Goal: Task Accomplishment & Management: Manage account settings

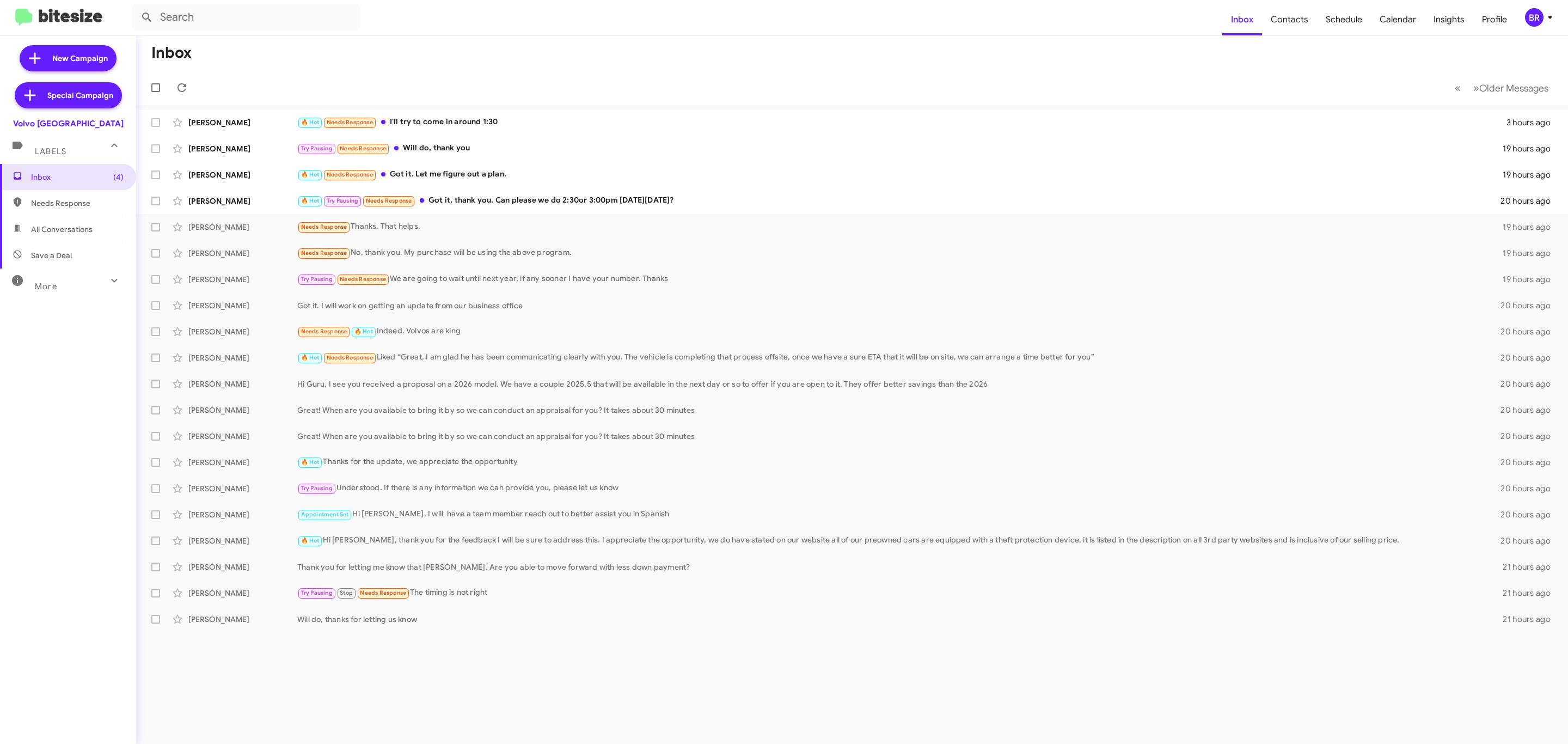
click at [1539, 25] on div "BR" at bounding box center [1534, 17] width 19 height 19
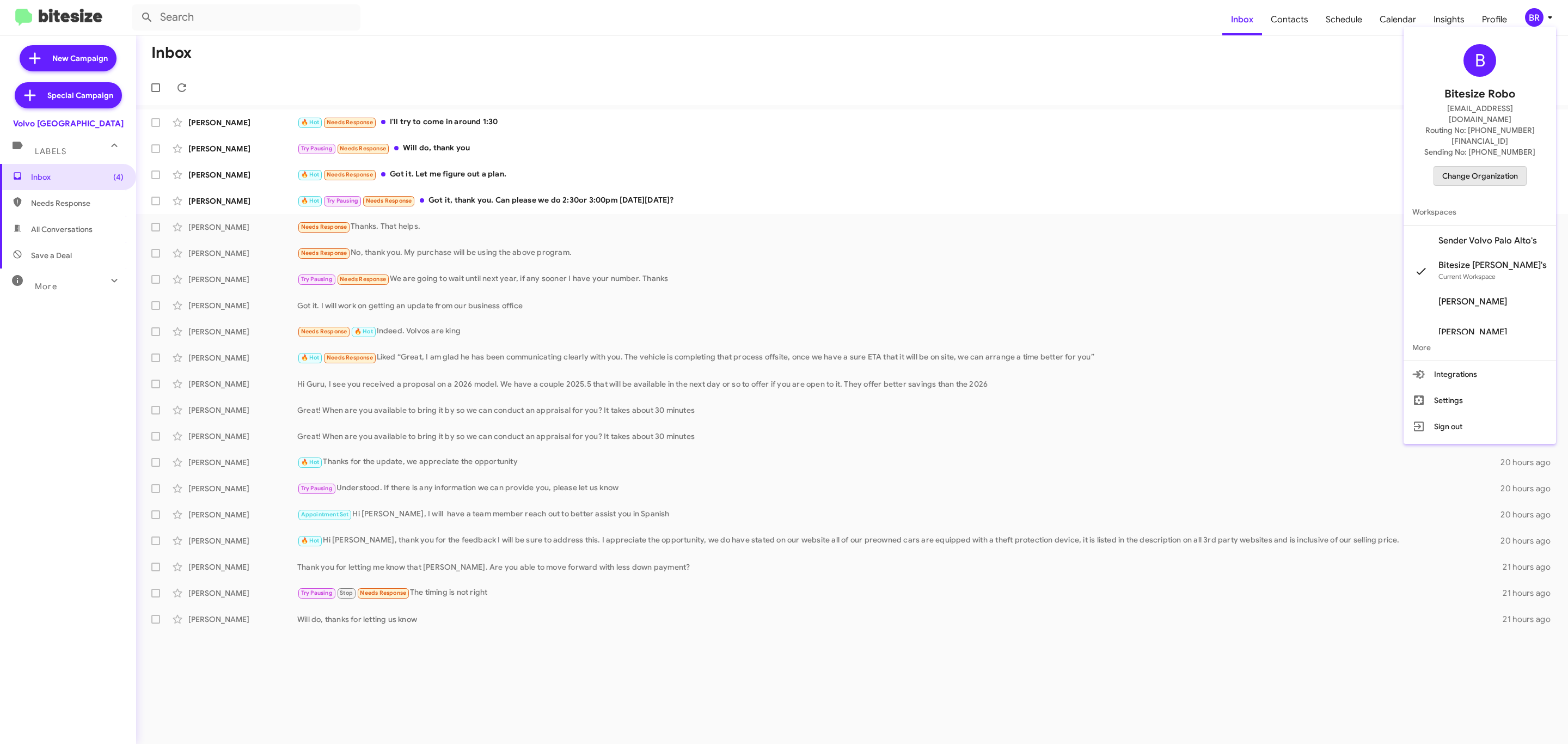
click at [1482, 167] on span "Change Organization" at bounding box center [1480, 176] width 76 height 19
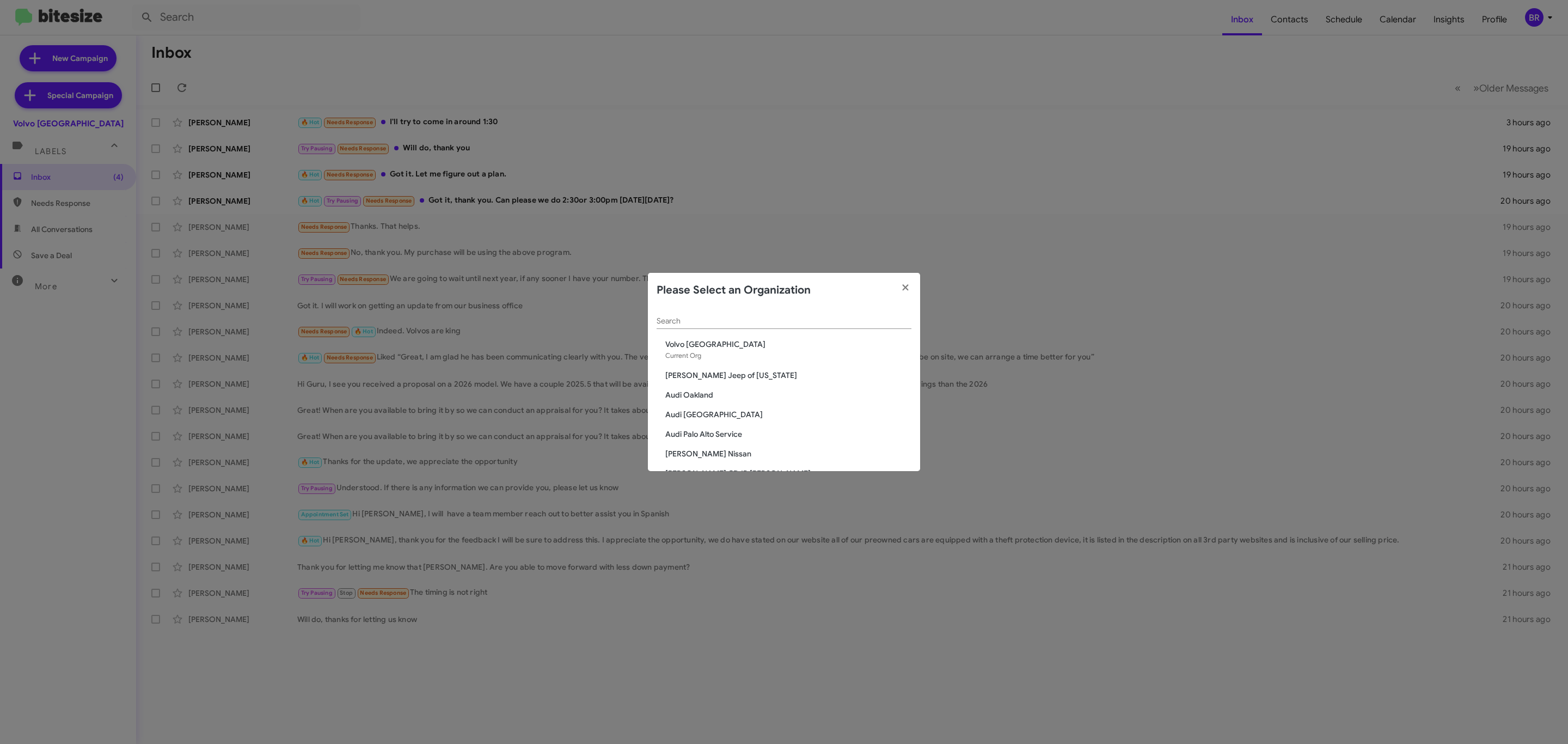
click at [848, 327] on div "Search" at bounding box center [784, 318] width 255 height 22
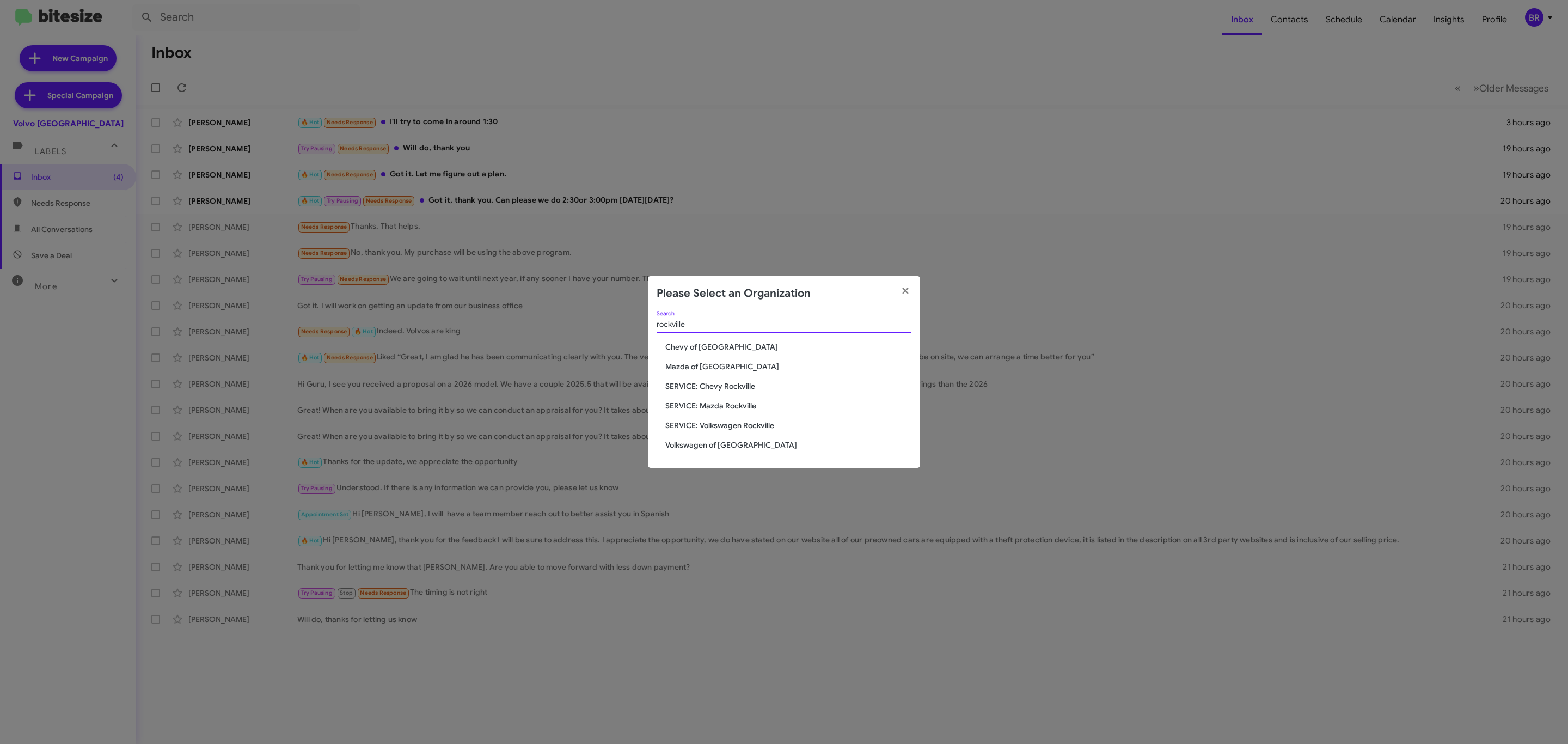
type input "rockville"
click at [712, 349] on span "Chevy of [GEOGRAPHIC_DATA]" at bounding box center [789, 347] width 246 height 11
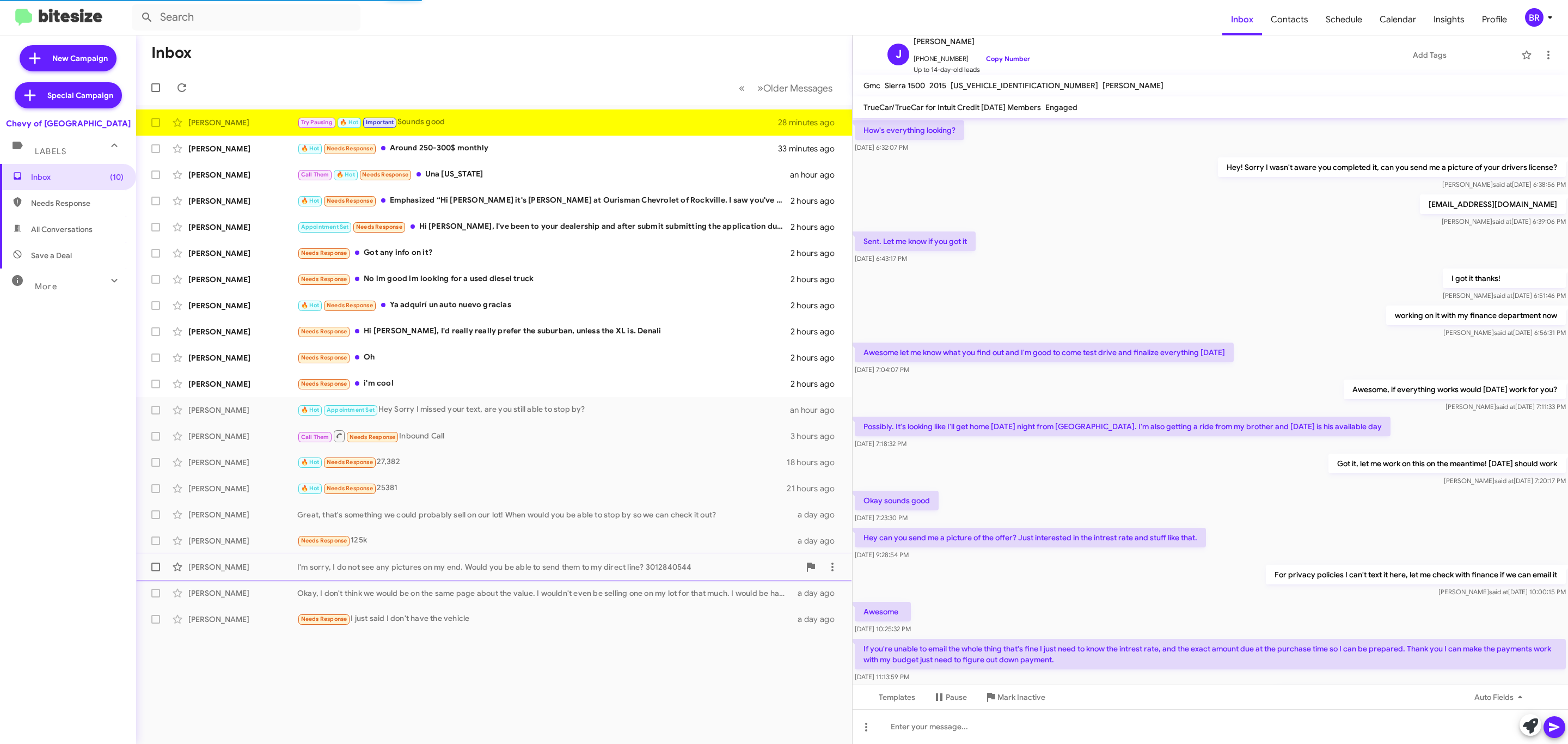
scroll to position [238, 0]
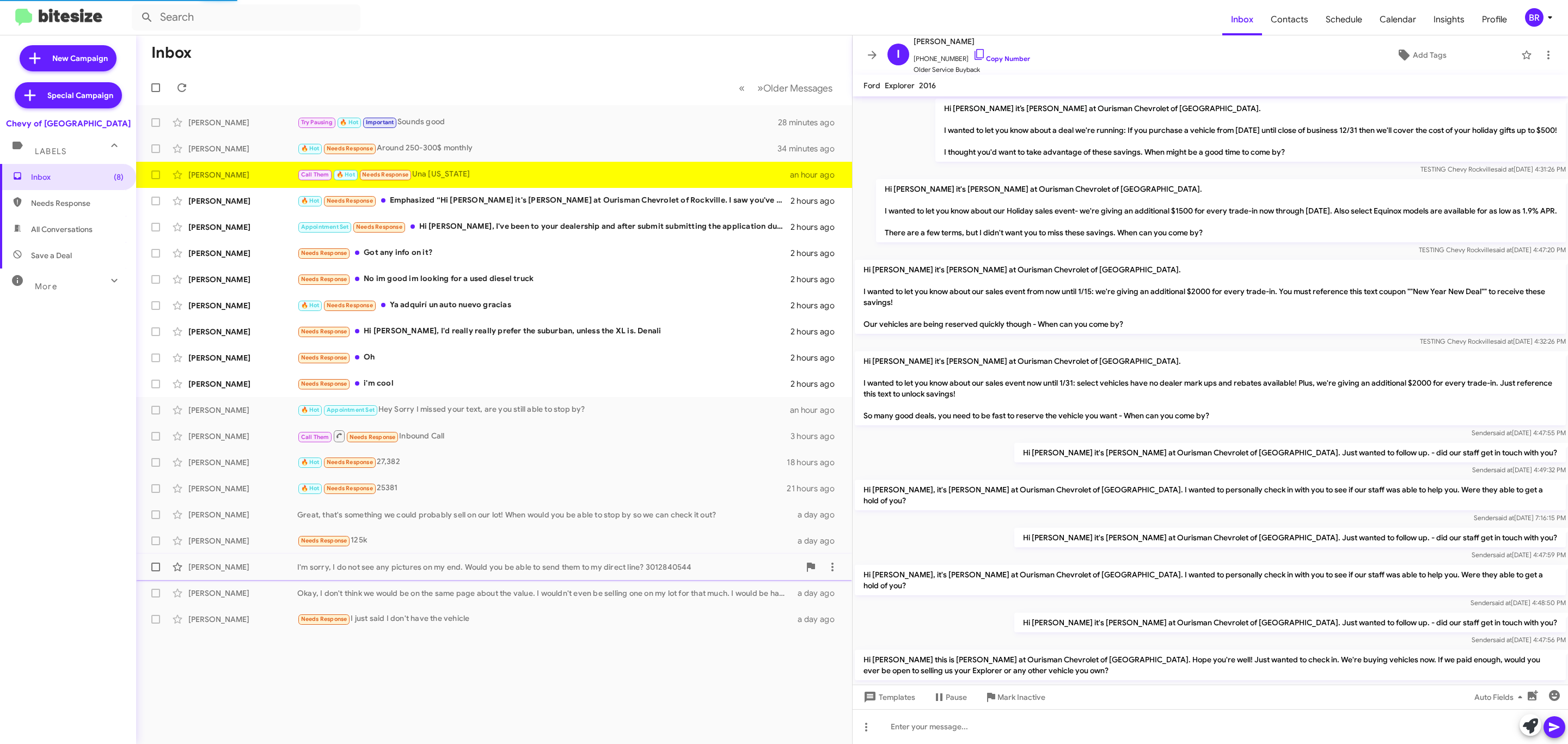
scroll to position [456, 0]
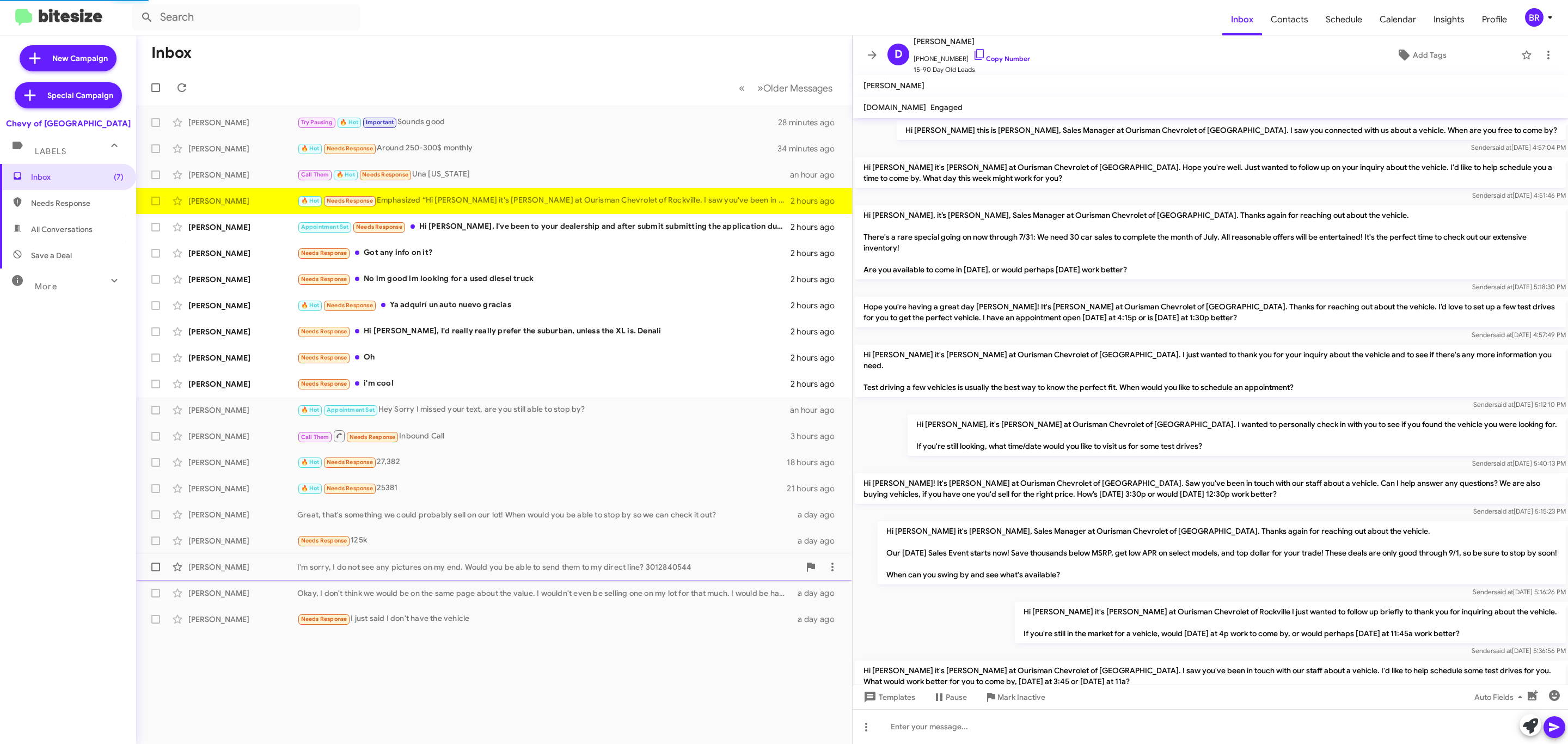
scroll to position [99, 0]
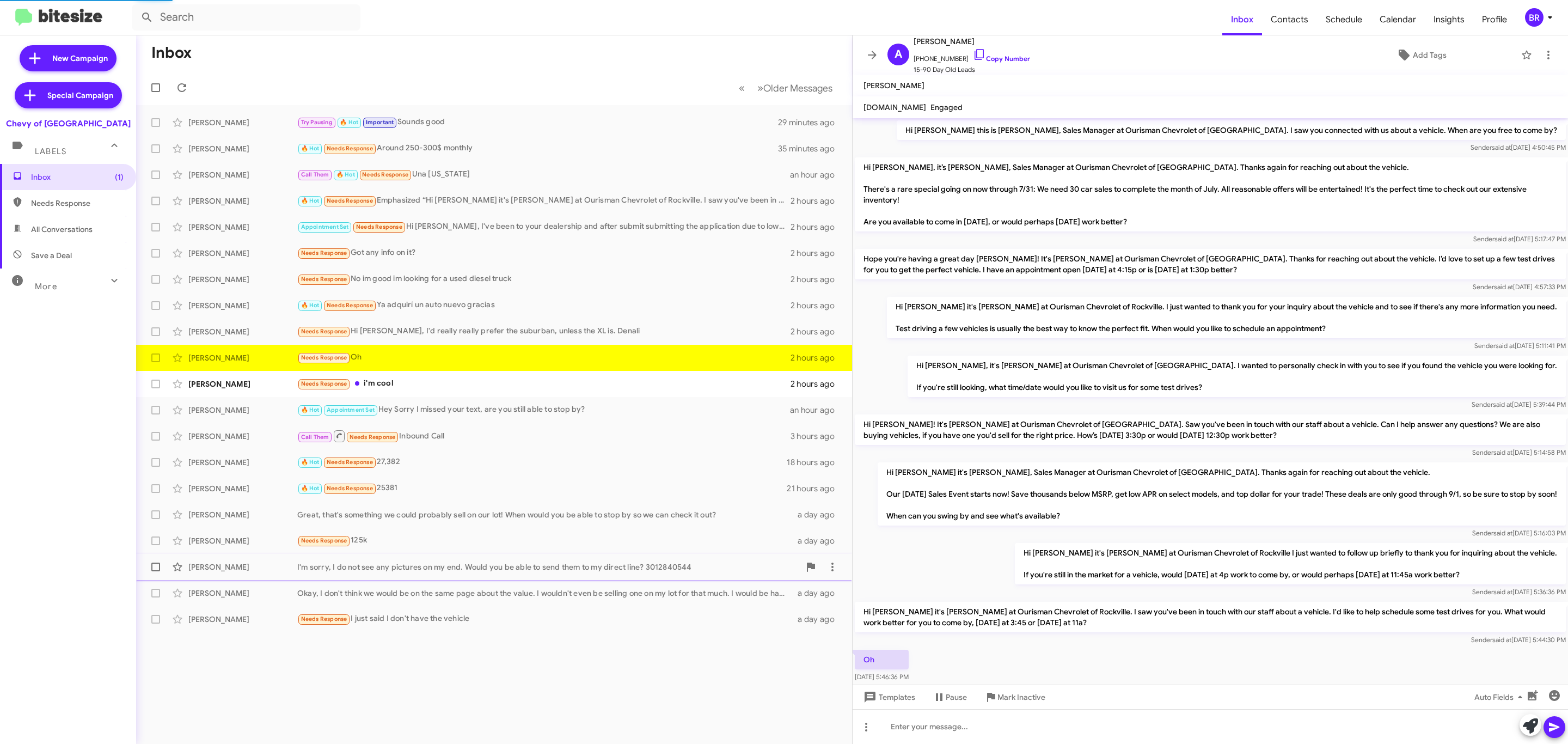
scroll to position [38, 0]
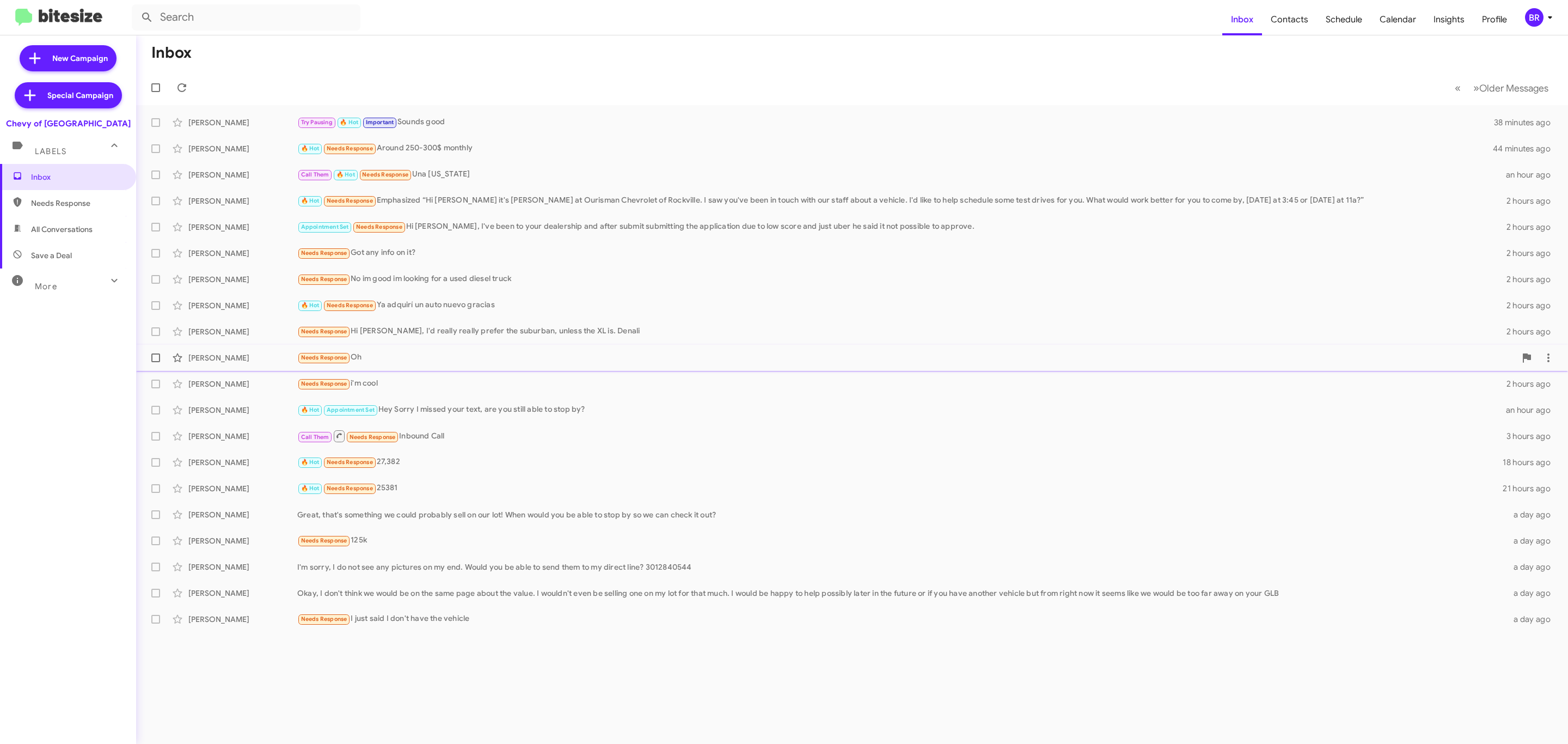
drag, startPoint x: 152, startPoint y: 386, endPoint x: 154, endPoint y: 356, distance: 30.1
click at [154, 356] on mat-action-list "Jacob Wilson Try Pausing 🔥 Hot Important Sounds good 38 minutes ago Prasad Redd…" at bounding box center [852, 368] width 1432 height 527
click at [154, 356] on span at bounding box center [156, 358] width 9 height 9
click at [155, 362] on input "checkbox" at bounding box center [155, 362] width 1 height 1
checkbox input "true"
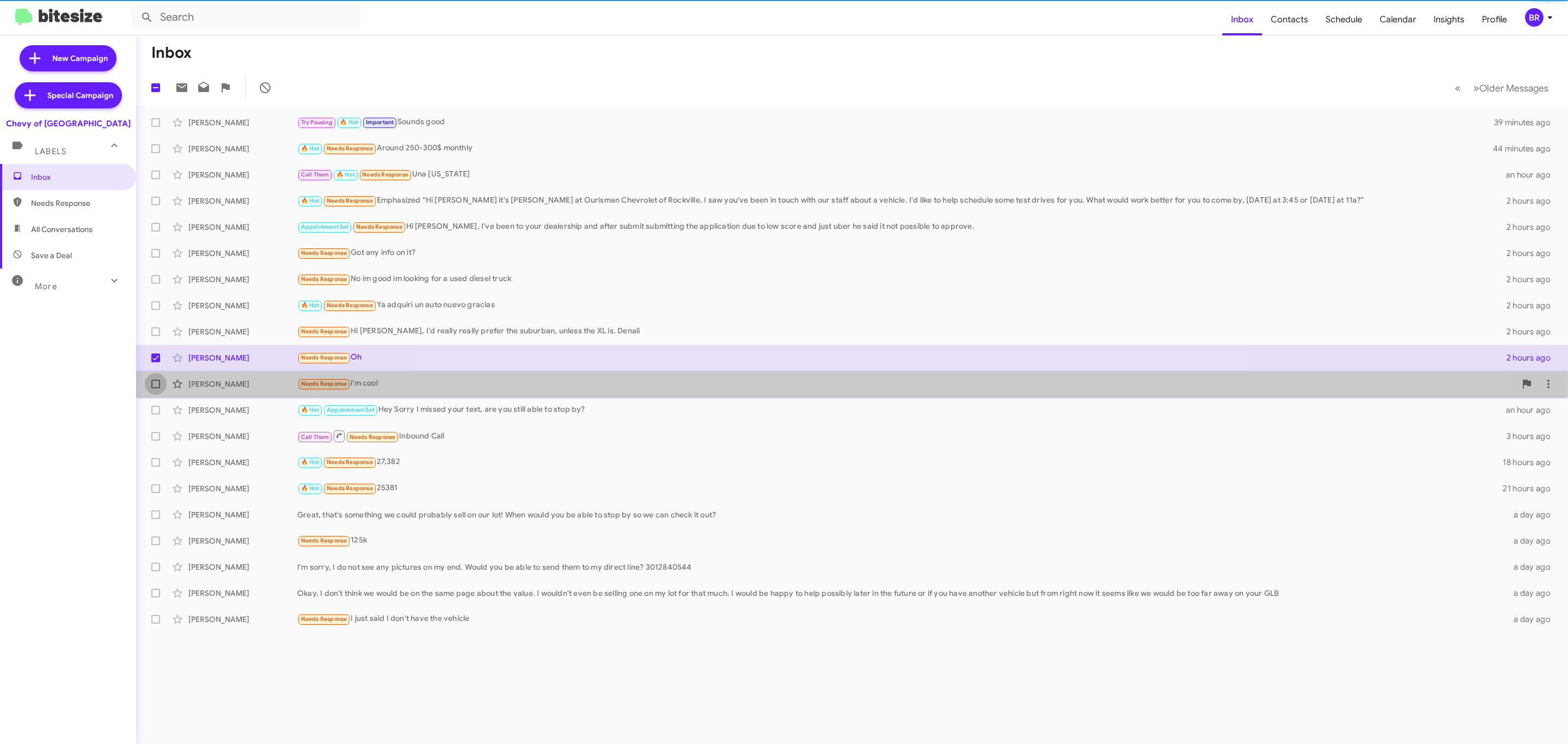
click at [157, 379] on span at bounding box center [156, 383] width 9 height 9
click at [156, 388] on input "checkbox" at bounding box center [155, 388] width 1 height 1
checkbox input "true"
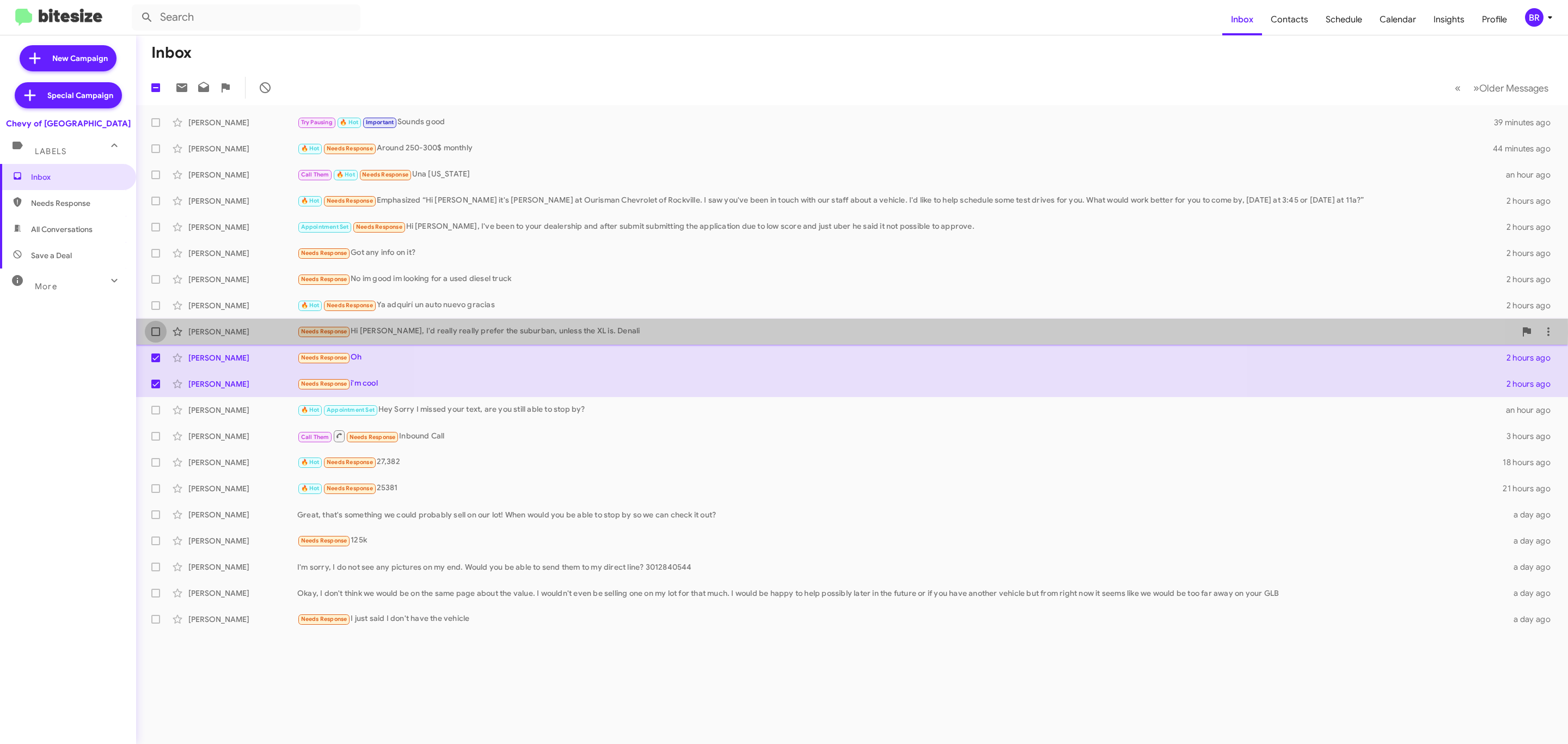
click at [154, 333] on span at bounding box center [156, 331] width 9 height 9
click at [155, 336] on input "checkbox" at bounding box center [155, 336] width 1 height 1
checkbox input "true"
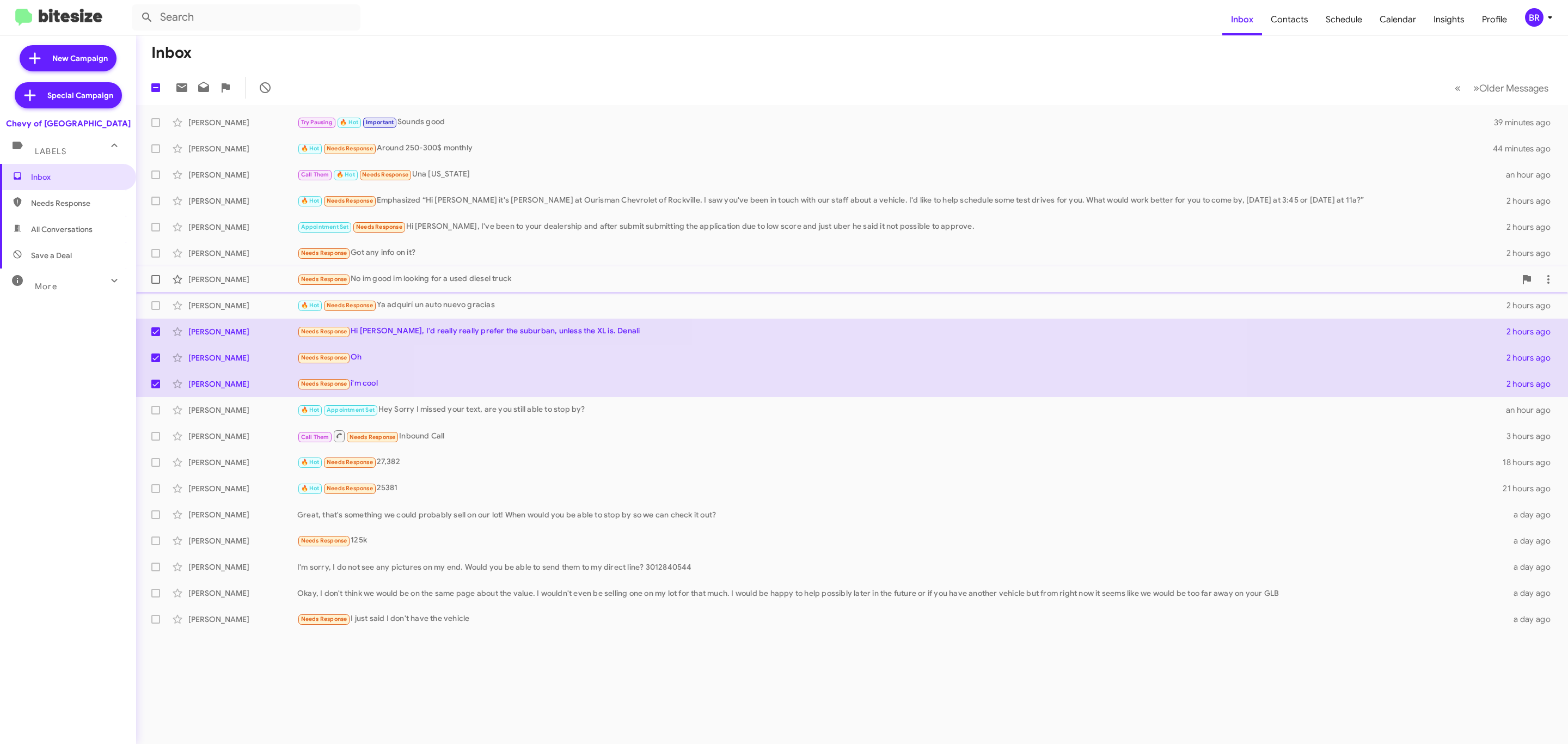
drag, startPoint x: 154, startPoint y: 304, endPoint x: 155, endPoint y: 281, distance: 23.0
click at [155, 281] on mat-action-list "Jacob Wilson Try Pausing 🔥 Hot Important Sounds good 39 minutes ago Prasad Redd…" at bounding box center [852, 368] width 1432 height 527
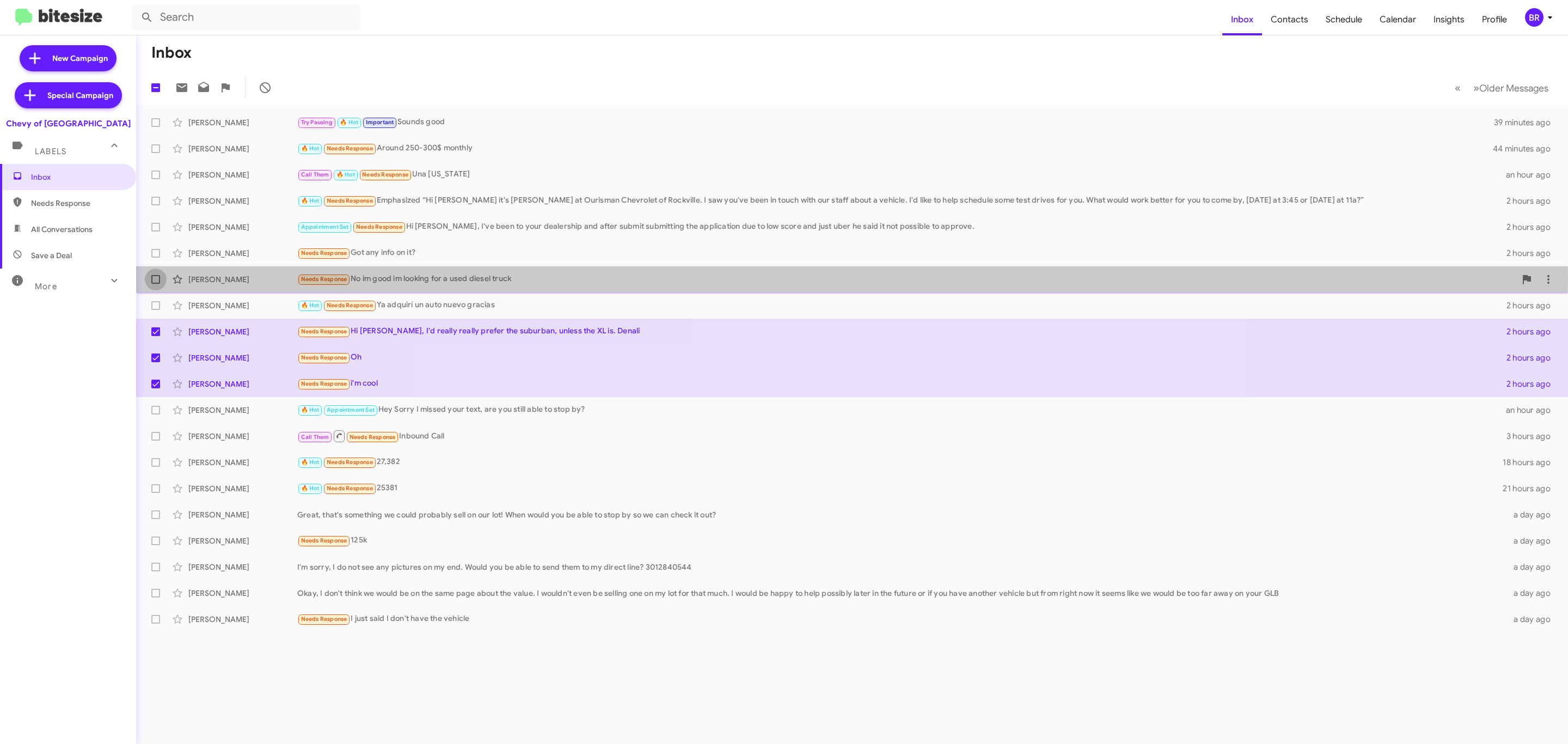
click at [155, 281] on span at bounding box center [156, 279] width 9 height 9
click at [155, 283] on input "checkbox" at bounding box center [155, 283] width 1 height 1
checkbox input "true"
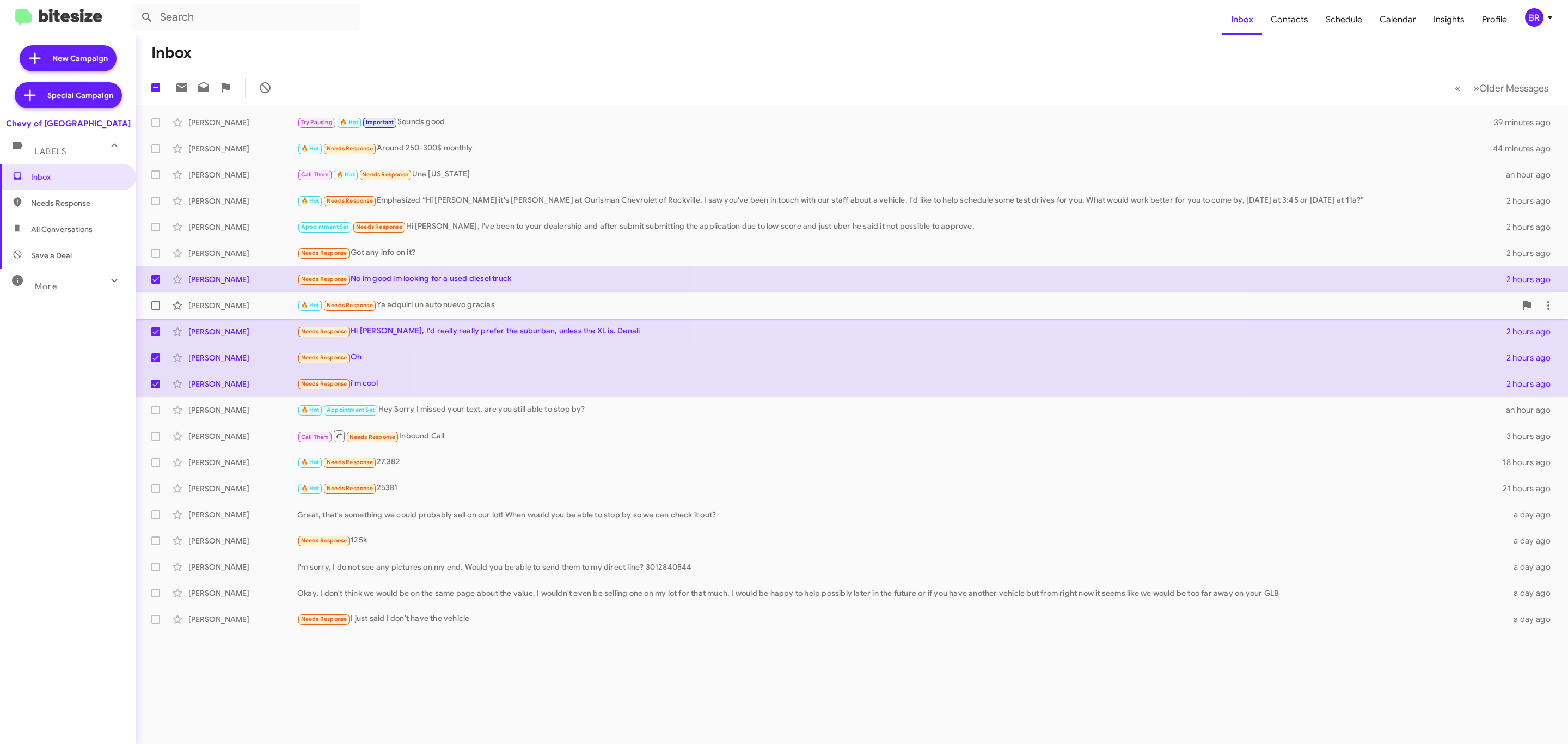
click at [154, 306] on span at bounding box center [156, 305] width 9 height 9
click at [155, 310] on input "checkbox" at bounding box center [155, 310] width 1 height 1
checkbox input "true"
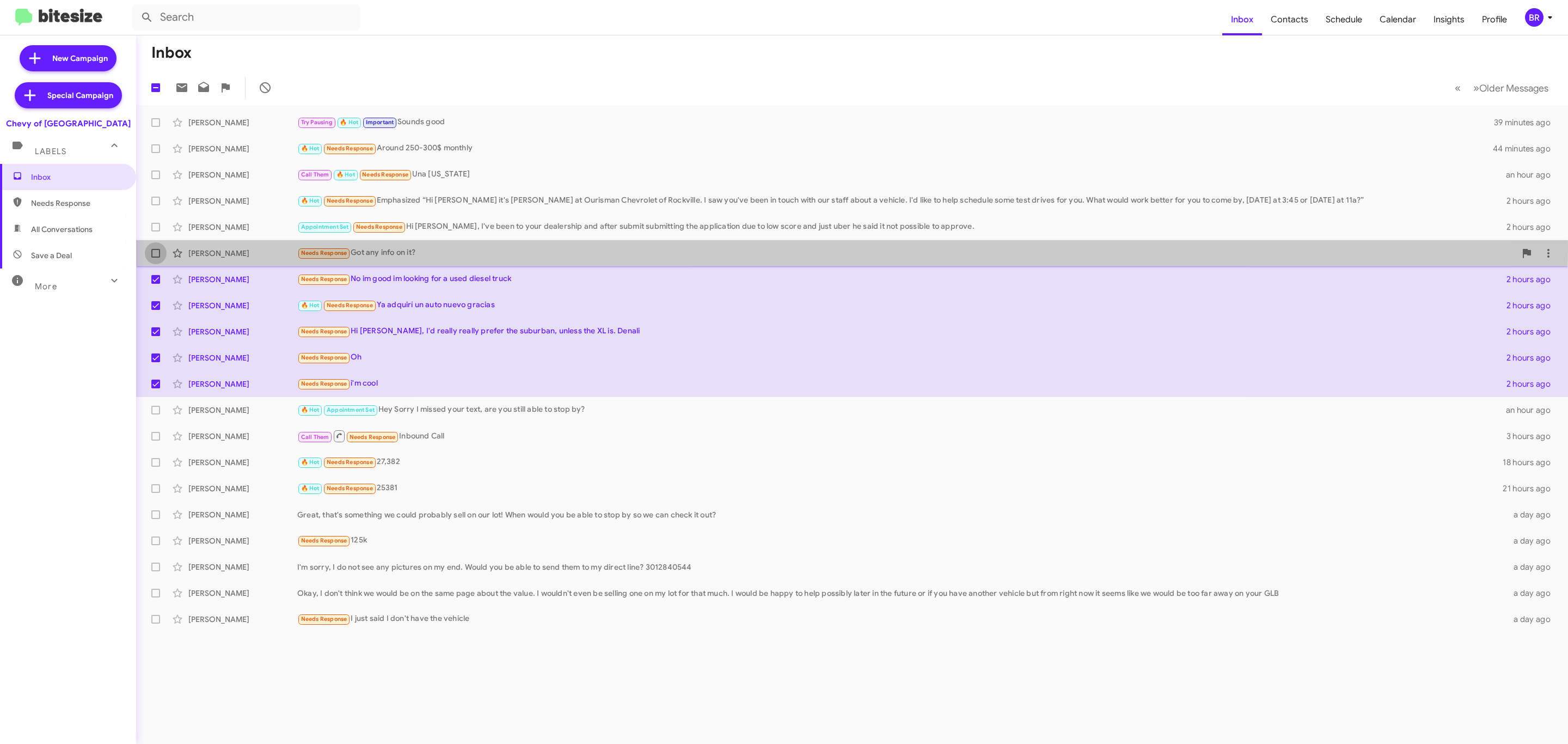
click at [157, 250] on span at bounding box center [156, 253] width 9 height 9
click at [156, 258] on input "checkbox" at bounding box center [155, 258] width 1 height 1
checkbox input "true"
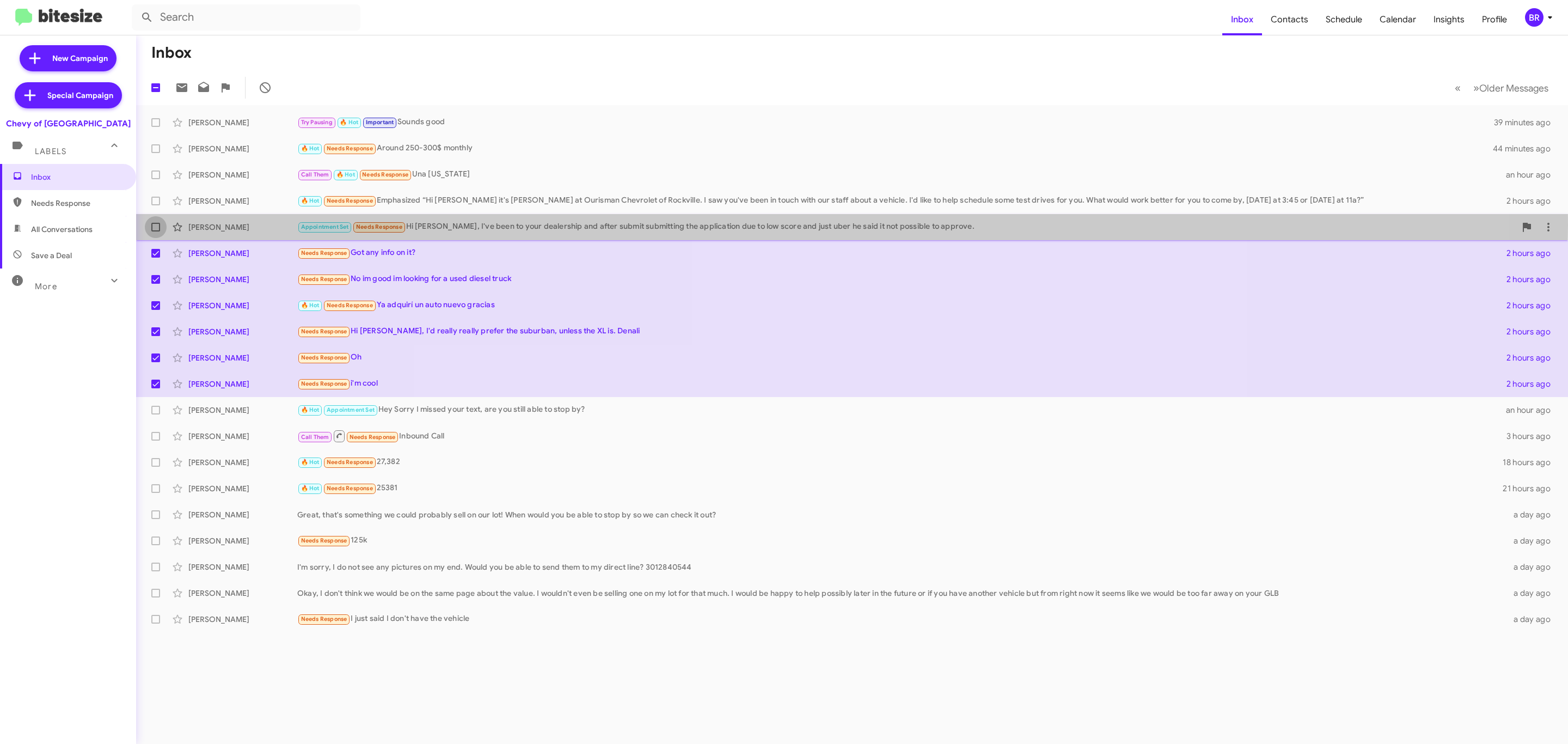
click at [155, 225] on span at bounding box center [156, 227] width 9 height 9
click at [155, 231] on input "checkbox" at bounding box center [155, 231] width 1 height 1
checkbox input "true"
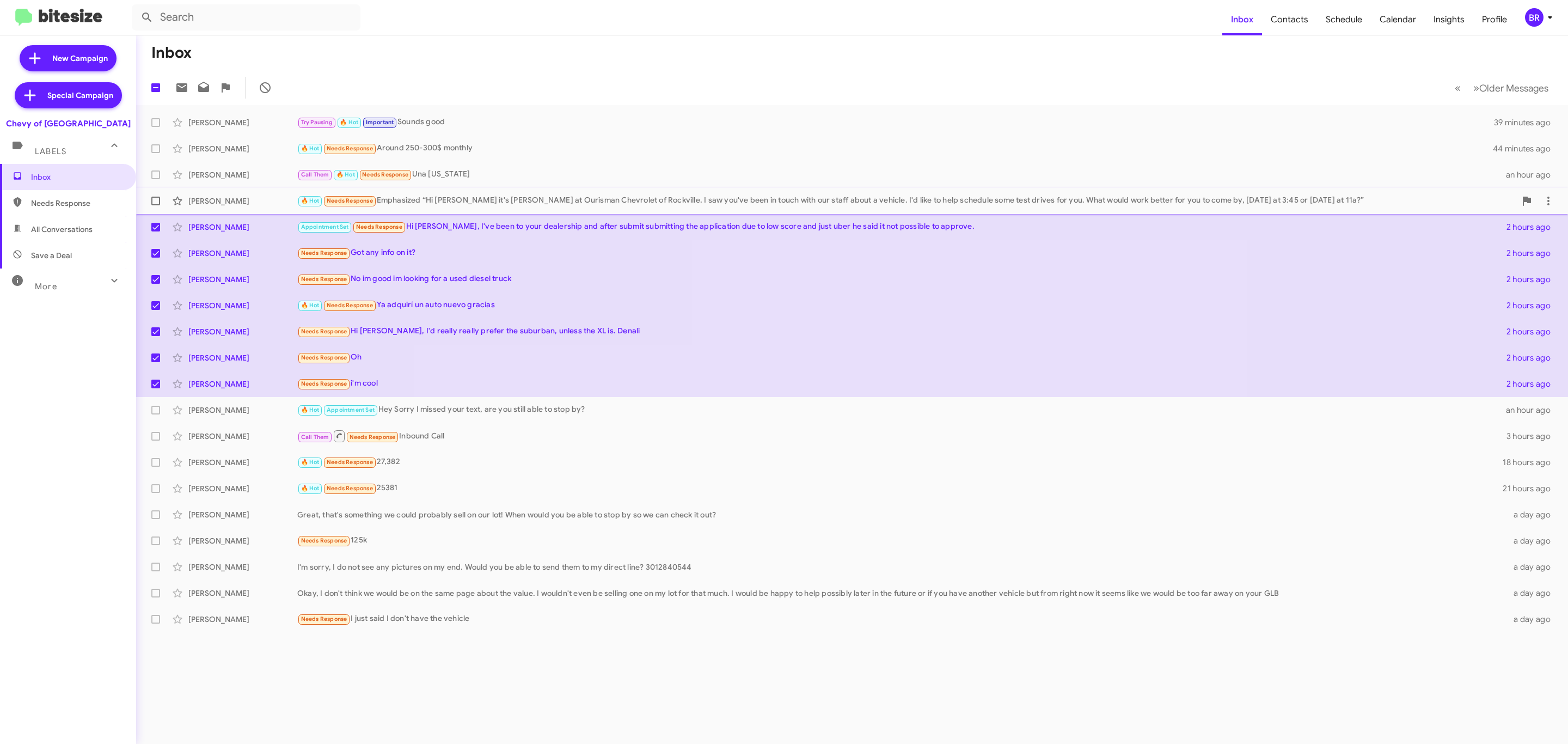
click at [152, 201] on span at bounding box center [156, 201] width 9 height 9
click at [155, 205] on input "checkbox" at bounding box center [155, 205] width 1 height 1
checkbox input "true"
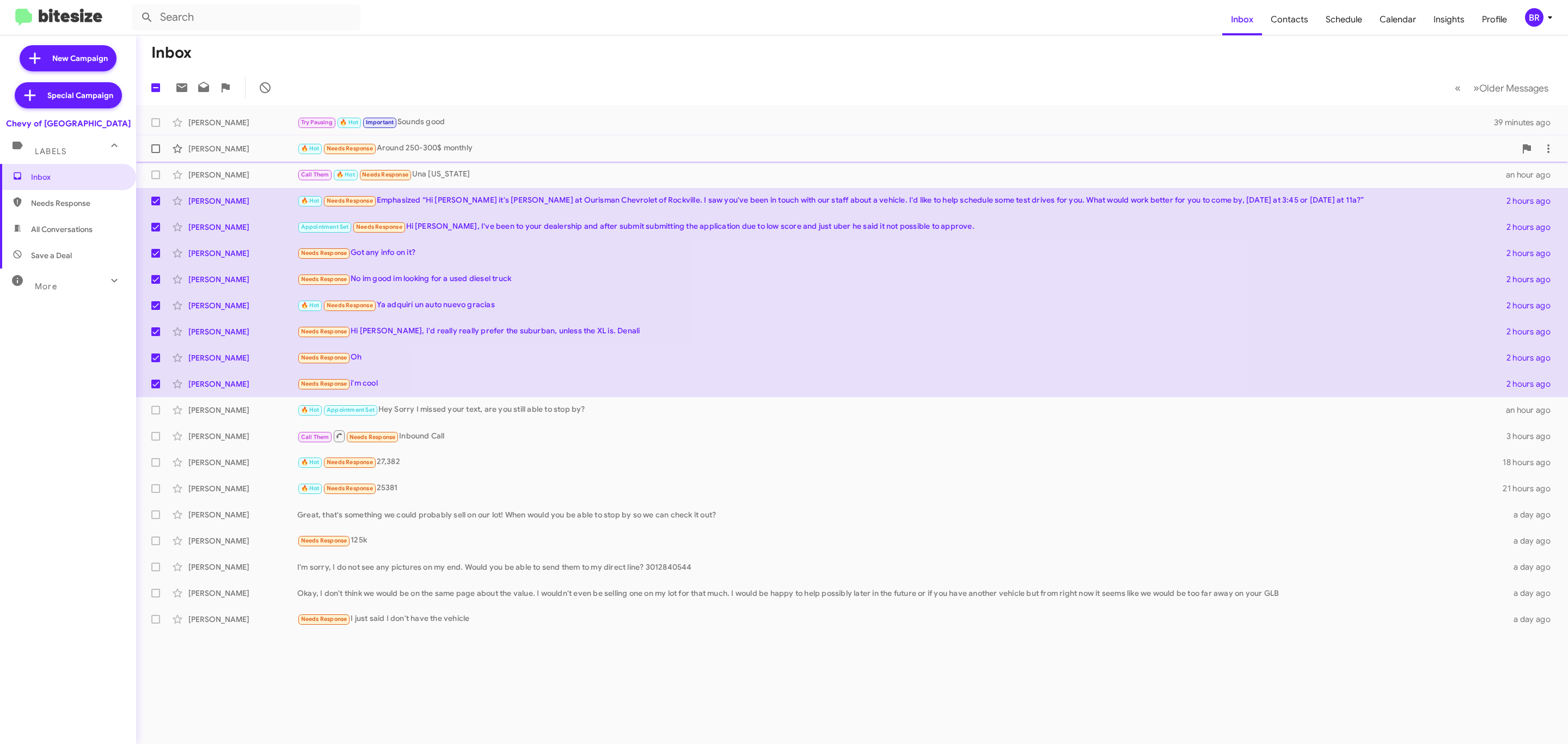
drag, startPoint x: 155, startPoint y: 172, endPoint x: 152, endPoint y: 150, distance: 22.2
click at [152, 150] on mat-action-list "Jacob Wilson Try Pausing 🔥 Hot Important Sounds good 39 minutes ago Prasad Redd…" at bounding box center [852, 368] width 1432 height 527
click at [152, 150] on span at bounding box center [156, 149] width 9 height 9
click at [155, 153] on input "checkbox" at bounding box center [155, 153] width 1 height 1
checkbox input "true"
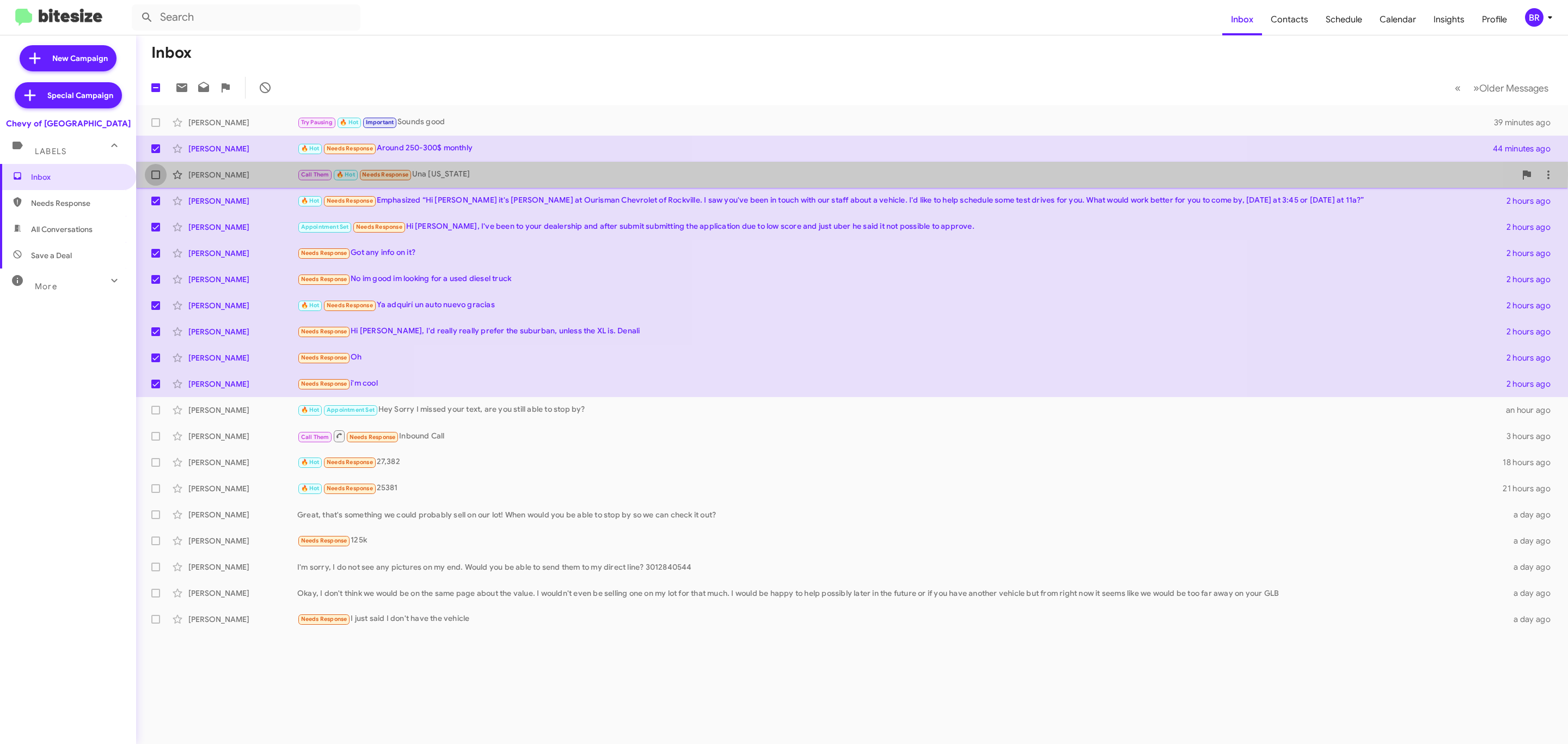
click at [152, 175] on span at bounding box center [156, 174] width 9 height 9
click at [155, 179] on input "checkbox" at bounding box center [155, 179] width 1 height 1
checkbox input "true"
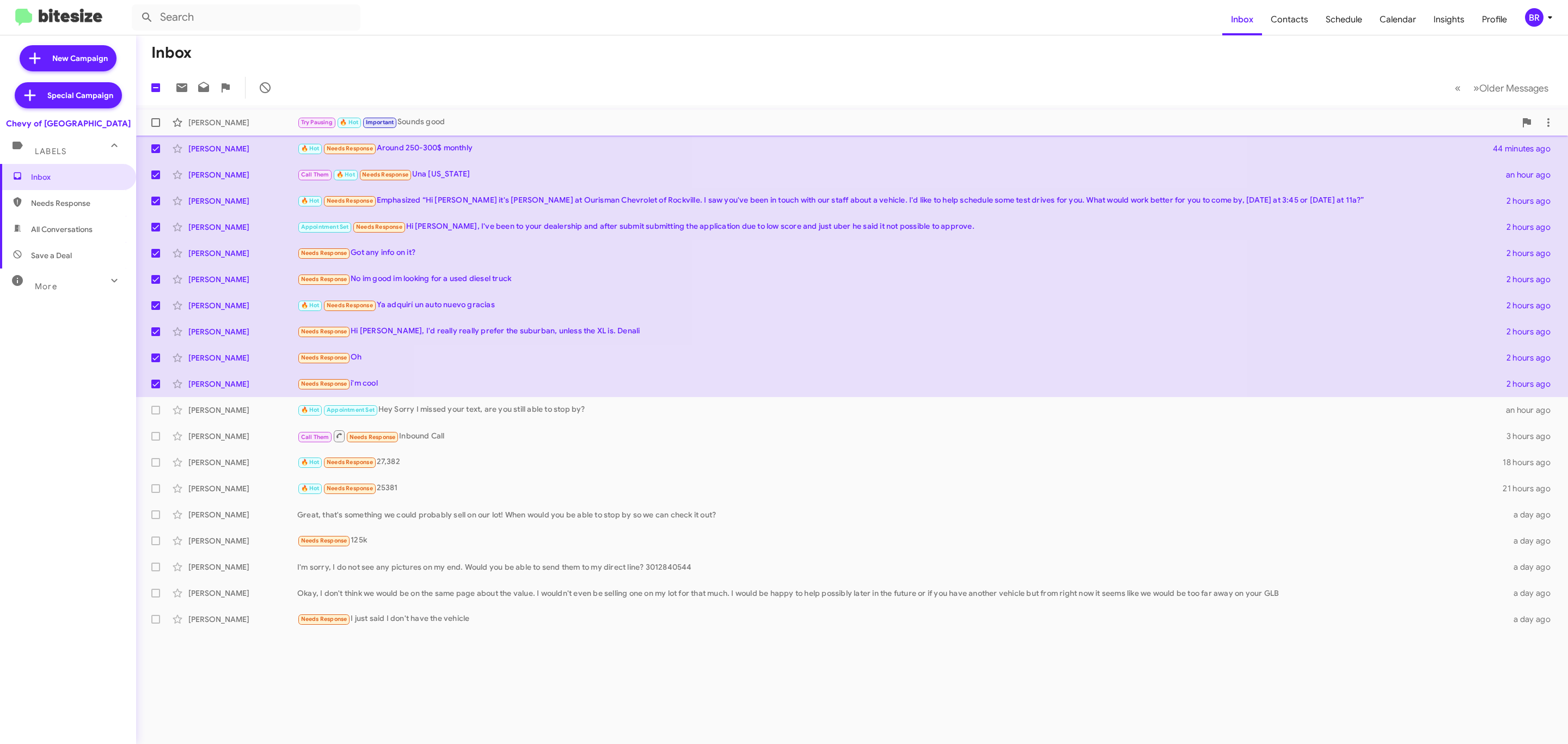
click at [155, 124] on span at bounding box center [156, 122] width 9 height 9
click at [155, 127] on input "checkbox" at bounding box center [155, 127] width 1 height 1
checkbox input "true"
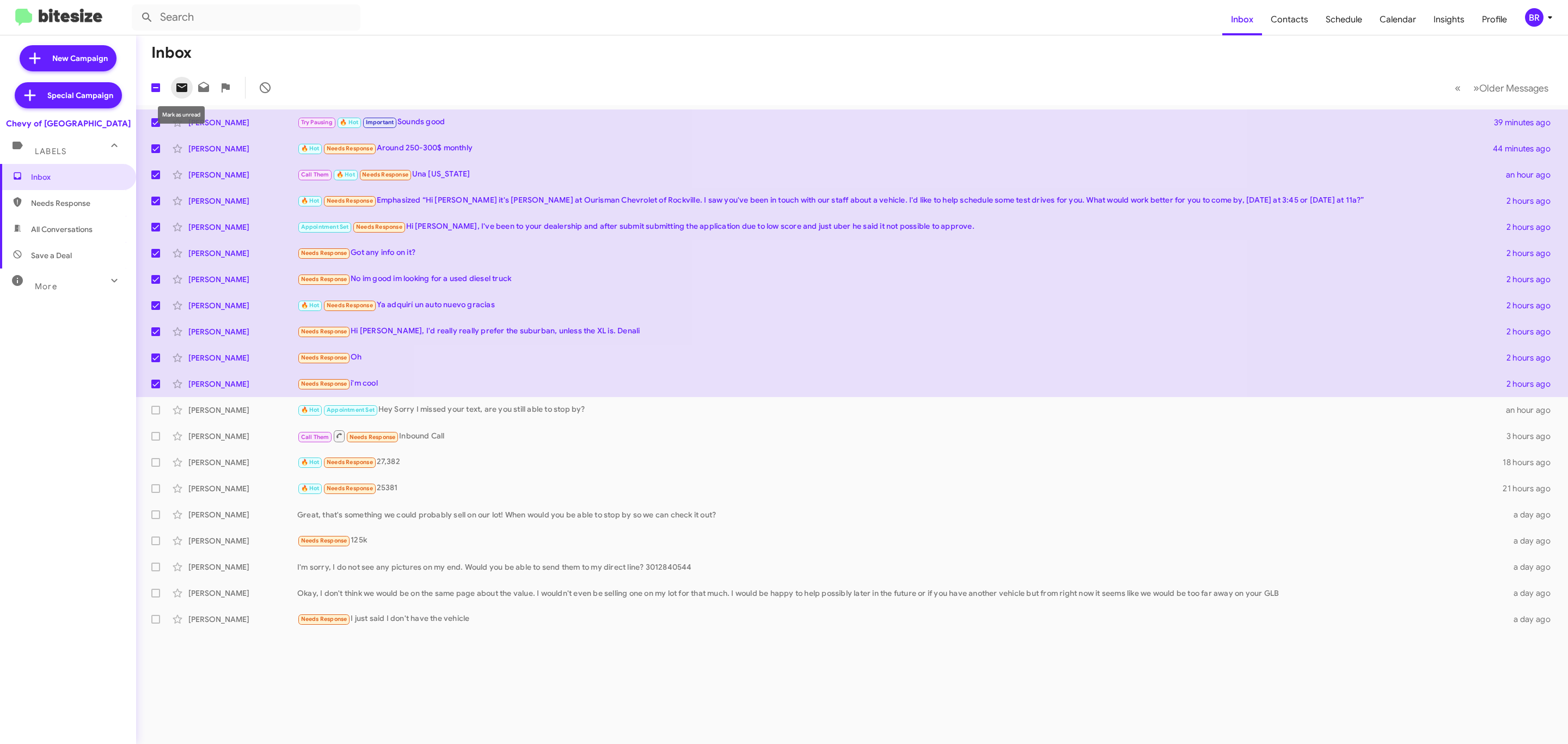
click at [183, 87] on icon at bounding box center [181, 88] width 13 height 13
click at [1531, 23] on div "BR" at bounding box center [1534, 17] width 19 height 19
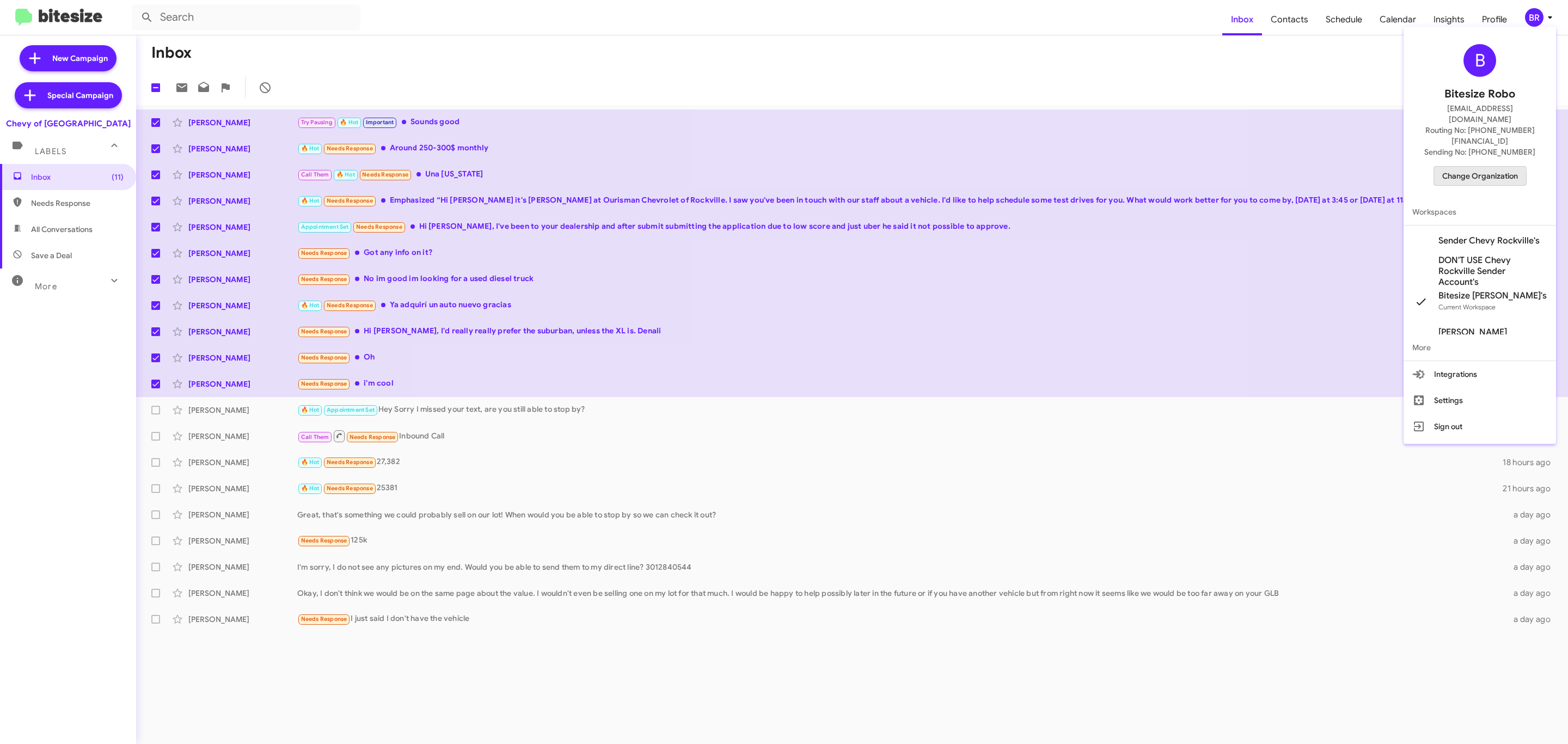
click at [1462, 167] on span "Change Organization" at bounding box center [1480, 176] width 76 height 19
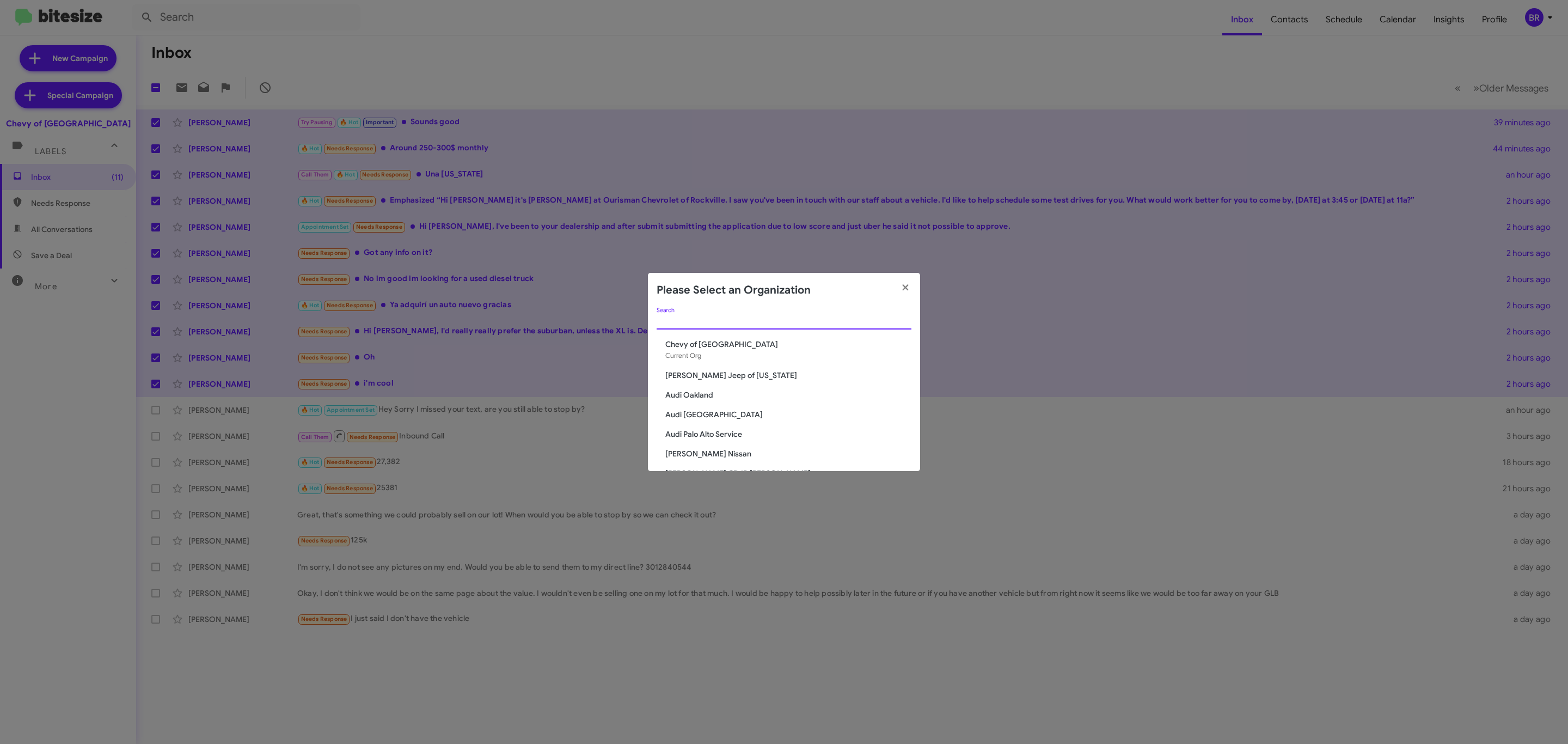
click at [852, 317] on input "Search" at bounding box center [784, 321] width 255 height 9
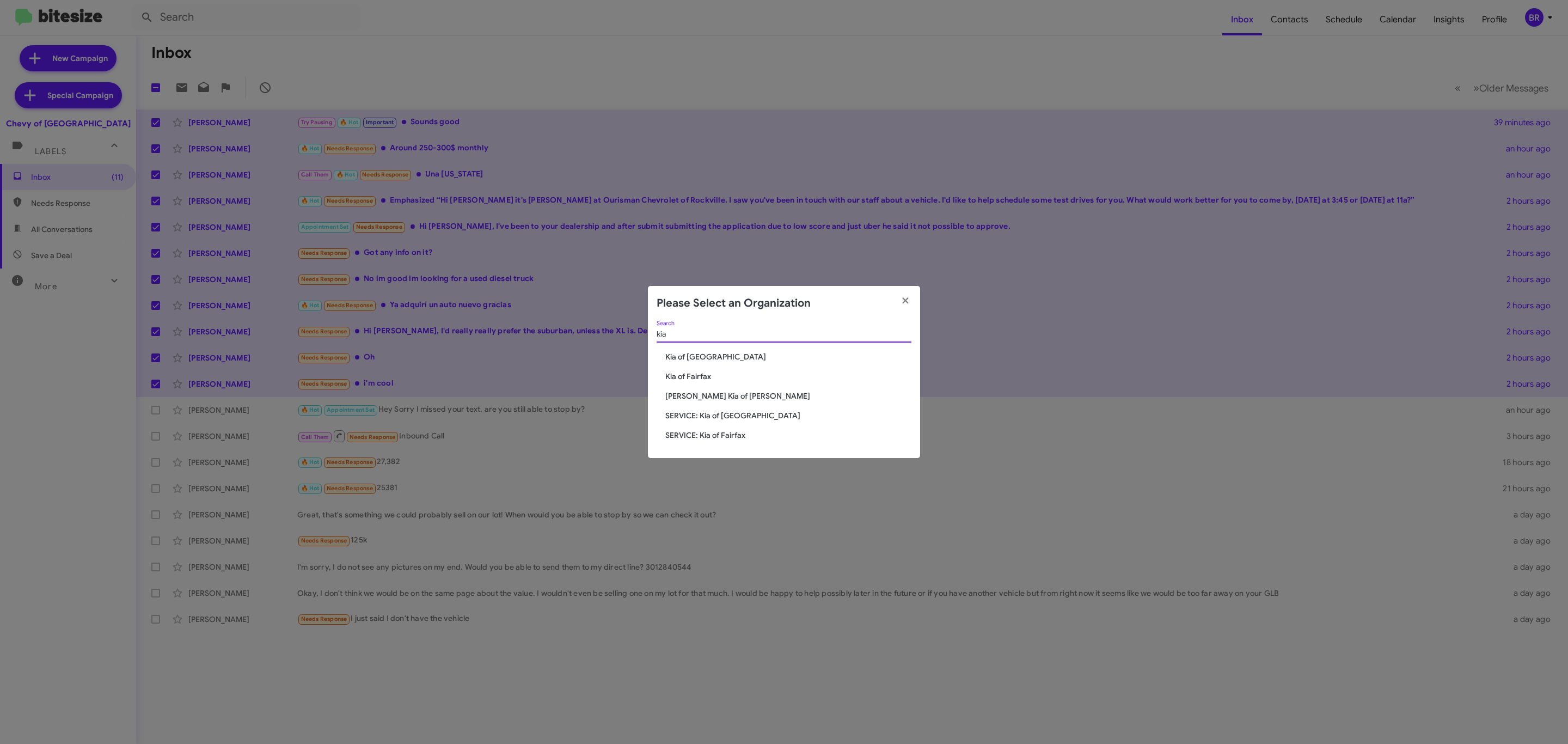
type input "kia"
click at [698, 377] on span "Kia of Fairfax" at bounding box center [789, 377] width 246 height 11
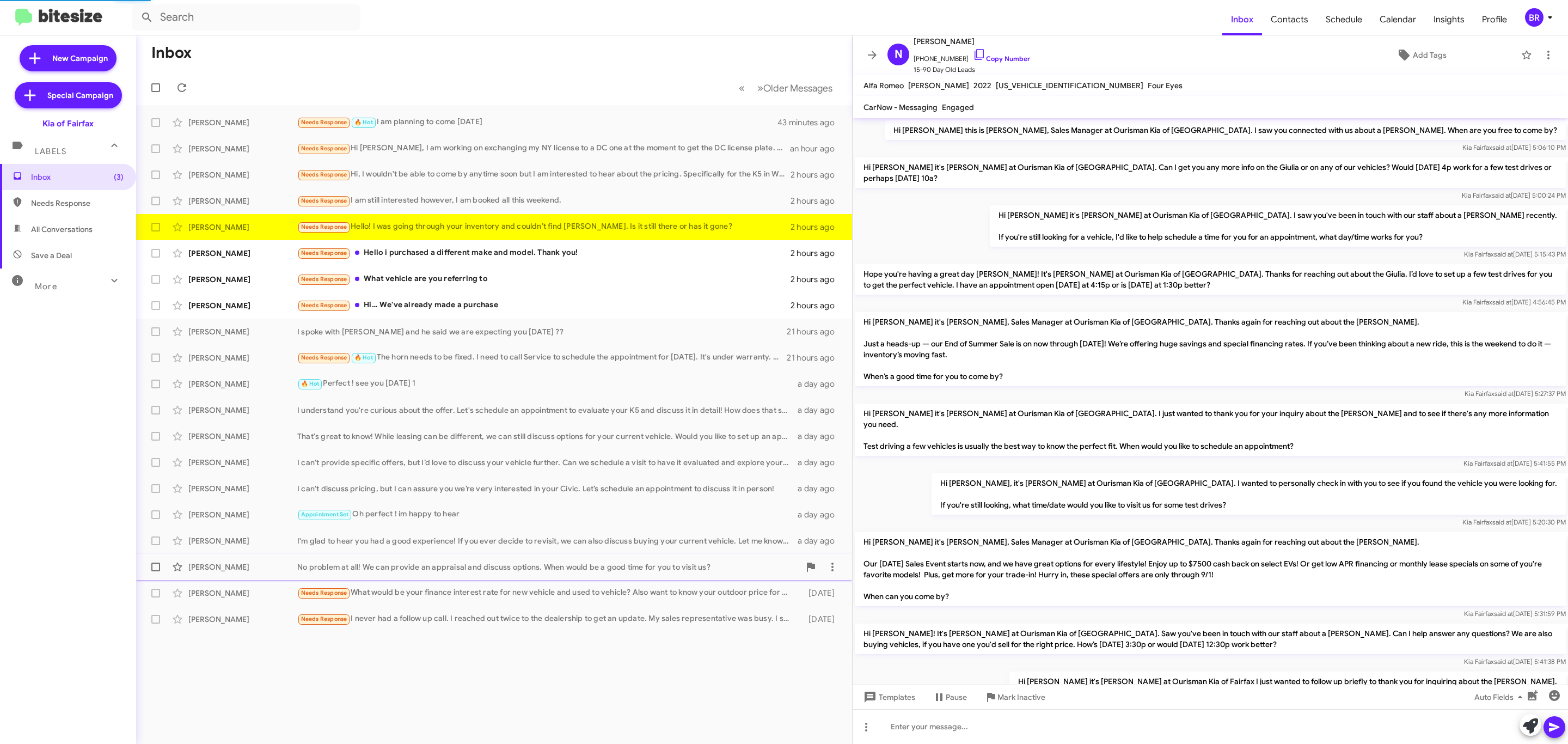
scroll to position [88, 0]
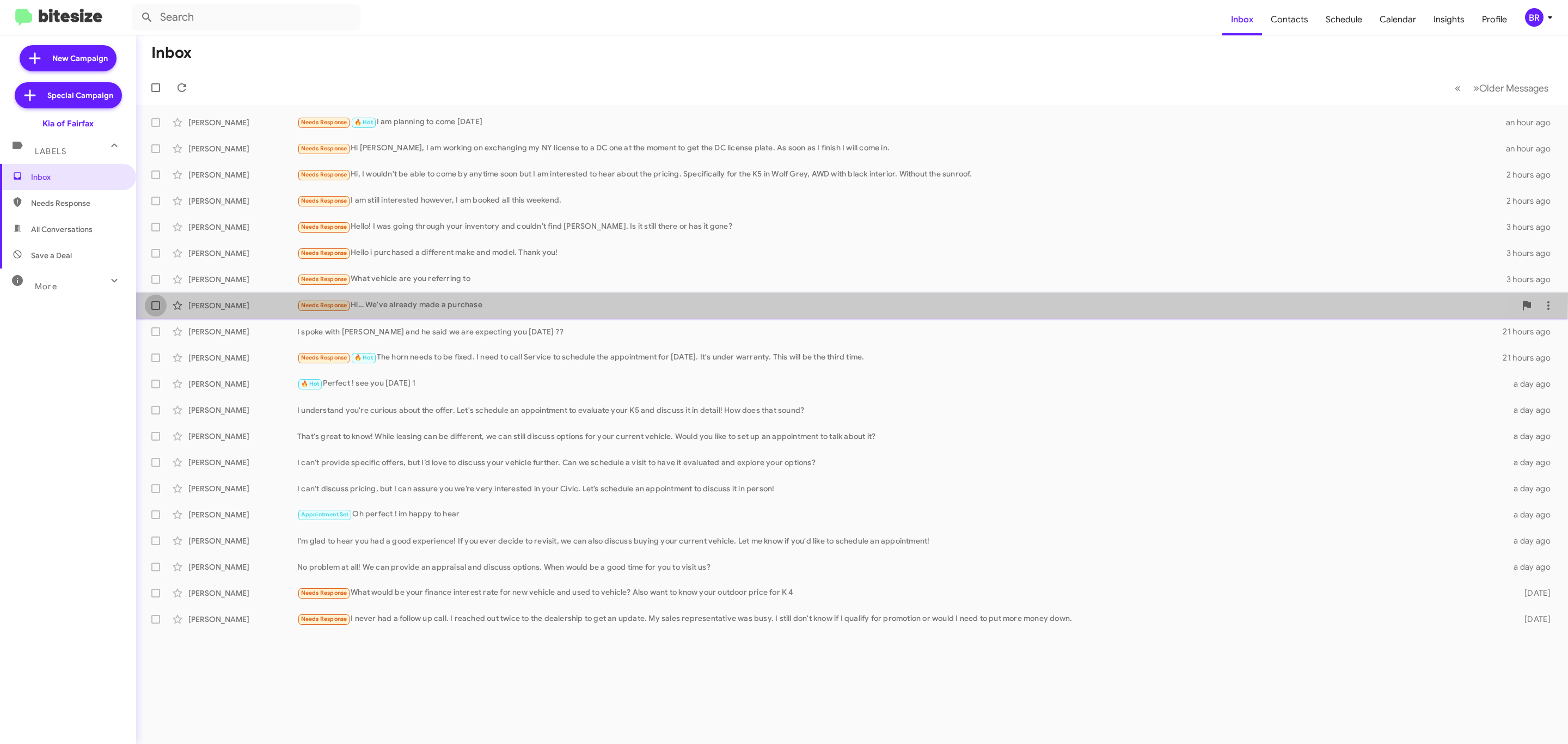
click at [154, 295] on label at bounding box center [155, 305] width 22 height 22
click at [155, 310] on input "checkbox" at bounding box center [155, 310] width 1 height 1
checkbox input "true"
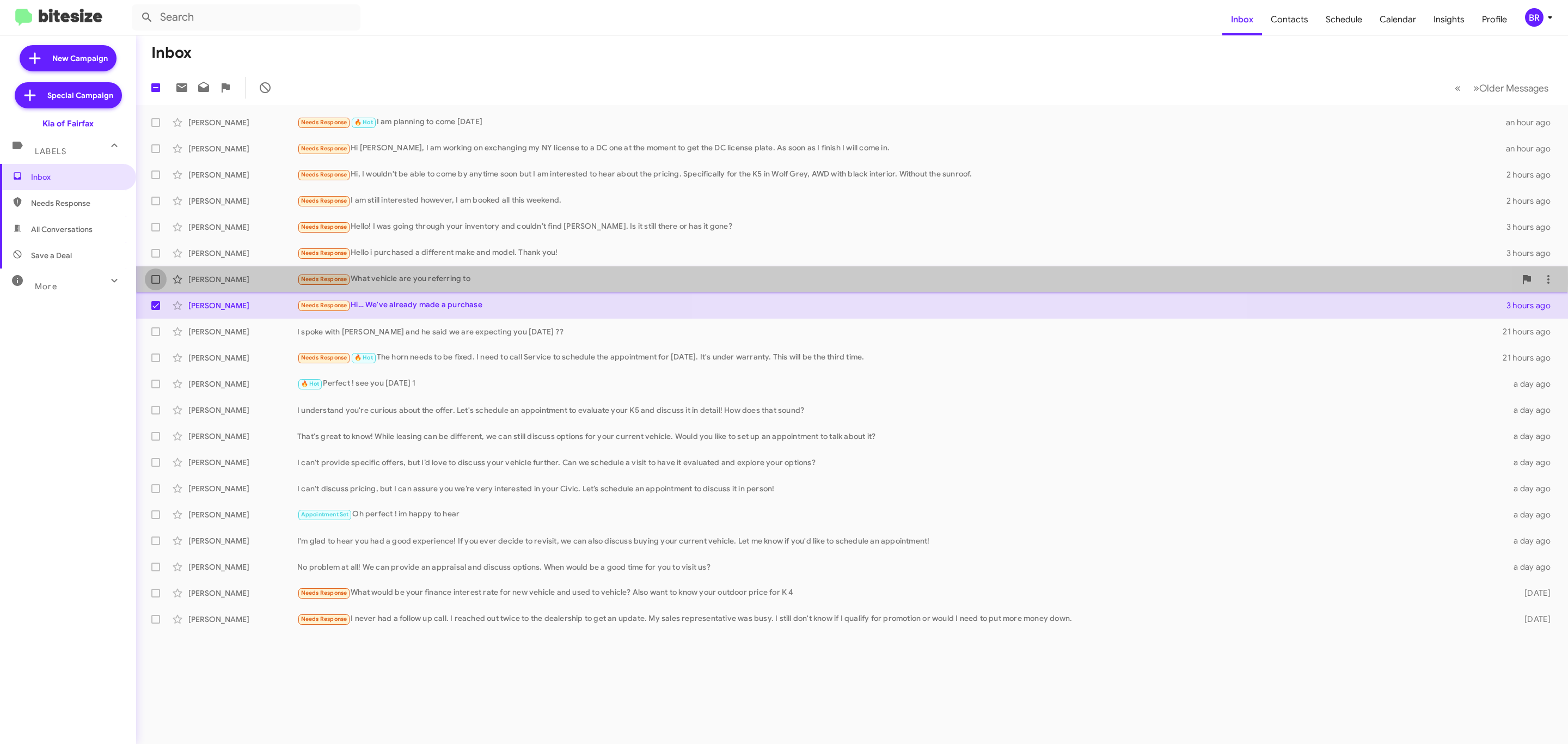
click at [157, 283] on span at bounding box center [156, 279] width 9 height 9
click at [156, 283] on input "checkbox" at bounding box center [155, 283] width 1 height 1
checkbox input "true"
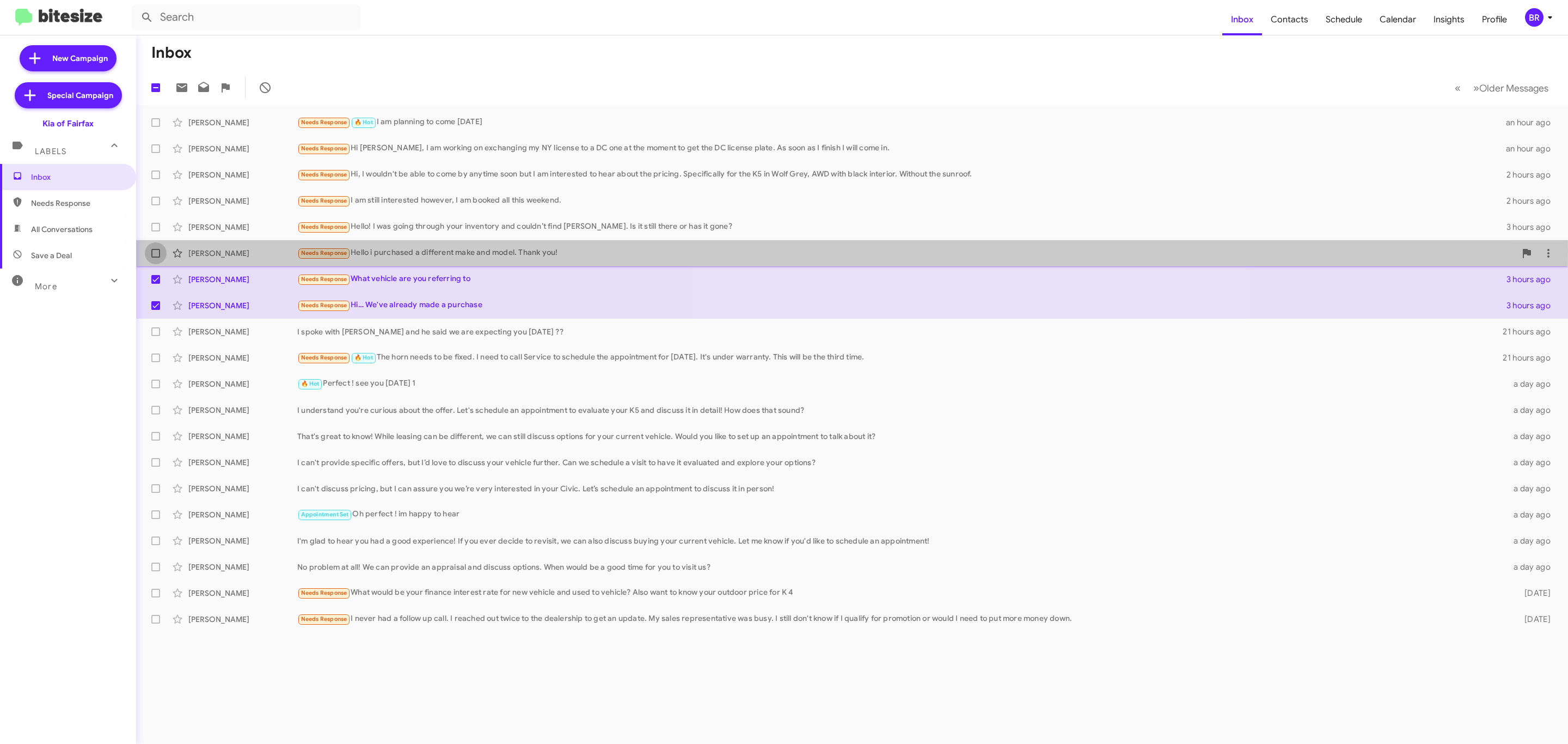
click at [157, 252] on span at bounding box center [156, 253] width 9 height 9
click at [156, 258] on input "checkbox" at bounding box center [155, 258] width 1 height 1
checkbox input "true"
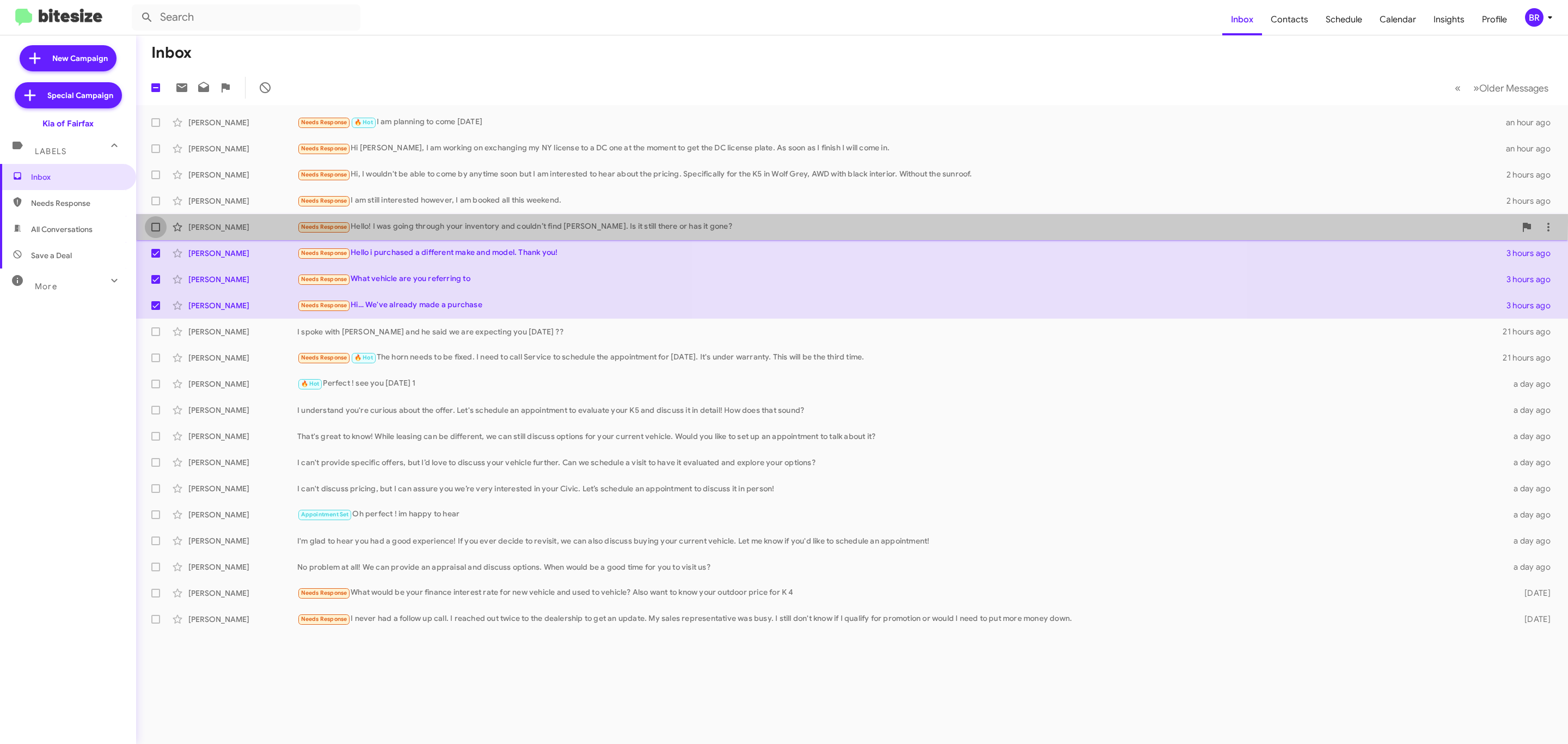
click at [156, 223] on span at bounding box center [156, 227] width 9 height 9
click at [156, 231] on input "checkbox" at bounding box center [155, 231] width 1 height 1
checkbox input "true"
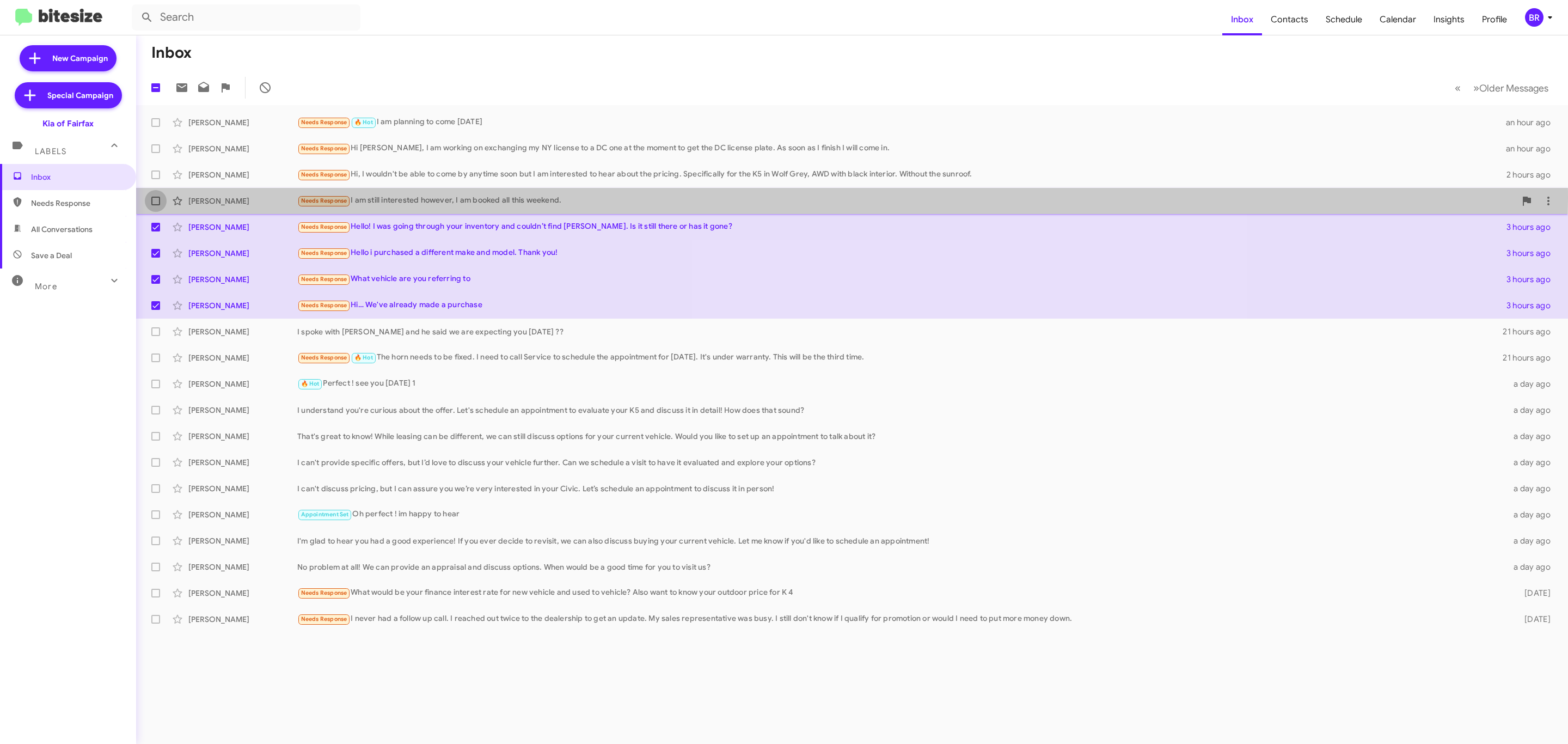
click at [151, 198] on span at bounding box center [156, 201] width 9 height 9
click at [155, 205] on input "checkbox" at bounding box center [155, 205] width 1 height 1
checkbox input "true"
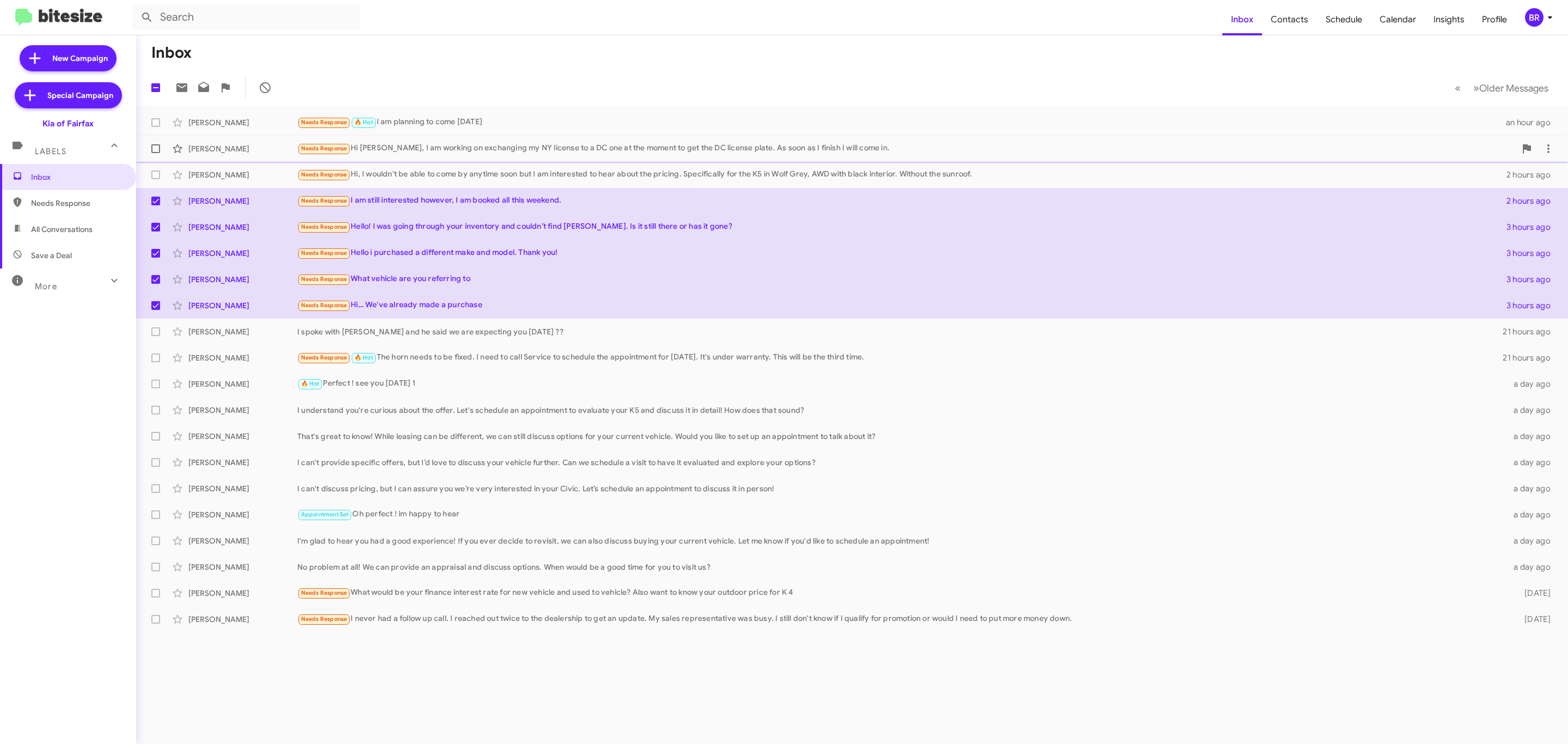
drag, startPoint x: 156, startPoint y: 175, endPoint x: 154, endPoint y: 145, distance: 30.1
click at [154, 145] on mat-action-list "Rick Lee Needs Response 🔥 Hot I am planning to come Monday an hour ago Dong Cho…" at bounding box center [852, 368] width 1432 height 527
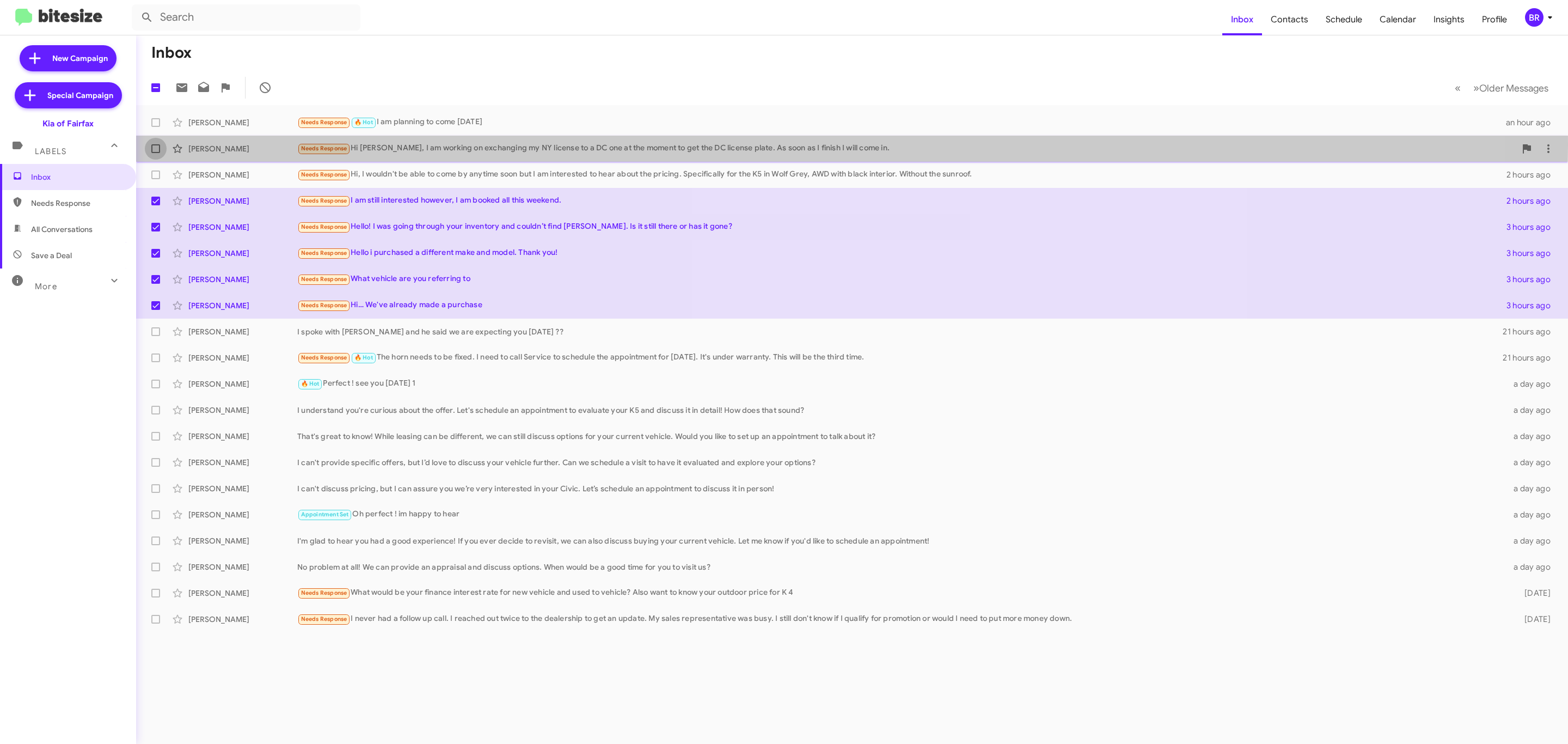
click at [154, 145] on span at bounding box center [156, 149] width 9 height 9
click at [155, 153] on input "checkbox" at bounding box center [155, 153] width 1 height 1
checkbox input "true"
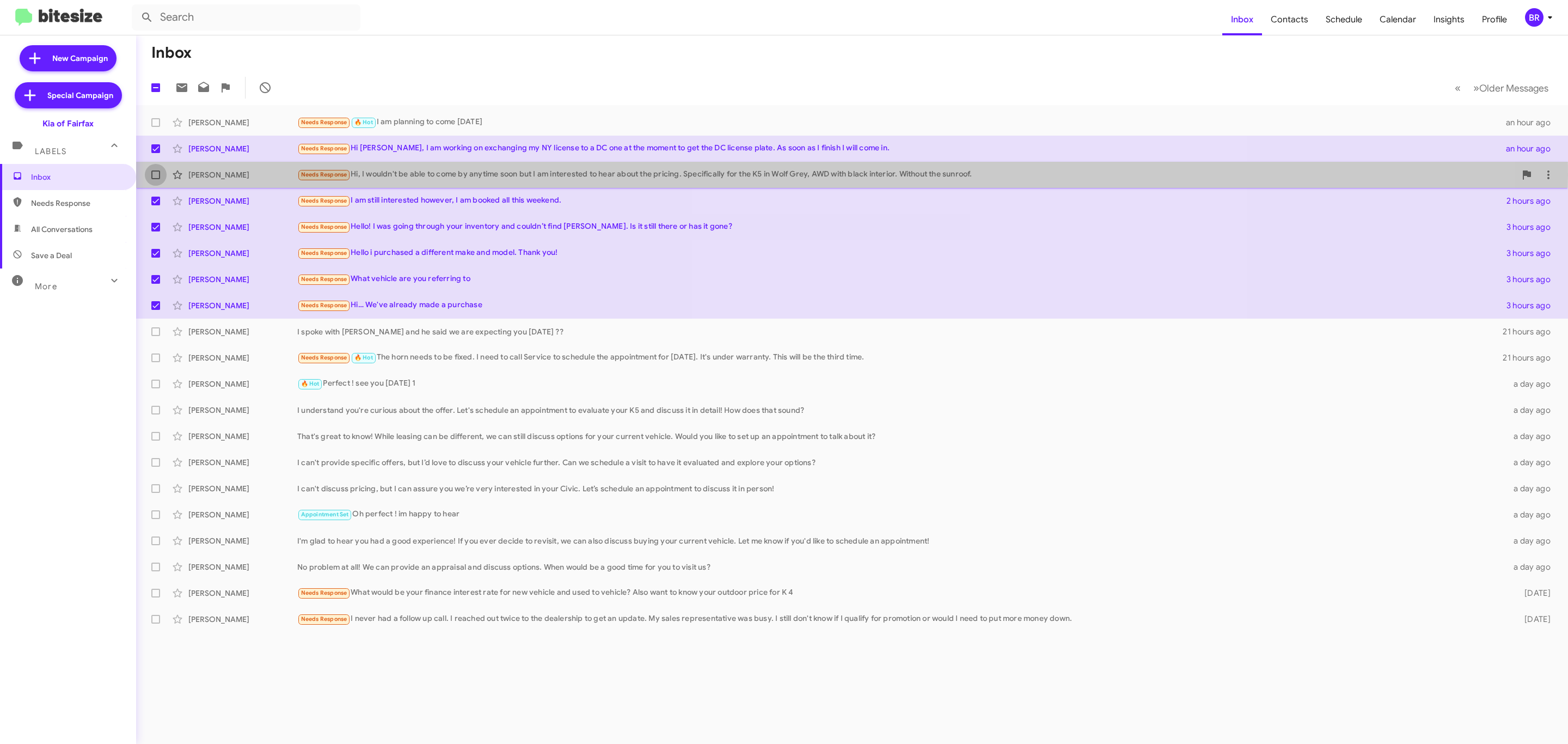
click at [158, 175] on span at bounding box center [156, 174] width 9 height 9
click at [156, 179] on input "checkbox" at bounding box center [155, 179] width 1 height 1
checkbox input "true"
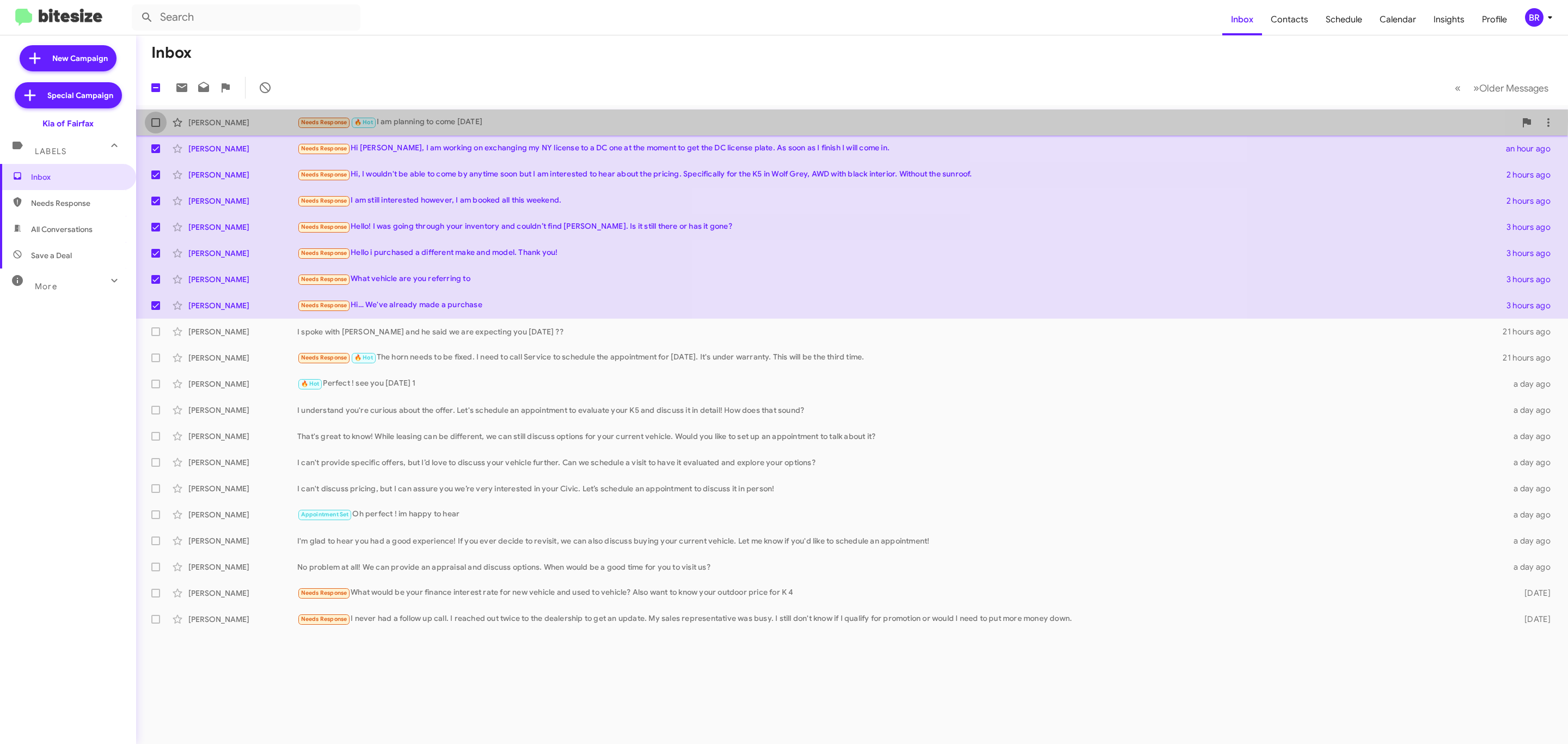
click at [154, 122] on span at bounding box center [156, 122] width 9 height 9
click at [155, 127] on input "checkbox" at bounding box center [155, 127] width 1 height 1
checkbox input "true"
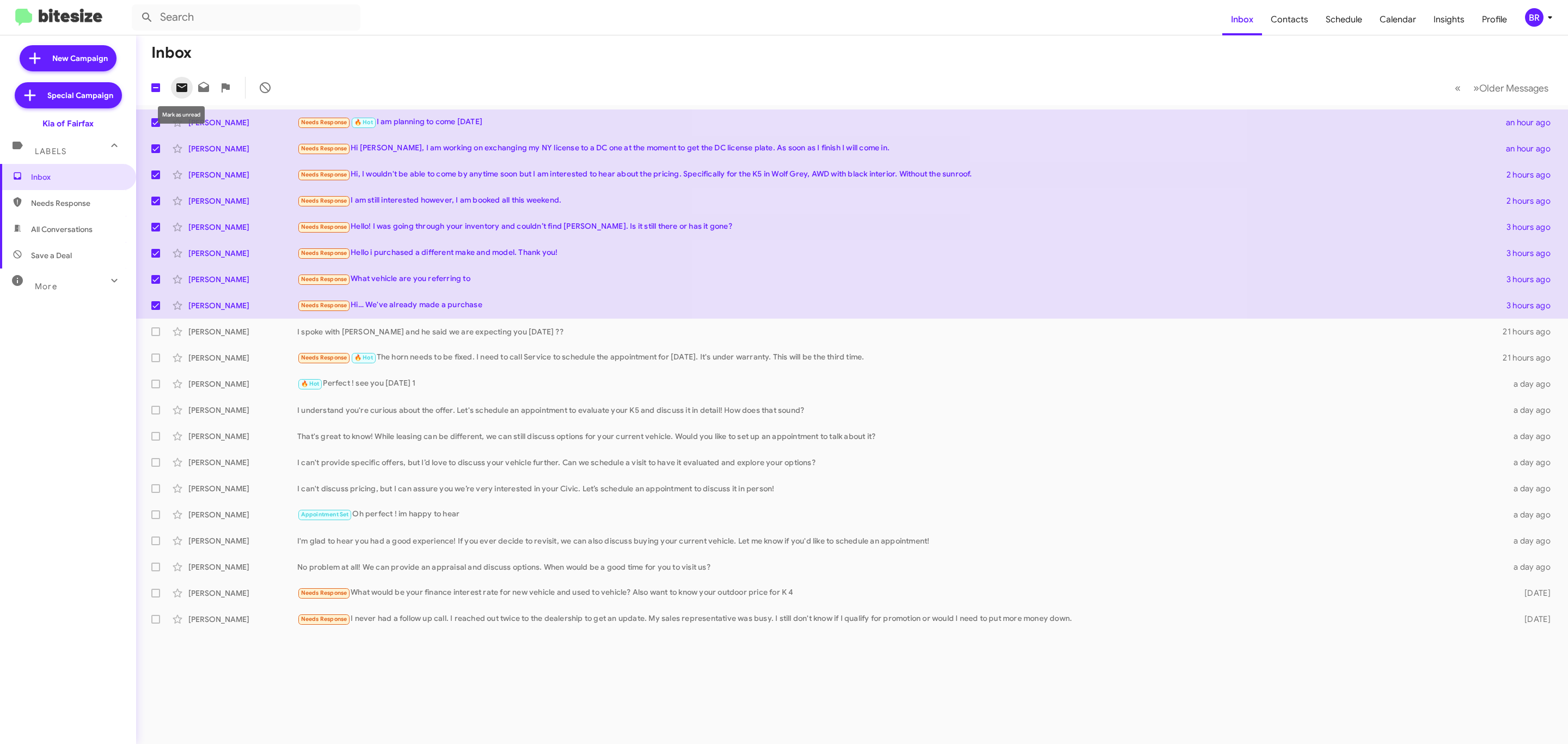
click at [179, 87] on icon at bounding box center [181, 88] width 13 height 13
click at [1529, 14] on div "BR" at bounding box center [1534, 17] width 19 height 19
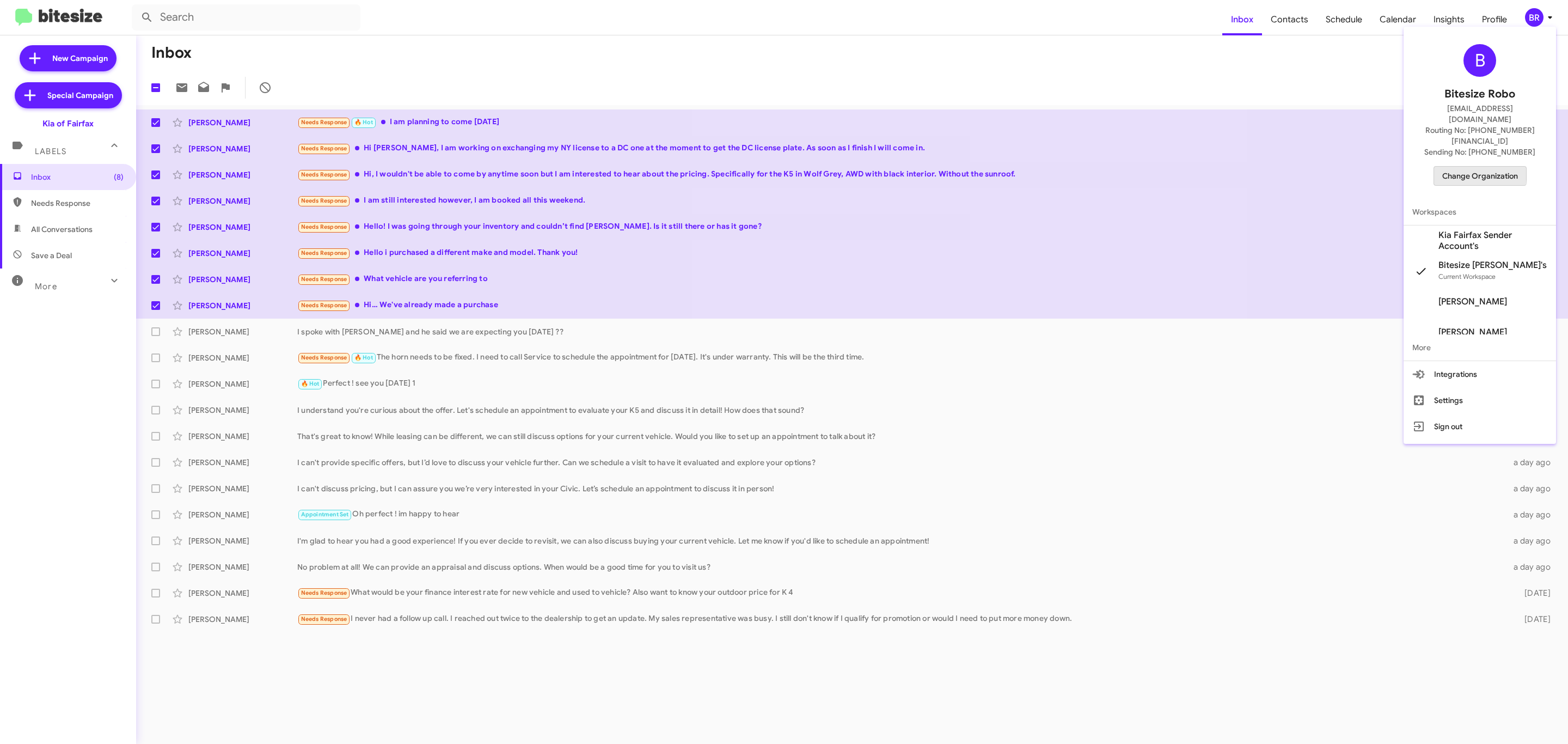
click at [1474, 167] on span "Change Organization" at bounding box center [1480, 176] width 76 height 19
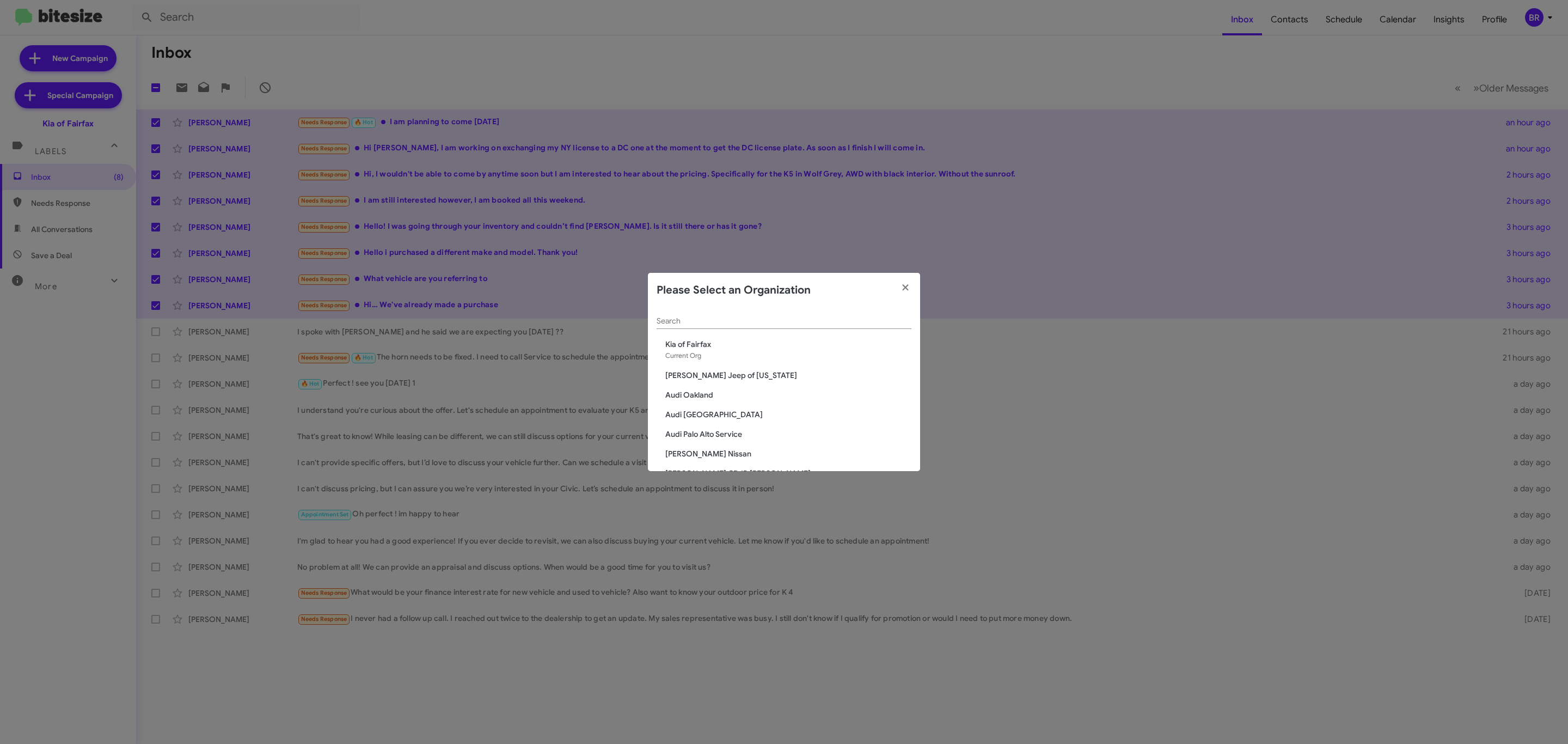
click at [779, 326] on div "Search" at bounding box center [784, 318] width 255 height 22
type input "cdjr"
click at [698, 384] on span "CDJR of [PERSON_NAME]" at bounding box center [789, 383] width 246 height 11
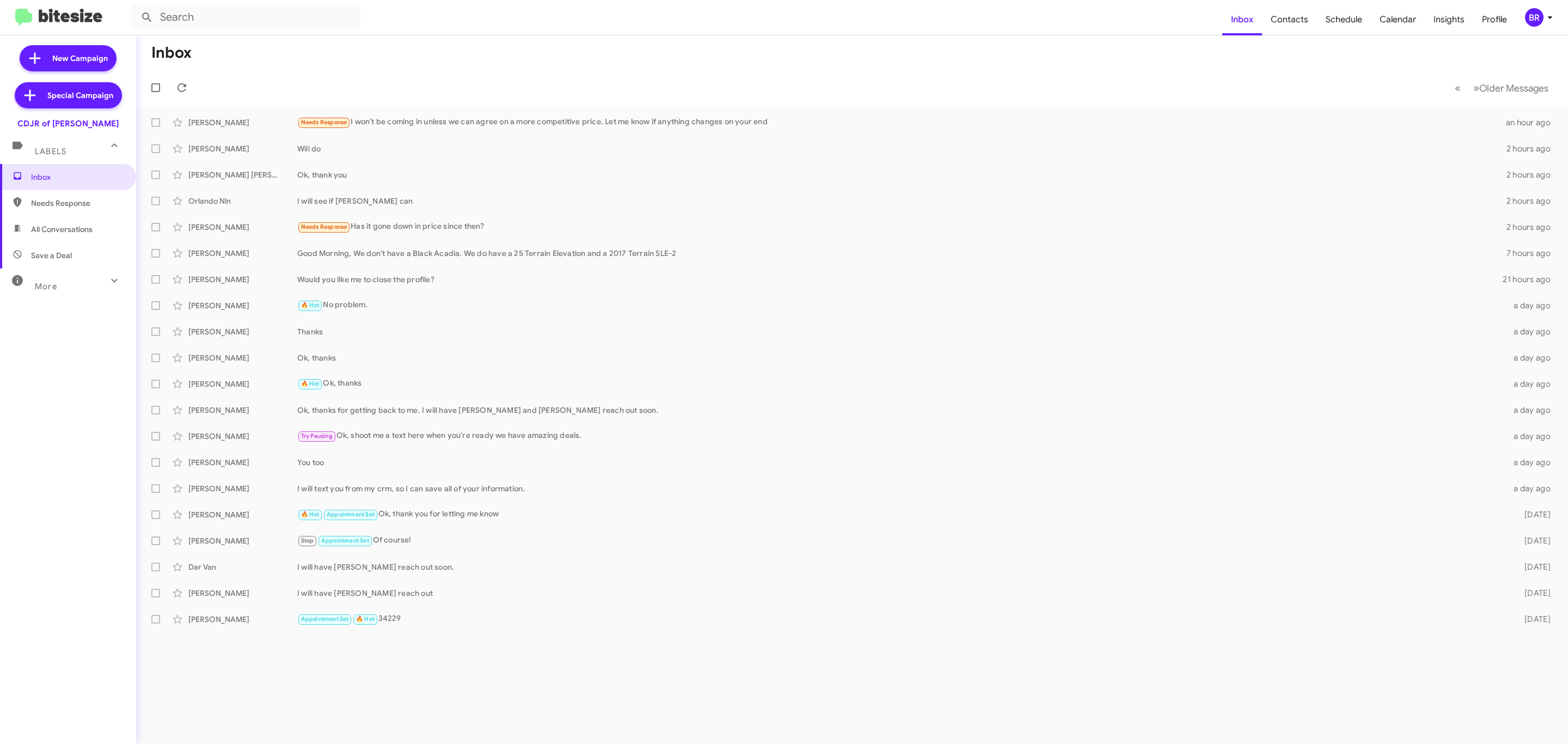
click at [1544, 17] on icon at bounding box center [1550, 17] width 13 height 13
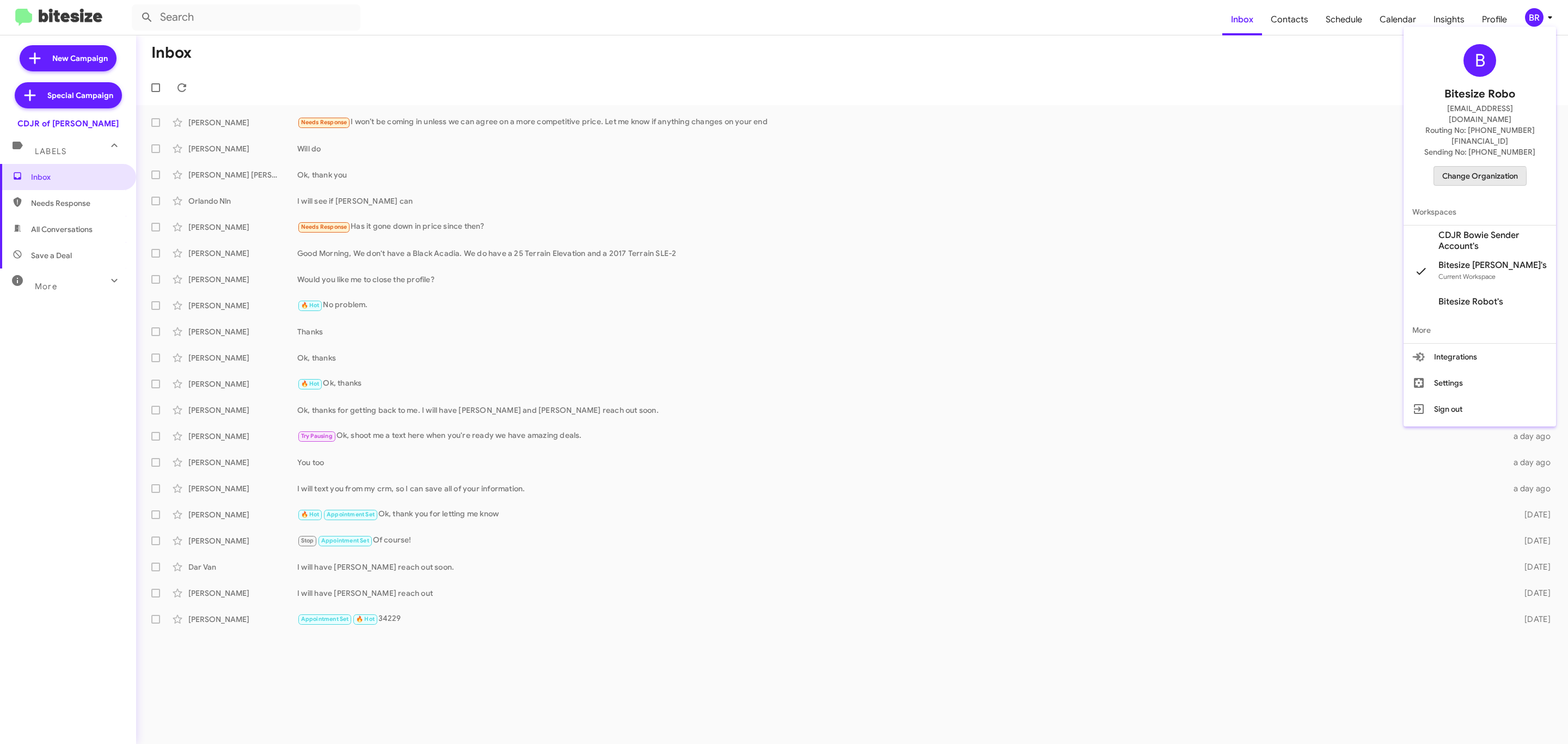
click at [1461, 167] on span "Change Organization" at bounding box center [1480, 176] width 76 height 19
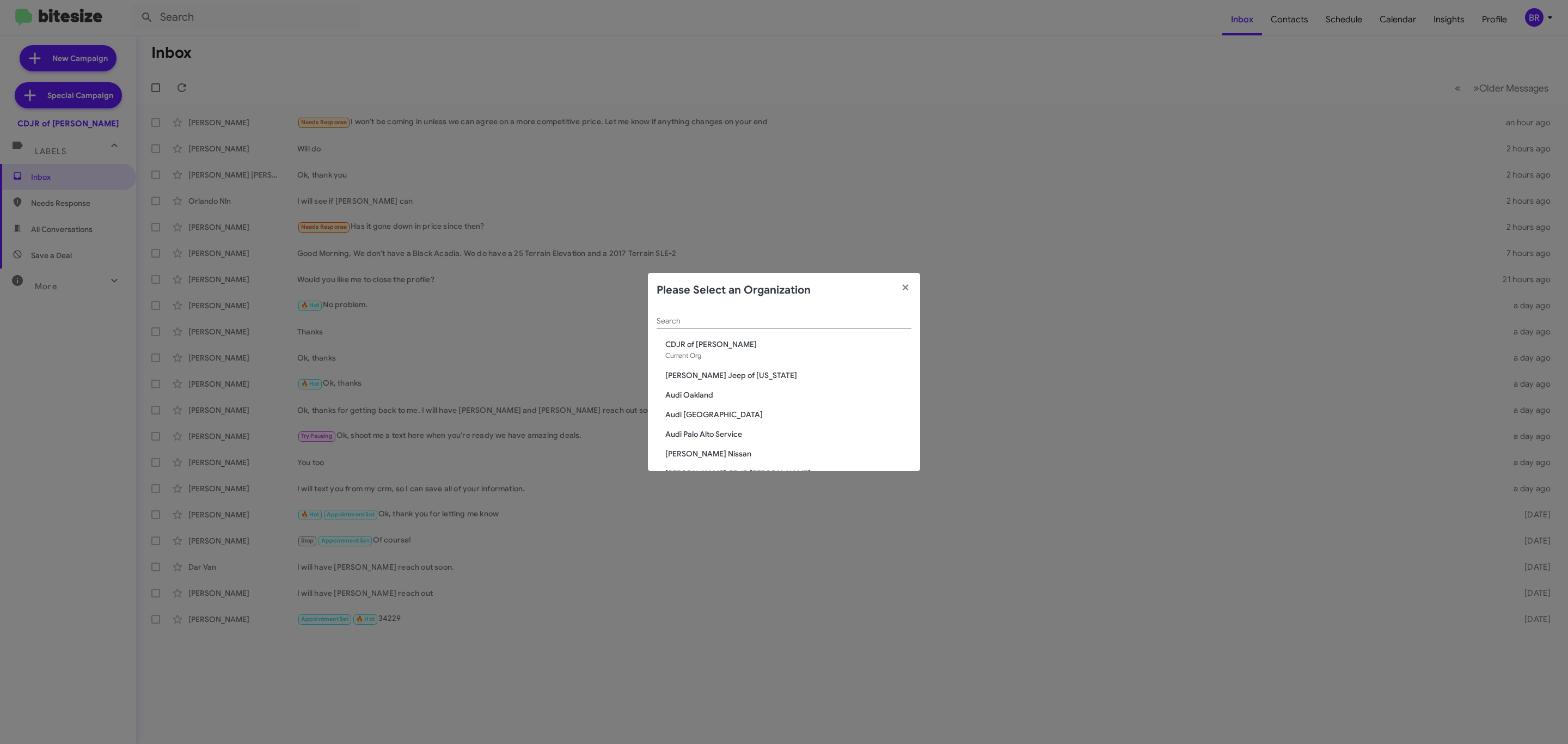
click at [834, 326] on div "Search" at bounding box center [784, 318] width 255 height 22
click at [807, 322] on input "Search" at bounding box center [784, 321] width 255 height 9
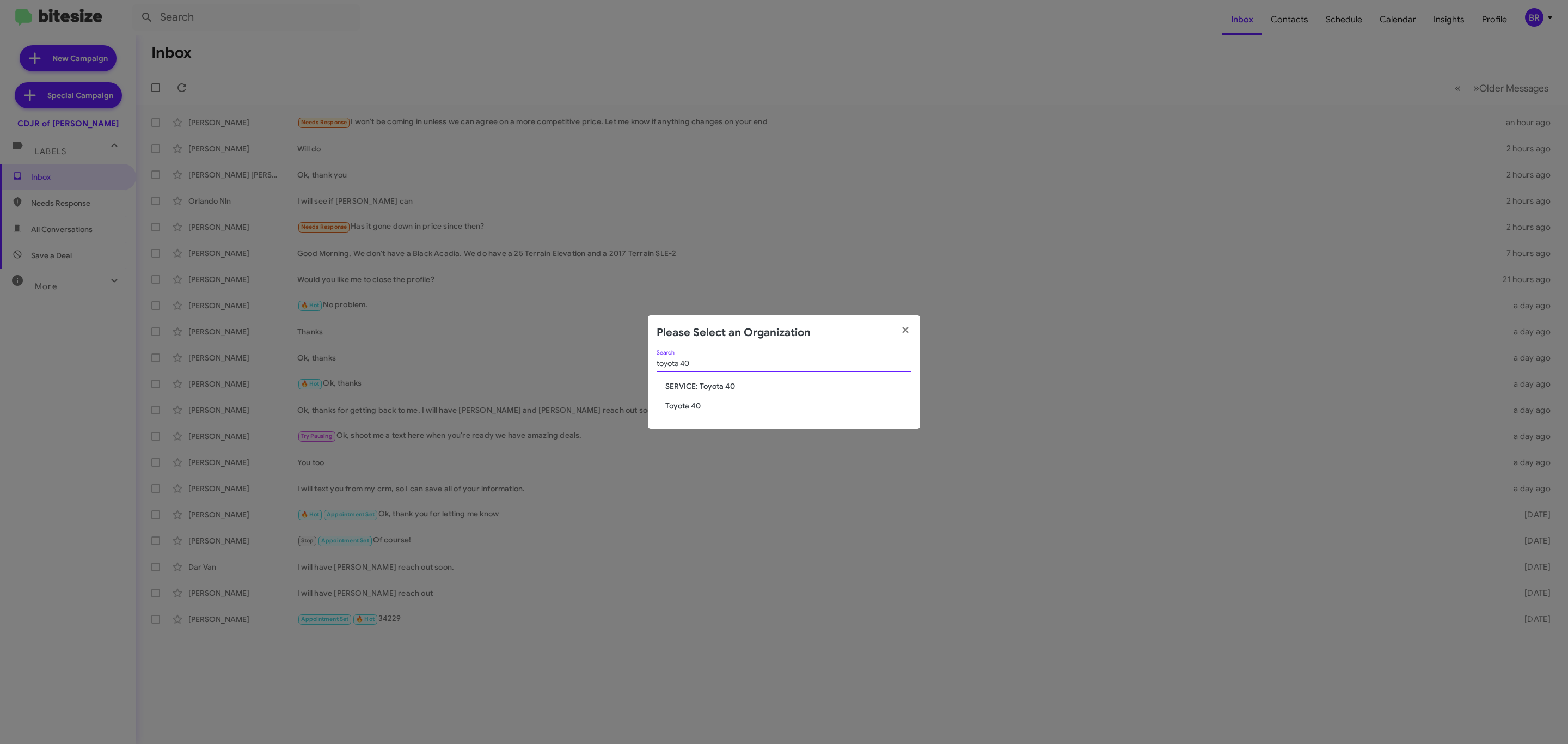
type input "toyota 40"
click at [677, 401] on span "Toyota 40" at bounding box center [789, 406] width 246 height 11
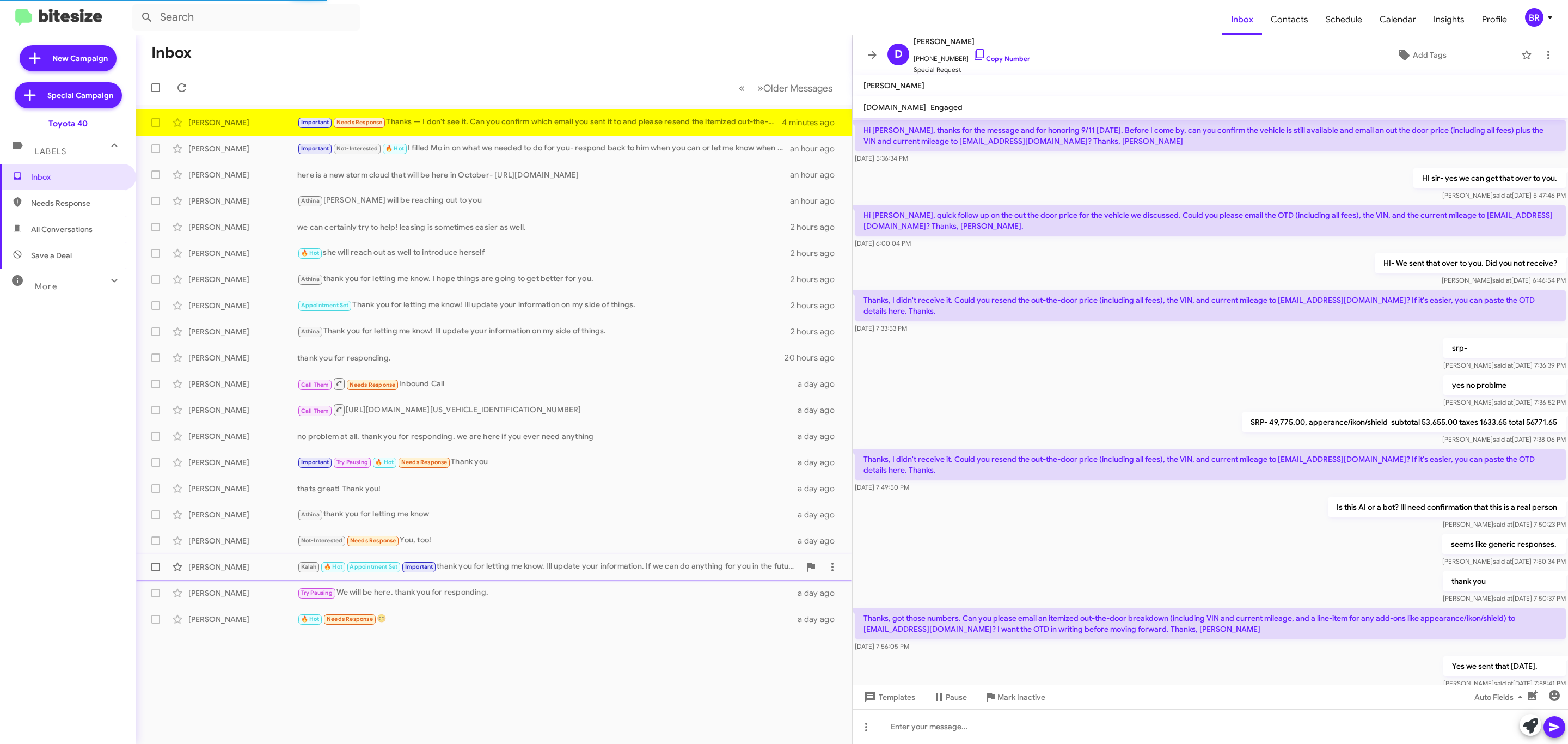
scroll to position [326, 0]
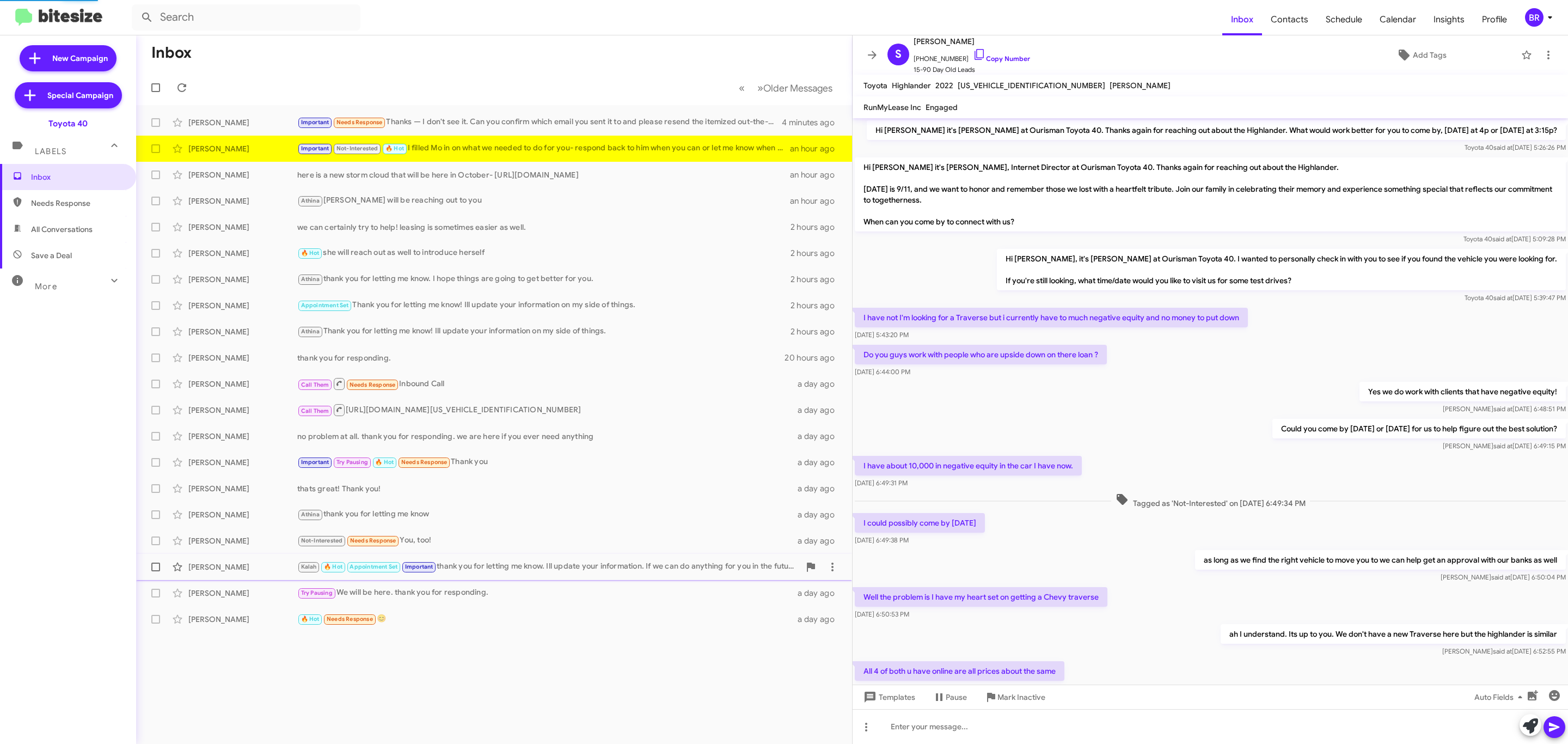
scroll to position [288, 0]
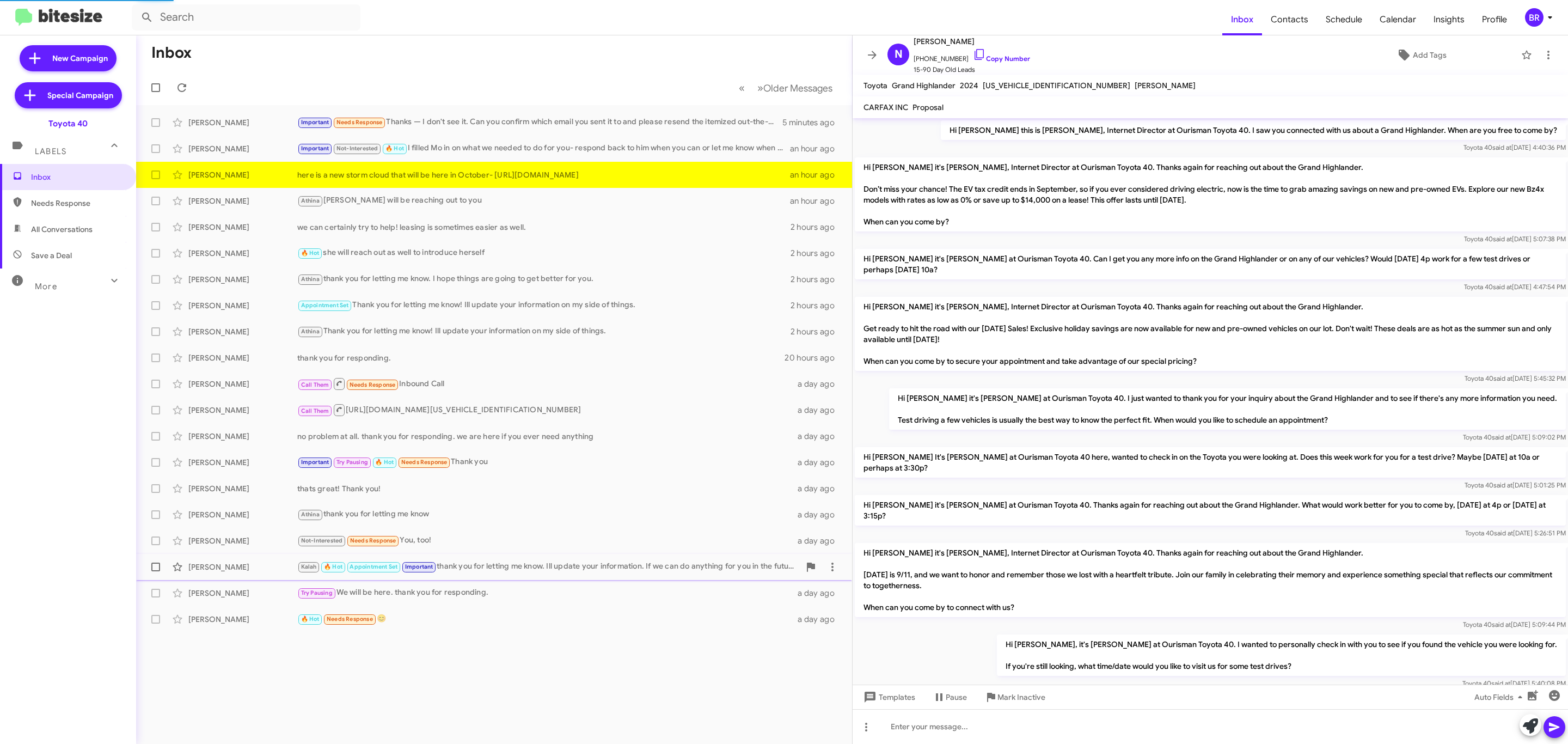
scroll to position [280, 0]
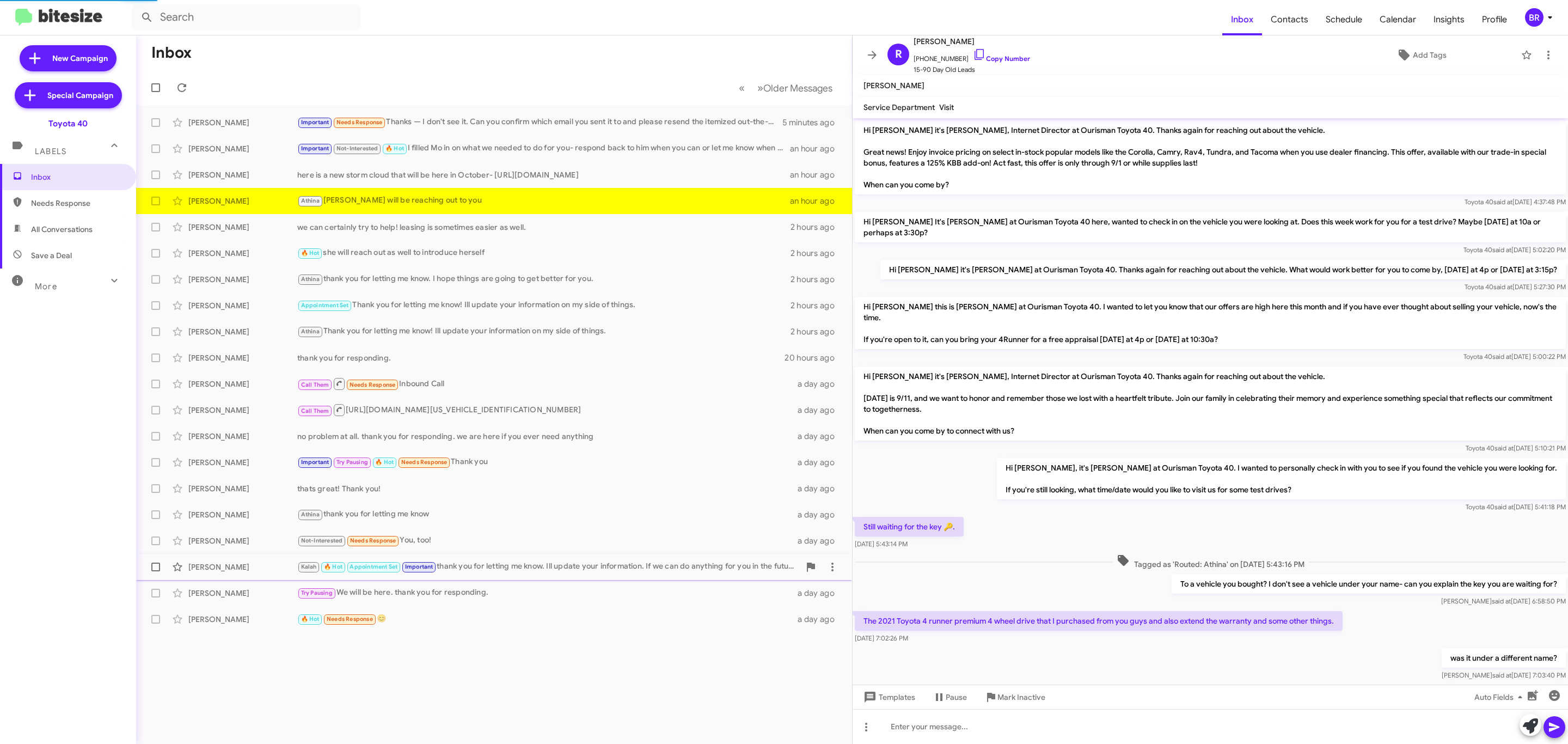
scroll to position [397, 0]
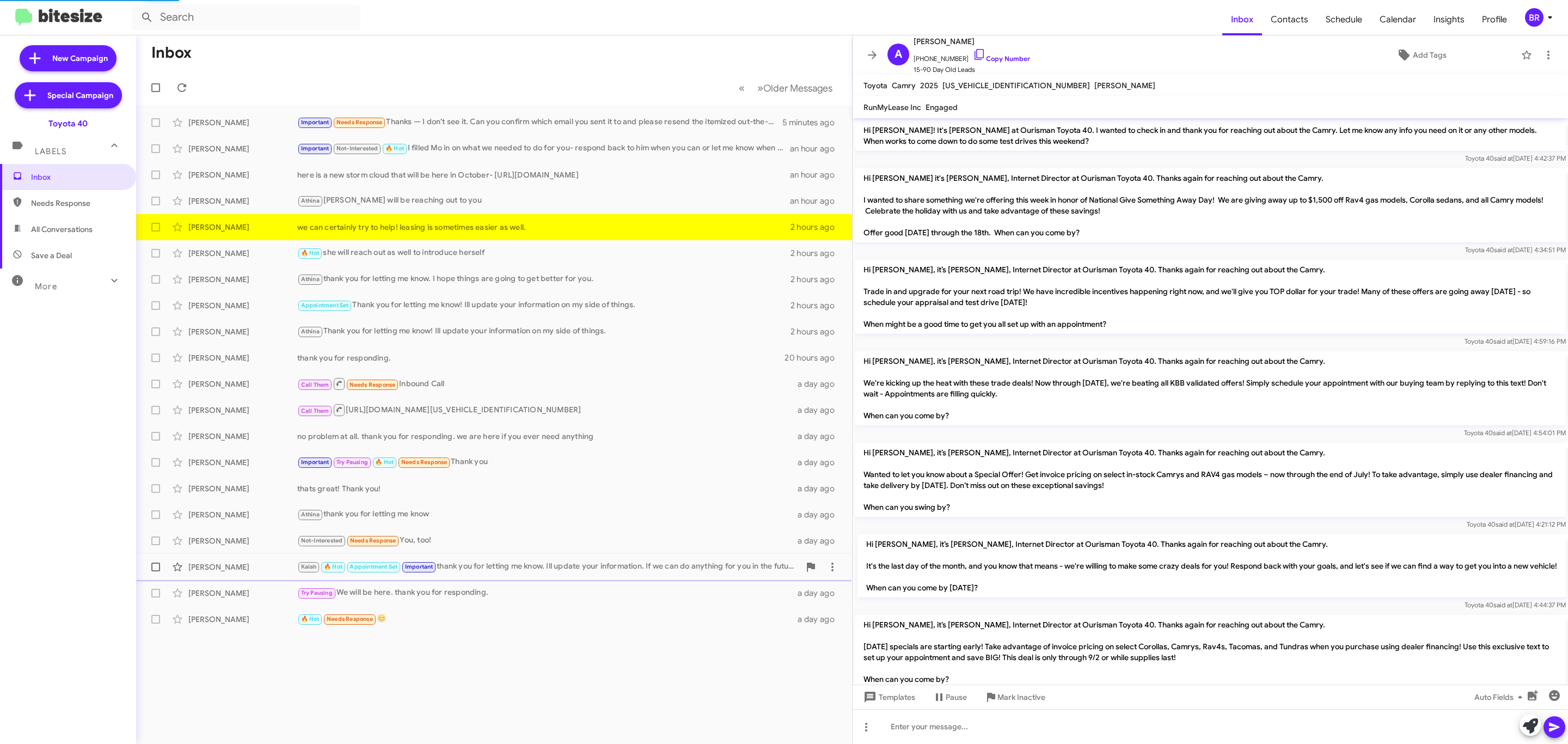
scroll to position [914, 0]
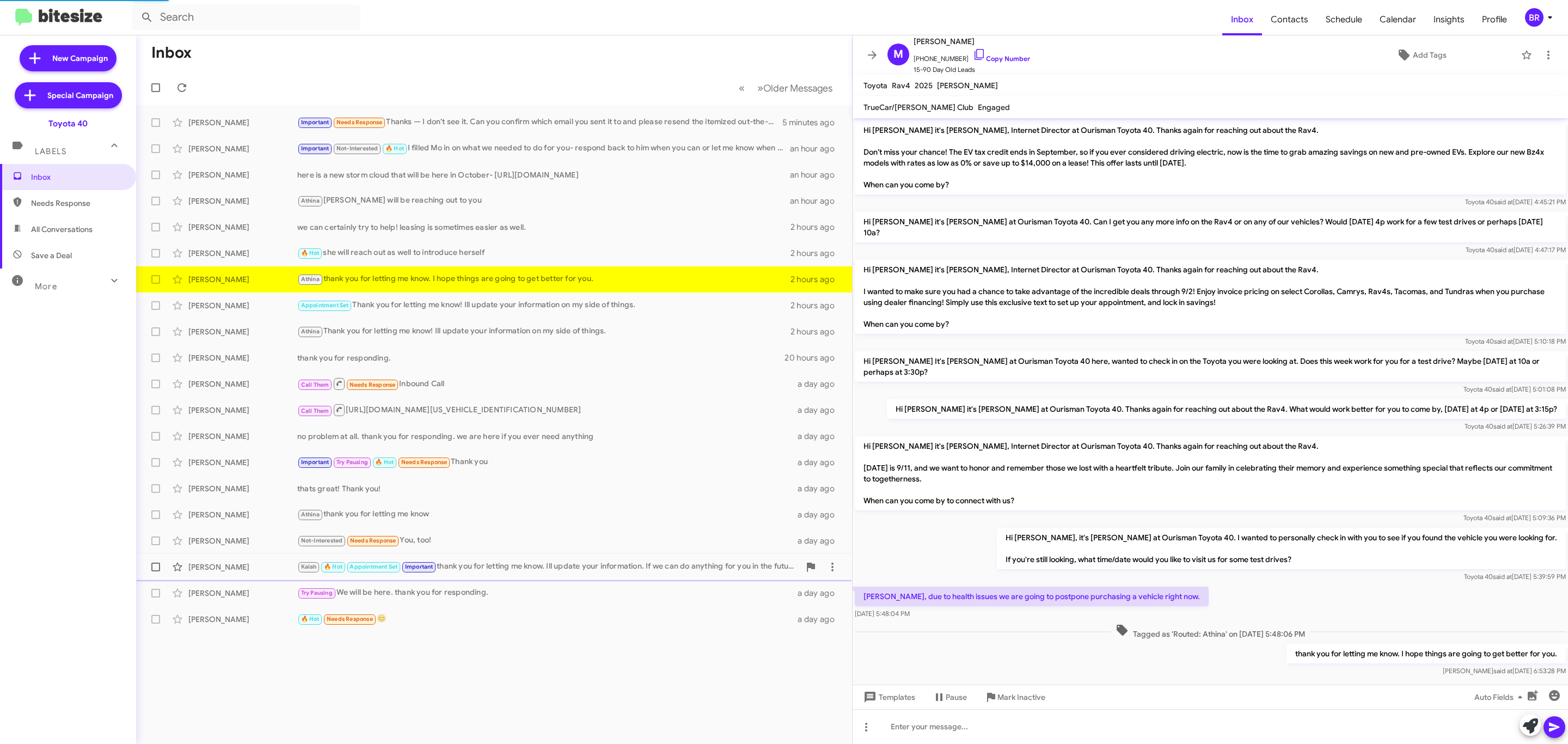
scroll to position [10, 0]
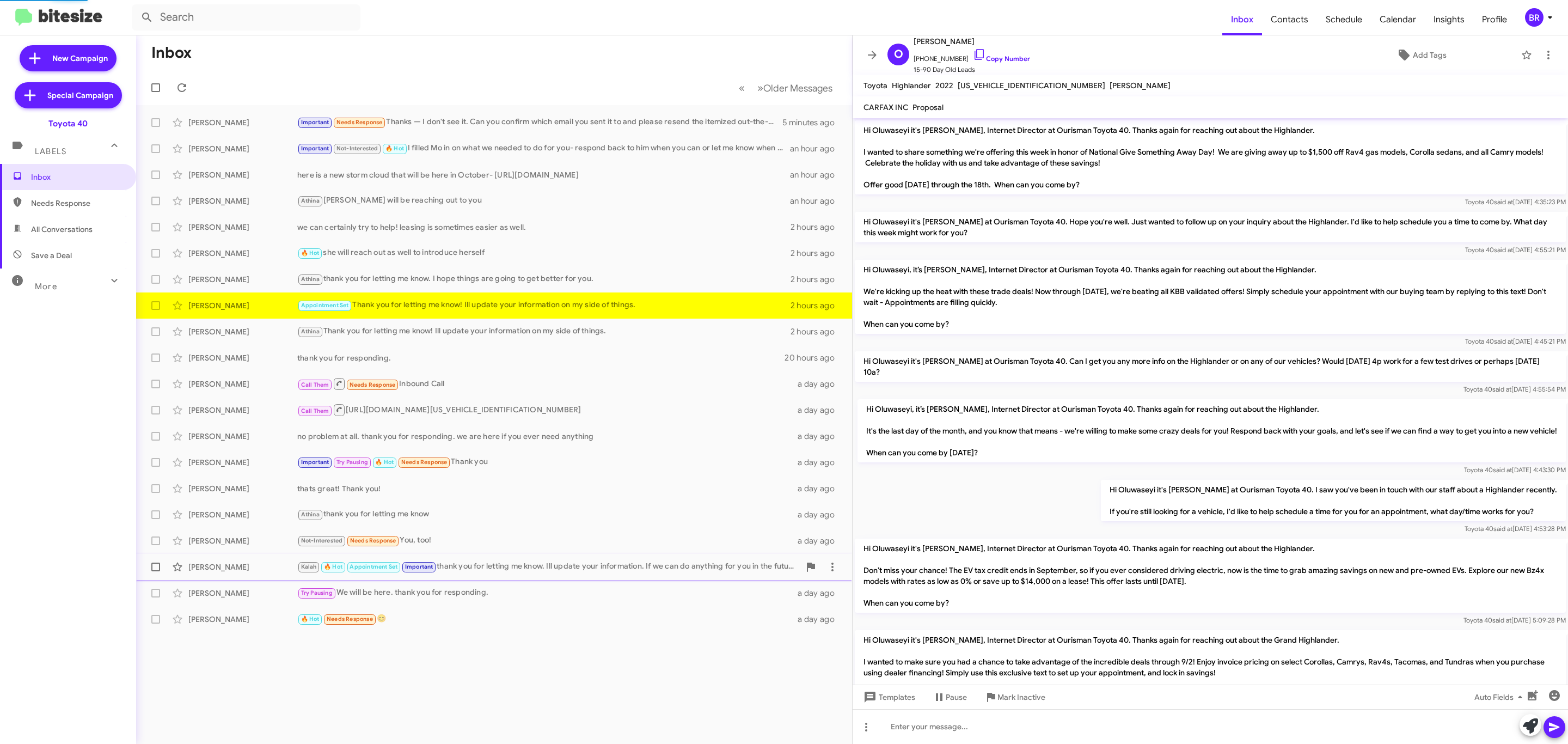
scroll to position [677, 0]
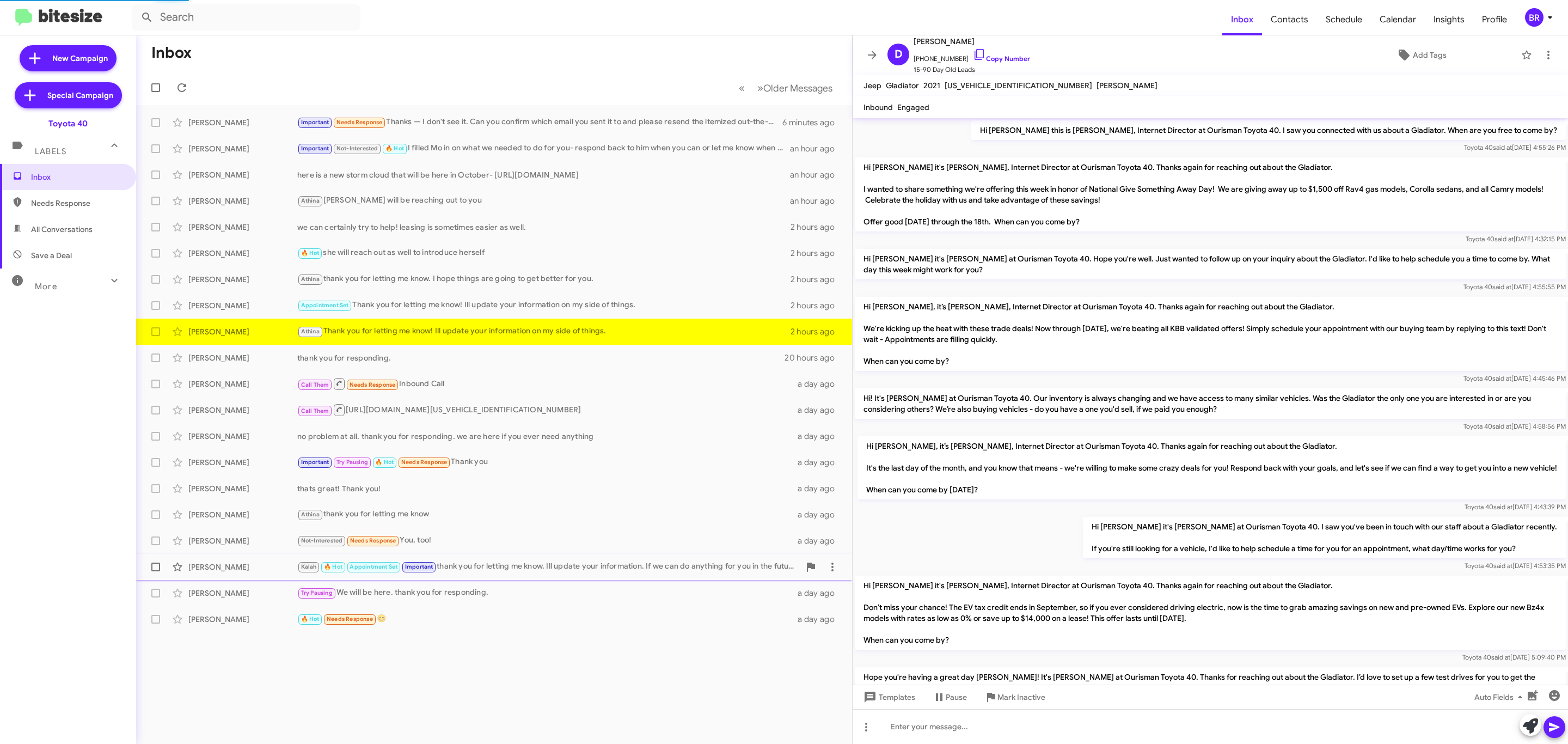
scroll to position [568, 0]
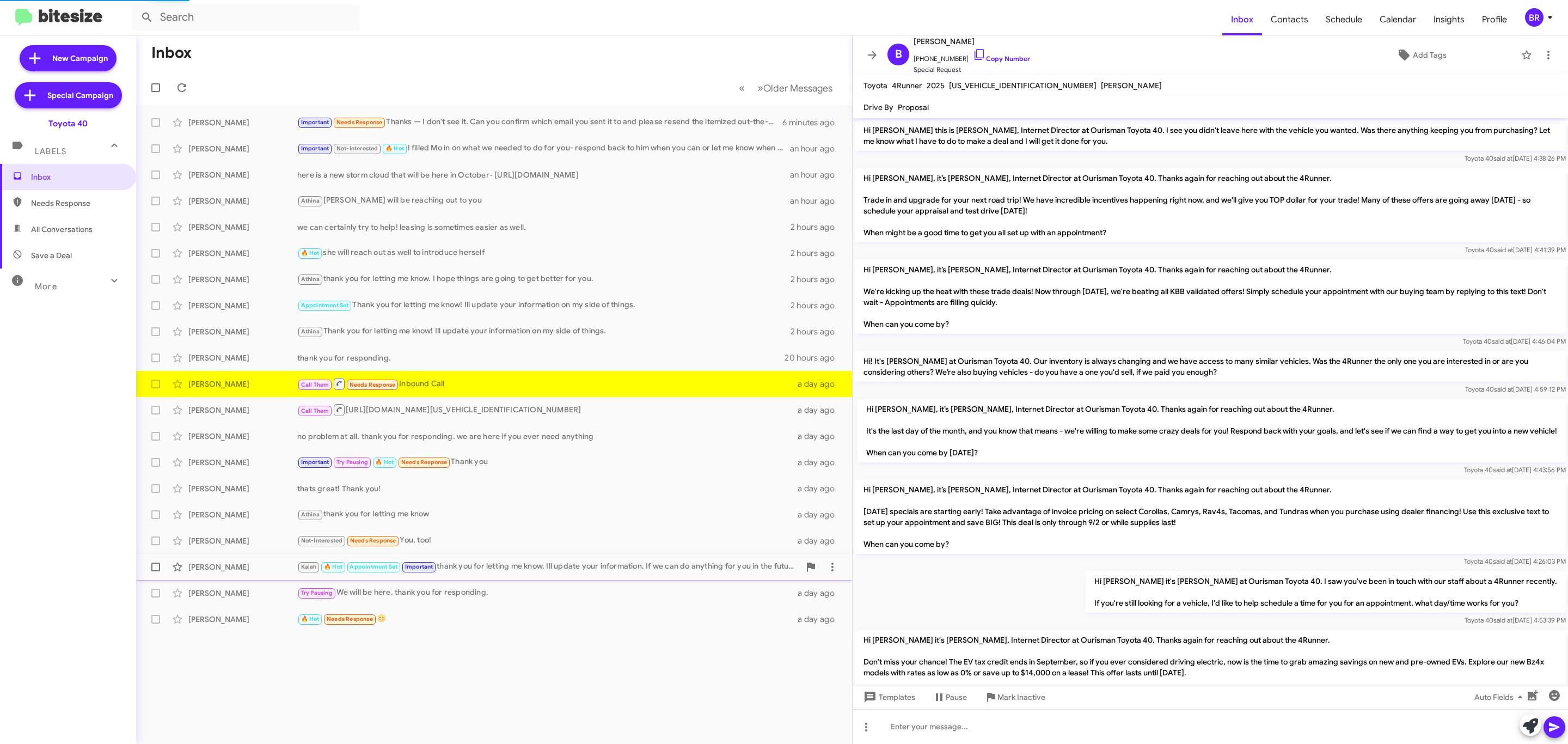
scroll to position [603, 0]
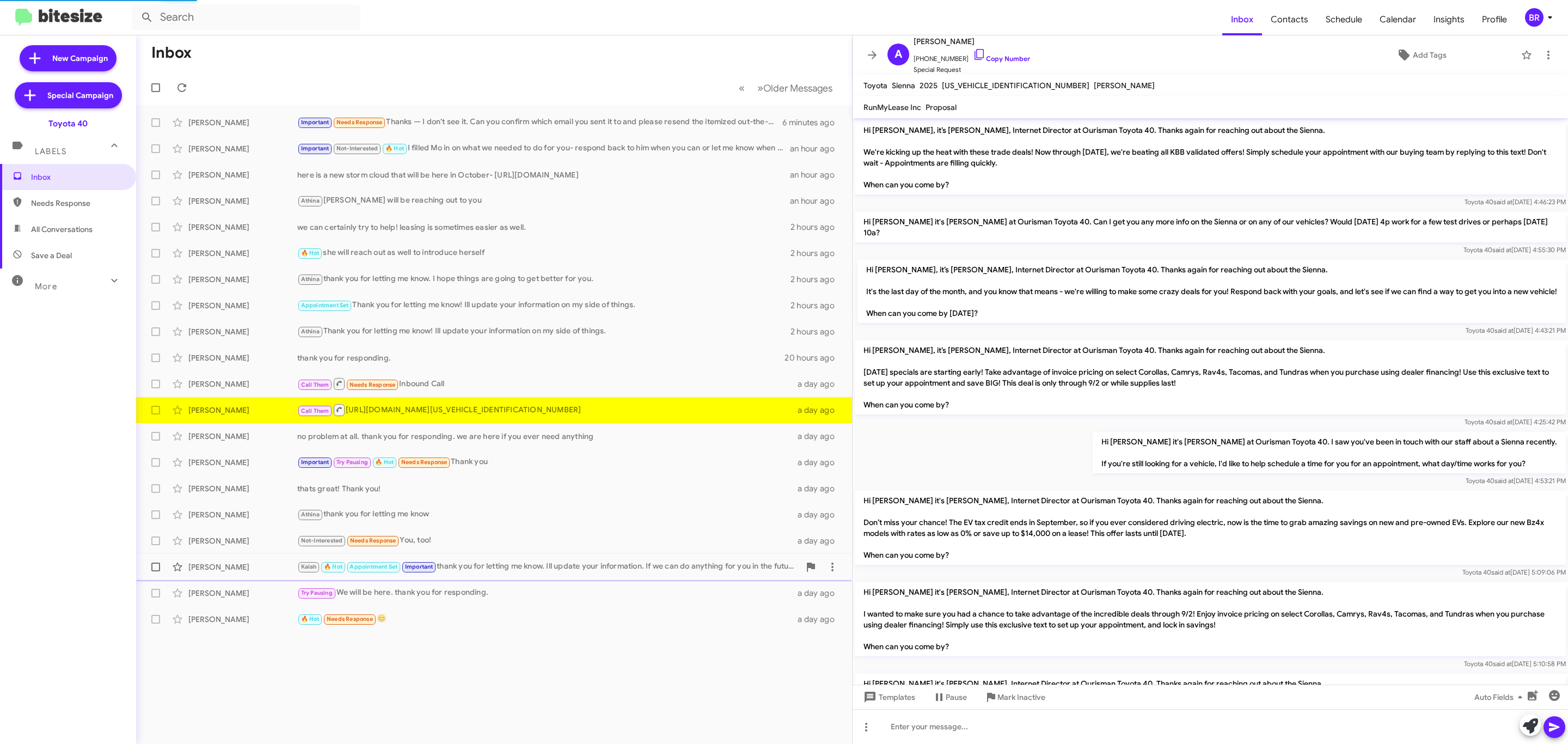
scroll to position [543, 0]
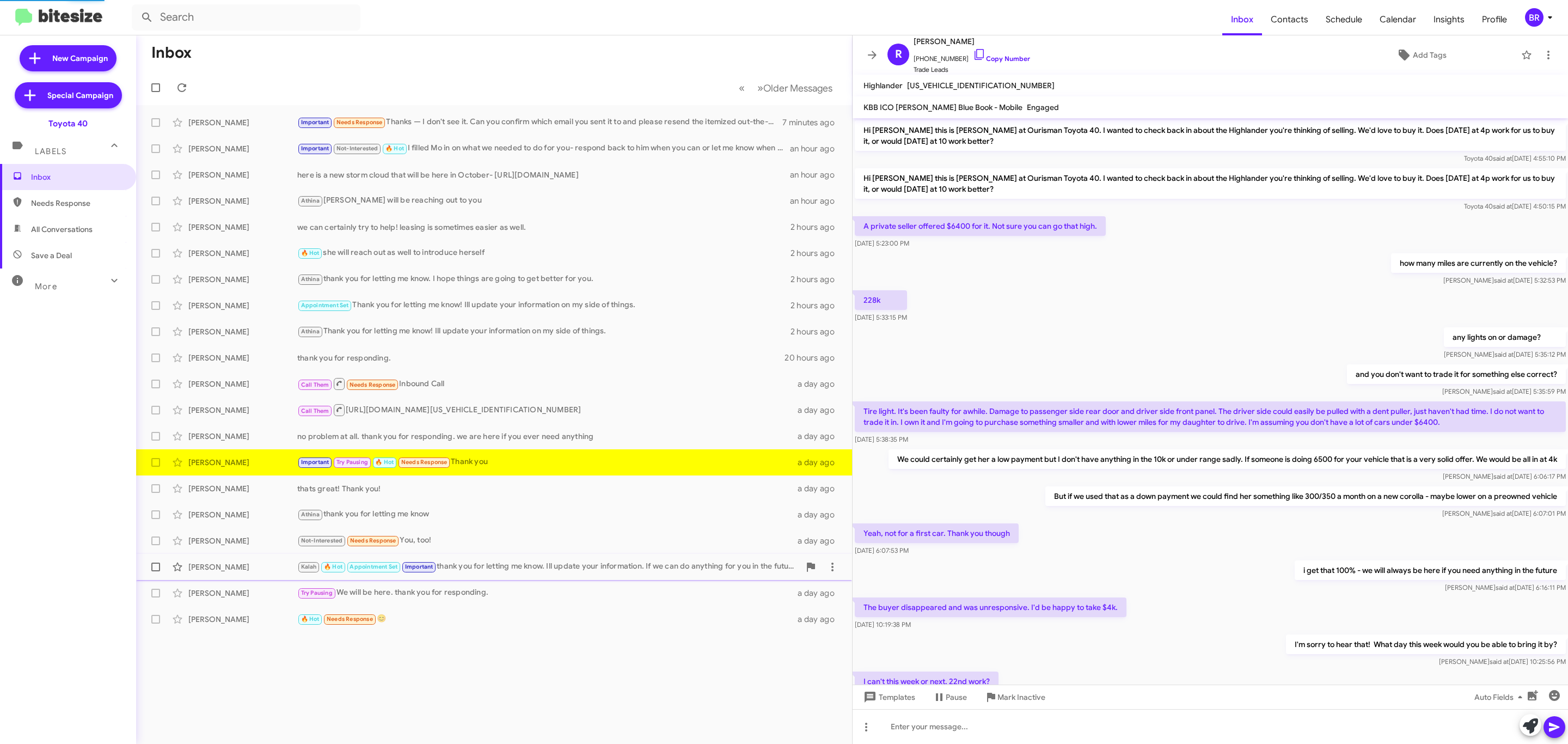
scroll to position [261, 0]
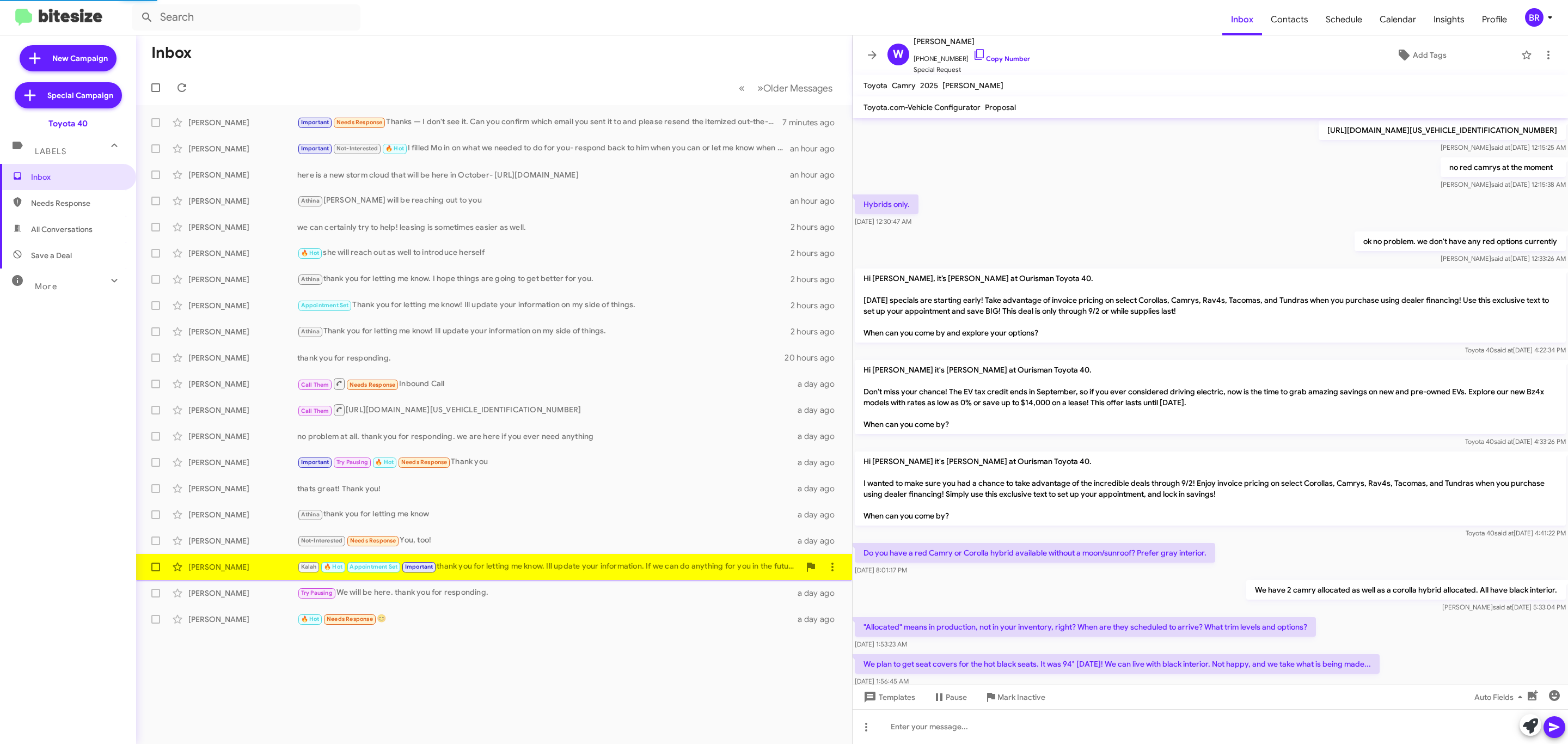
scroll to position [510, 0]
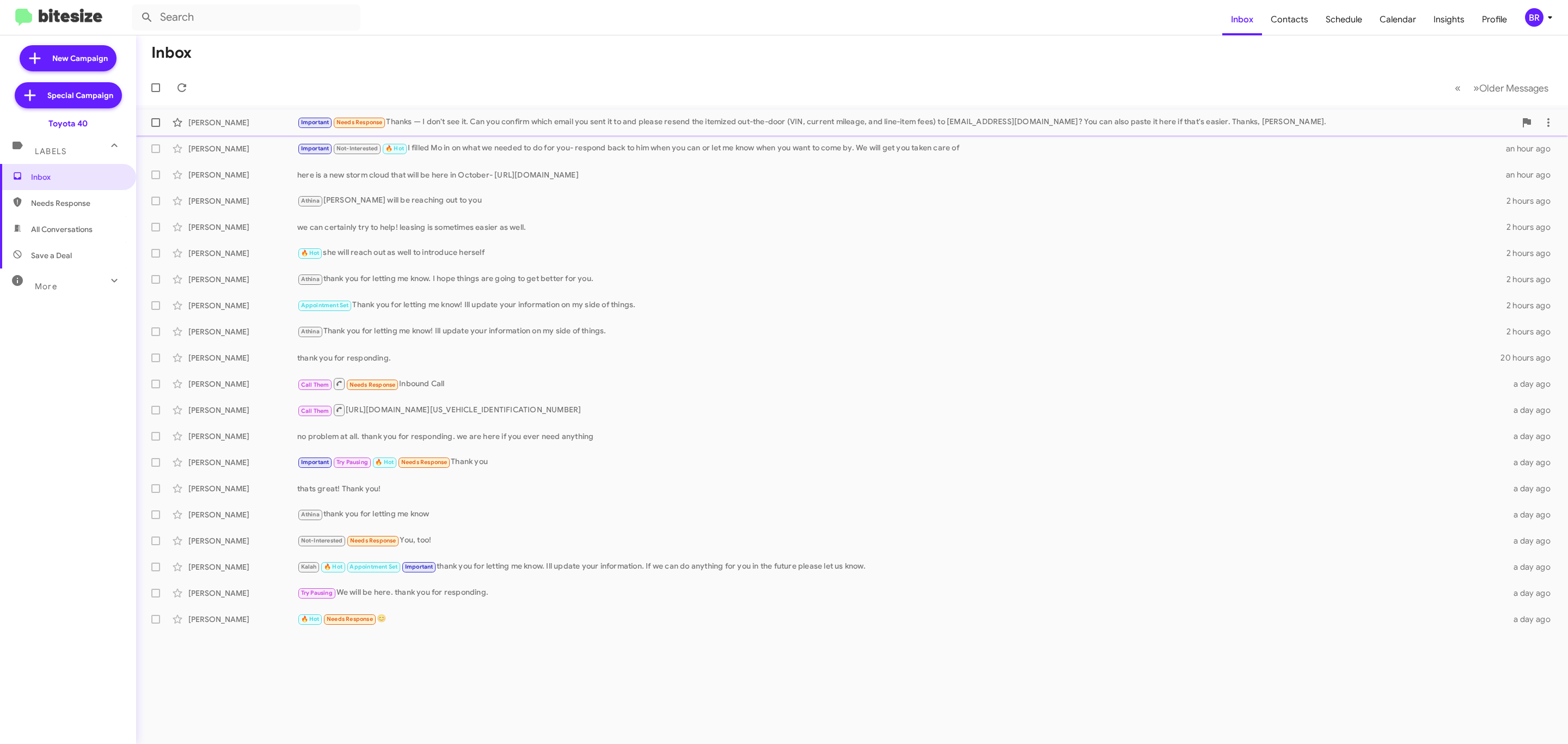
click at [154, 126] on span at bounding box center [156, 122] width 9 height 9
click at [155, 127] on input "checkbox" at bounding box center [155, 127] width 1 height 1
checkbox input "true"
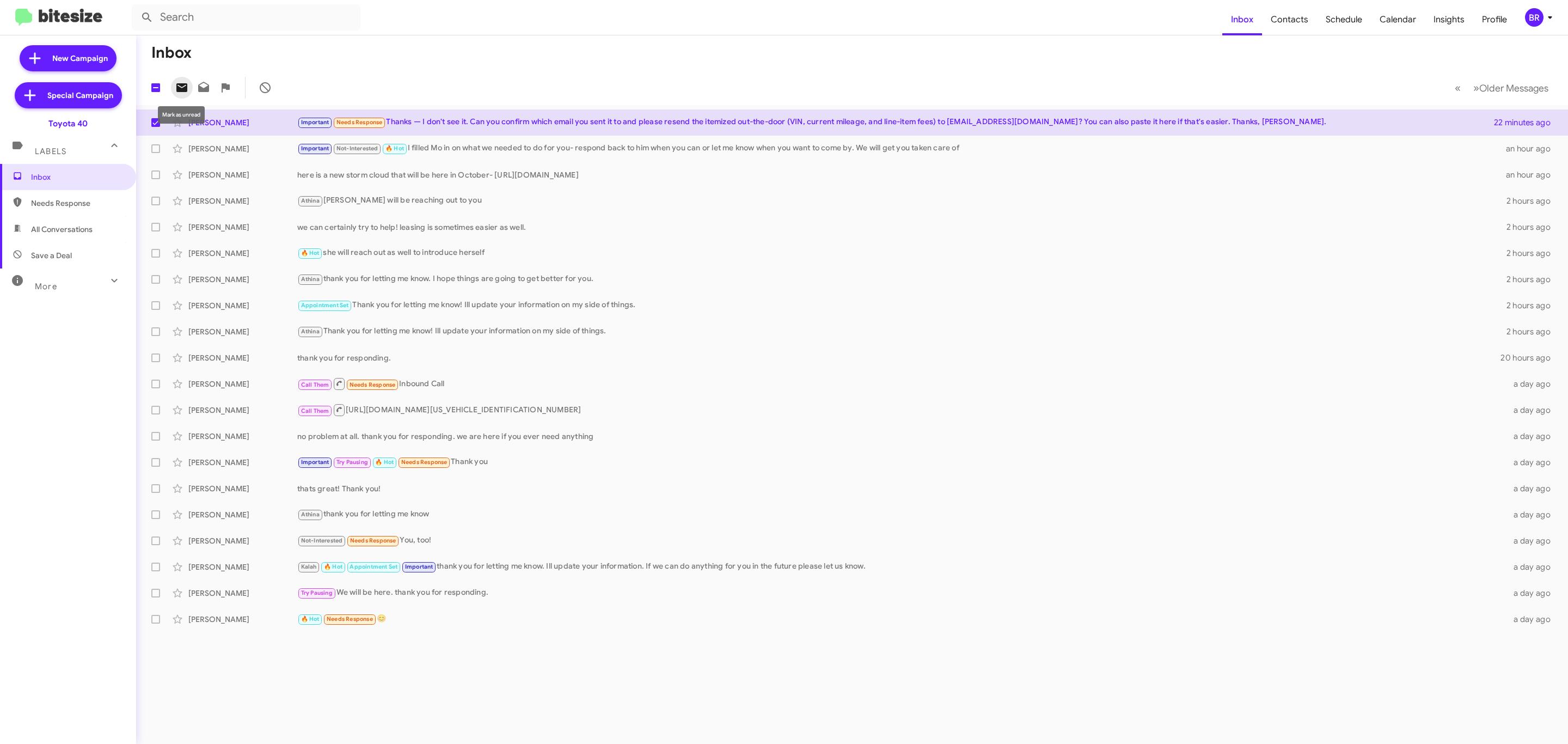
click at [179, 90] on icon at bounding box center [182, 88] width 11 height 9
click at [1517, 22] on button "BR" at bounding box center [1536, 17] width 40 height 19
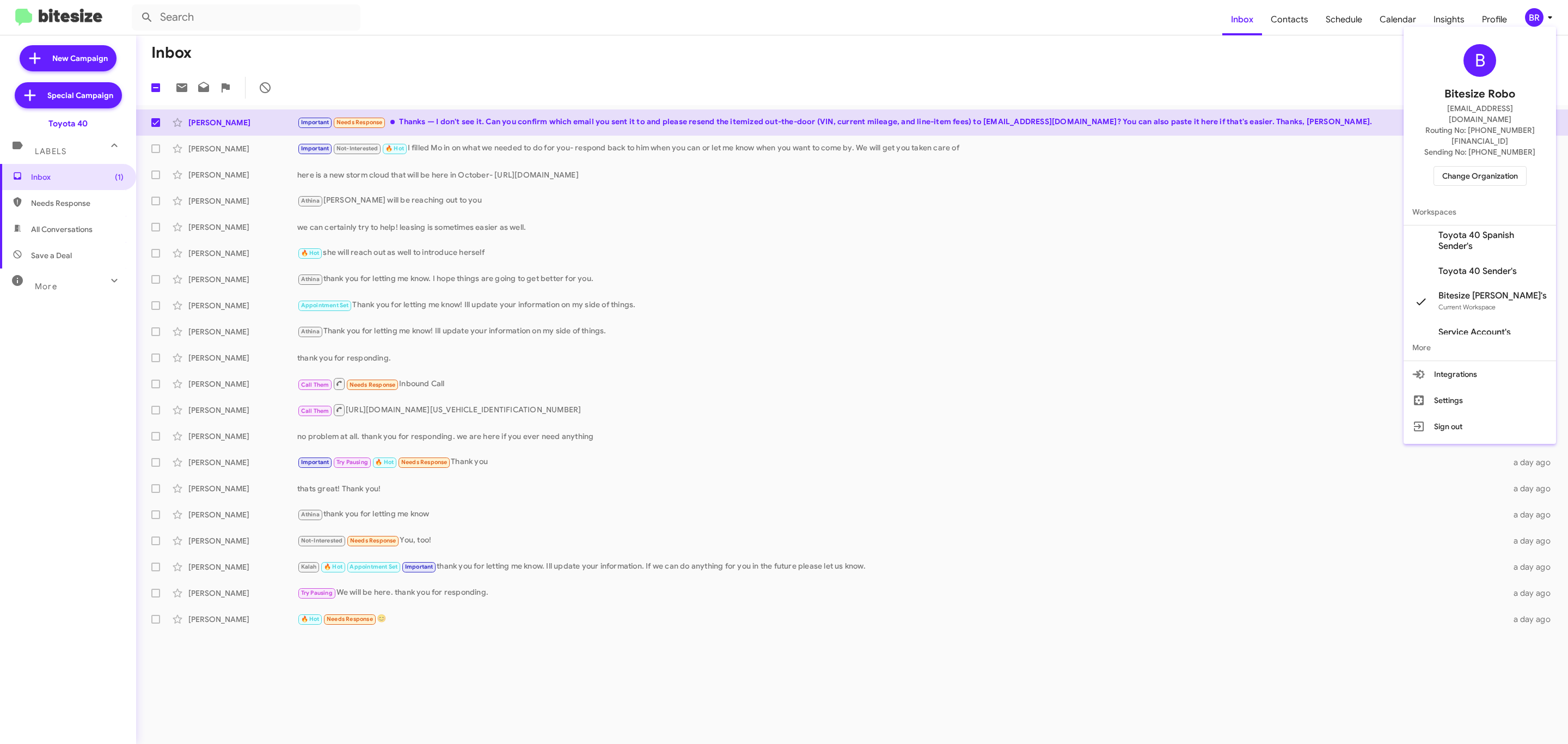
click at [1451, 167] on span "Change Organization" at bounding box center [1480, 176] width 76 height 19
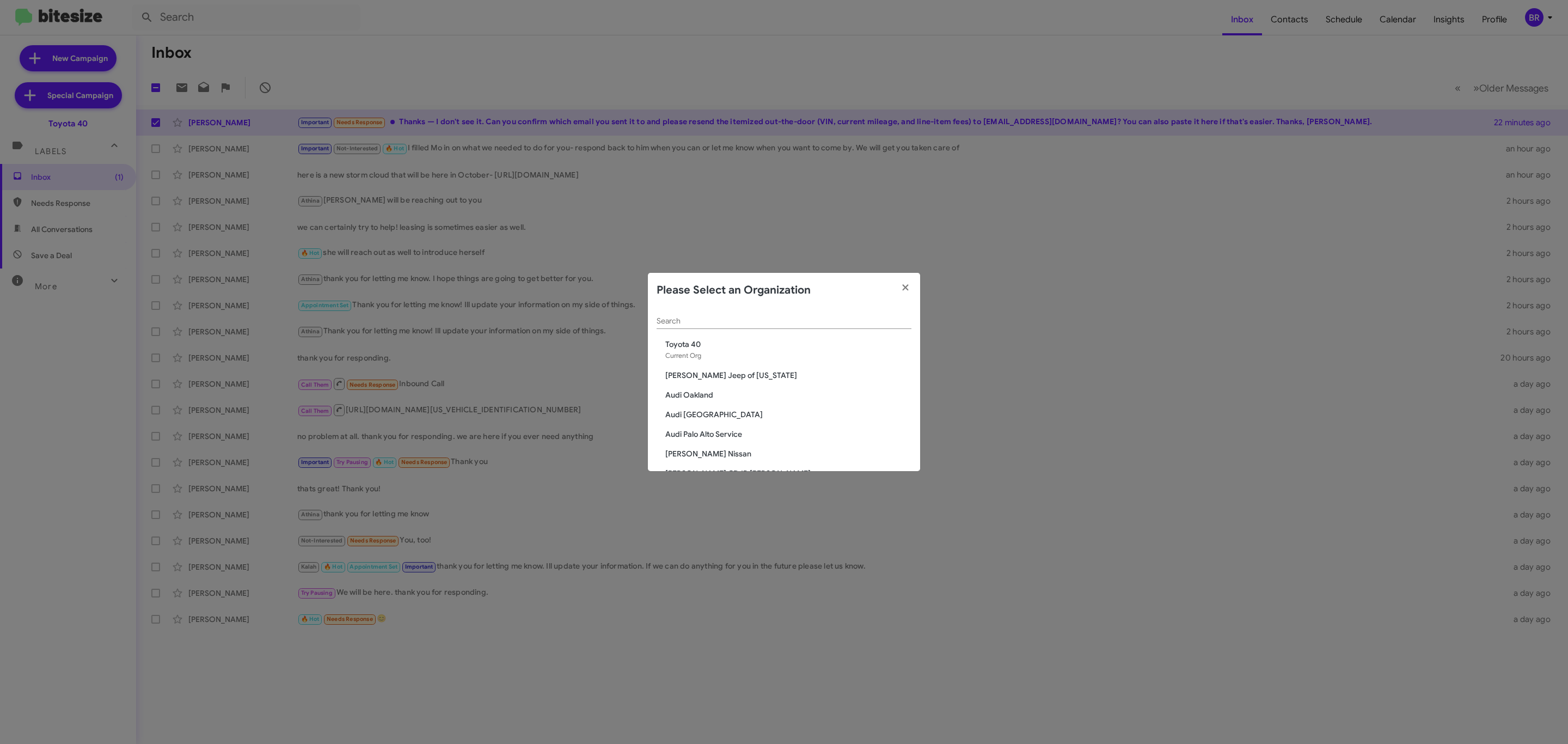
click at [866, 322] on input "Search" at bounding box center [784, 321] width 255 height 9
click at [866, 322] on input "b" at bounding box center [784, 321] width 255 height 9
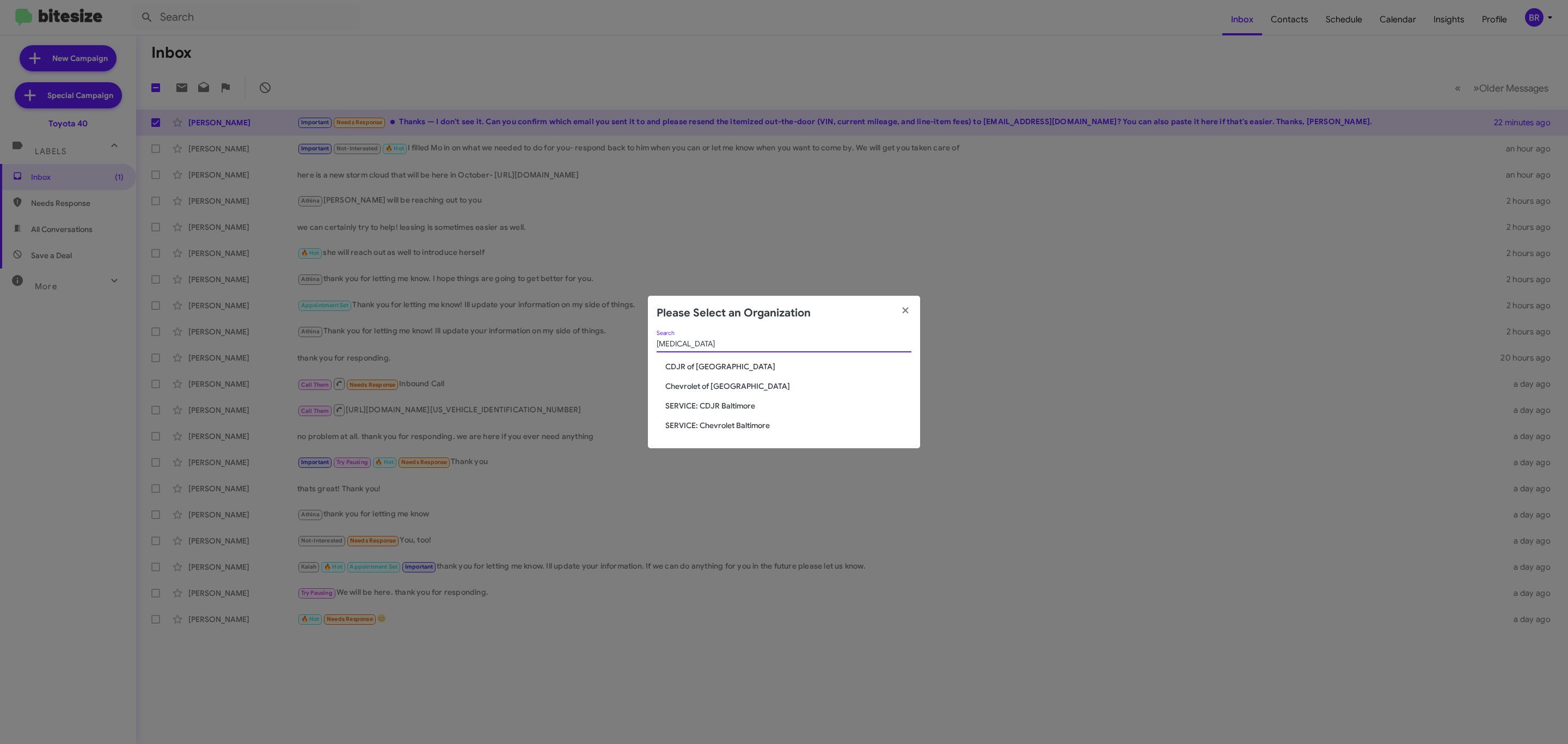
type input "bal"
click at [735, 386] on span "Chevrolet of [GEOGRAPHIC_DATA]" at bounding box center [789, 386] width 246 height 11
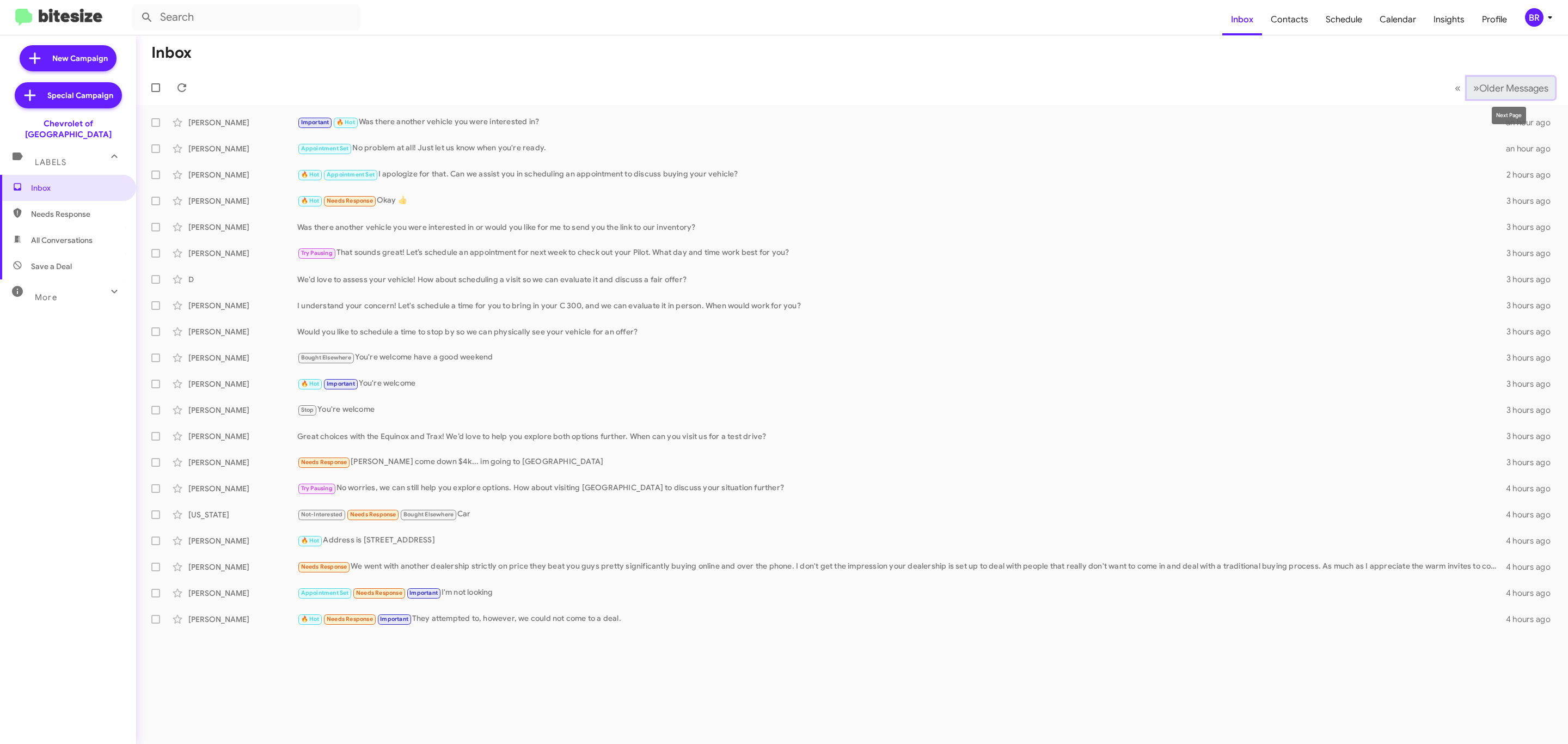
click at [1499, 82] on span "Older Messages" at bounding box center [1514, 88] width 69 height 12
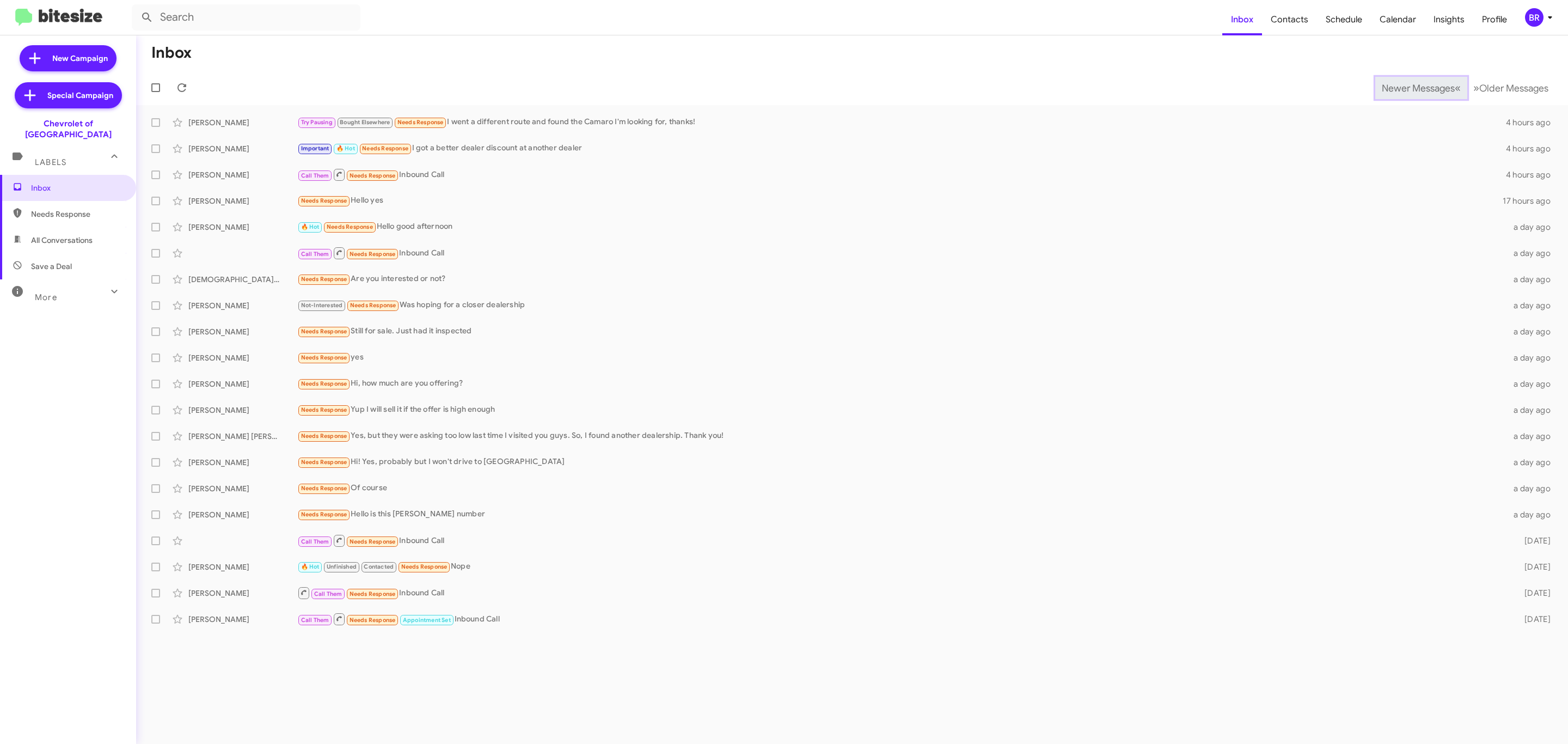
click at [1410, 87] on span "Newer Messages" at bounding box center [1418, 88] width 73 height 12
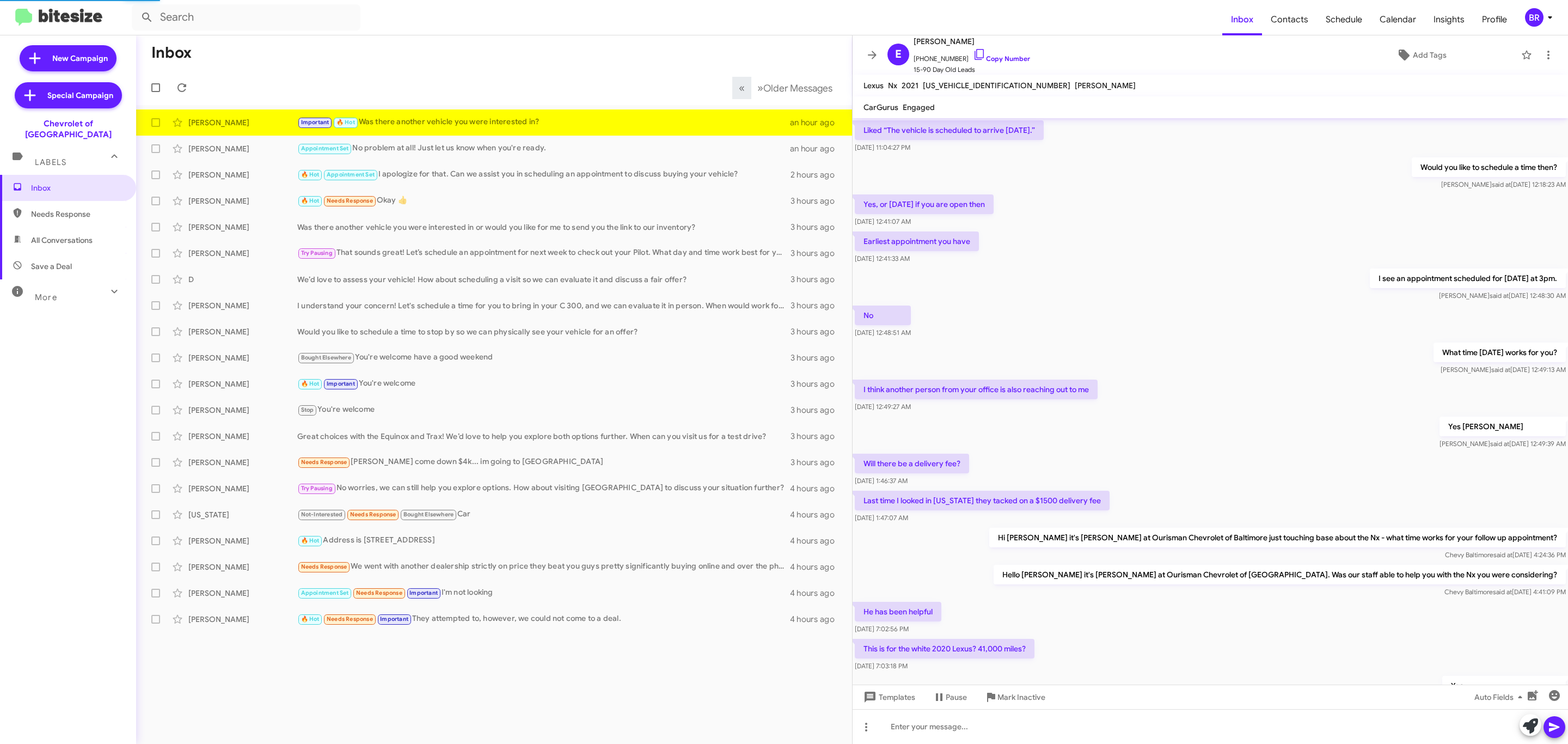
scroll to position [228, 0]
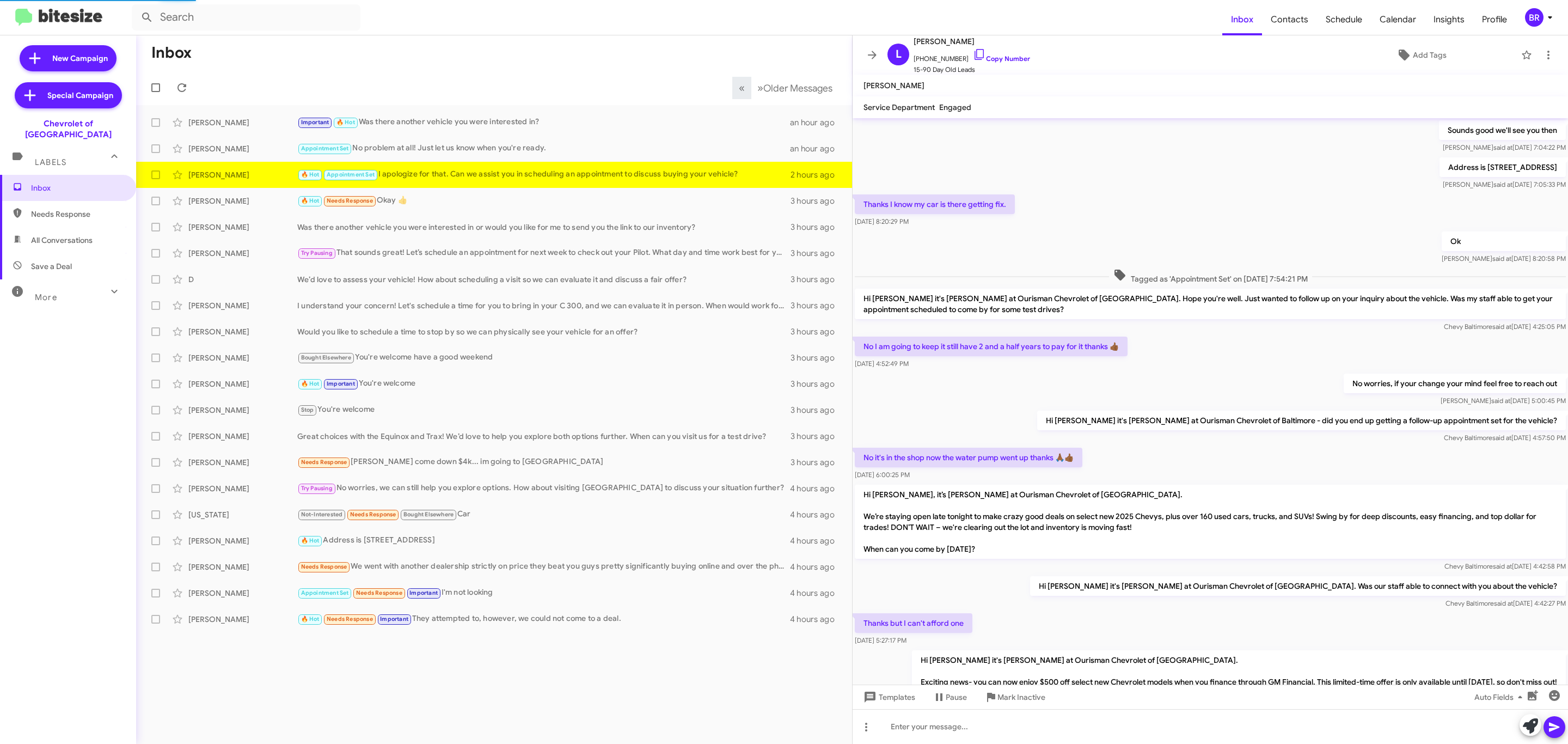
scroll to position [321, 0]
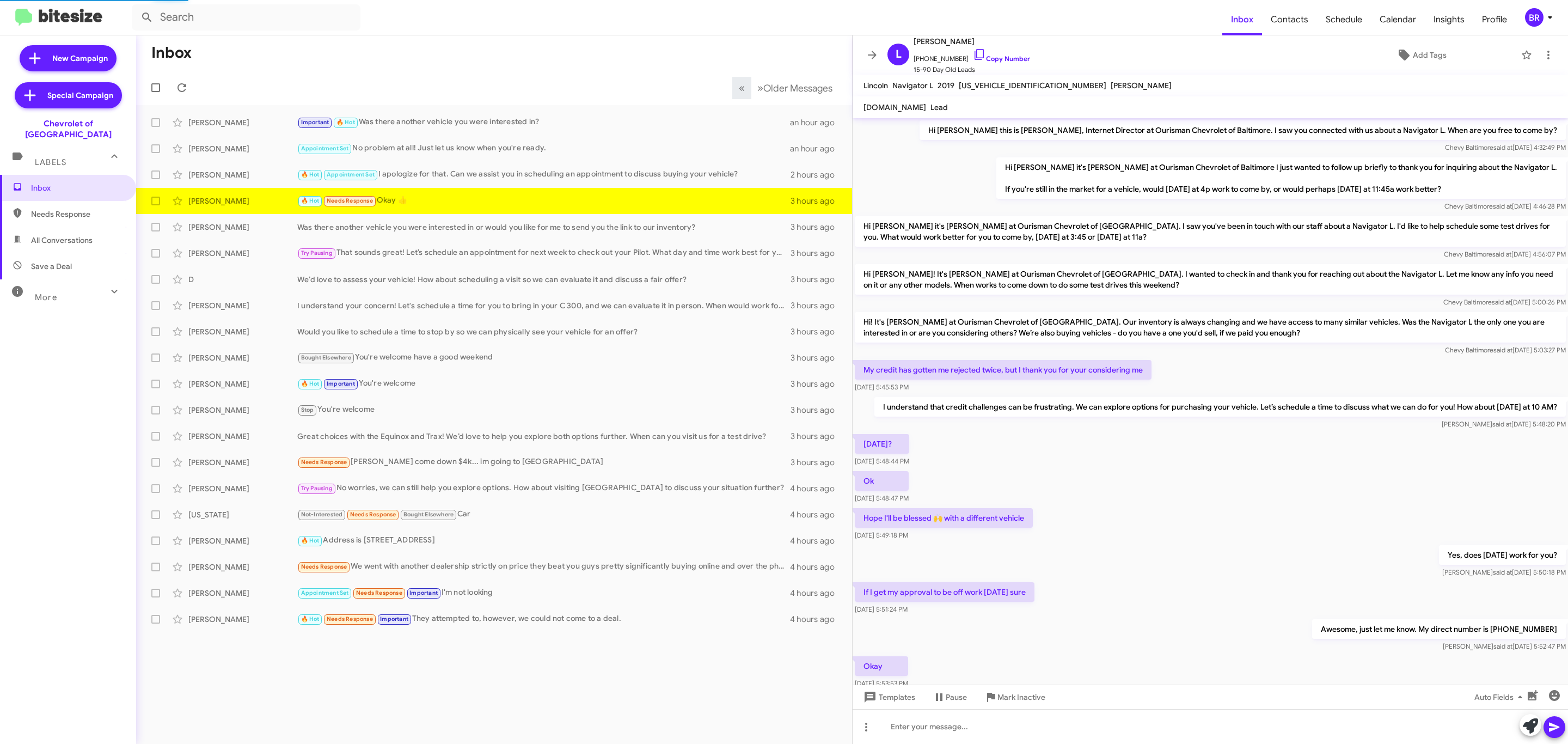
scroll to position [135, 0]
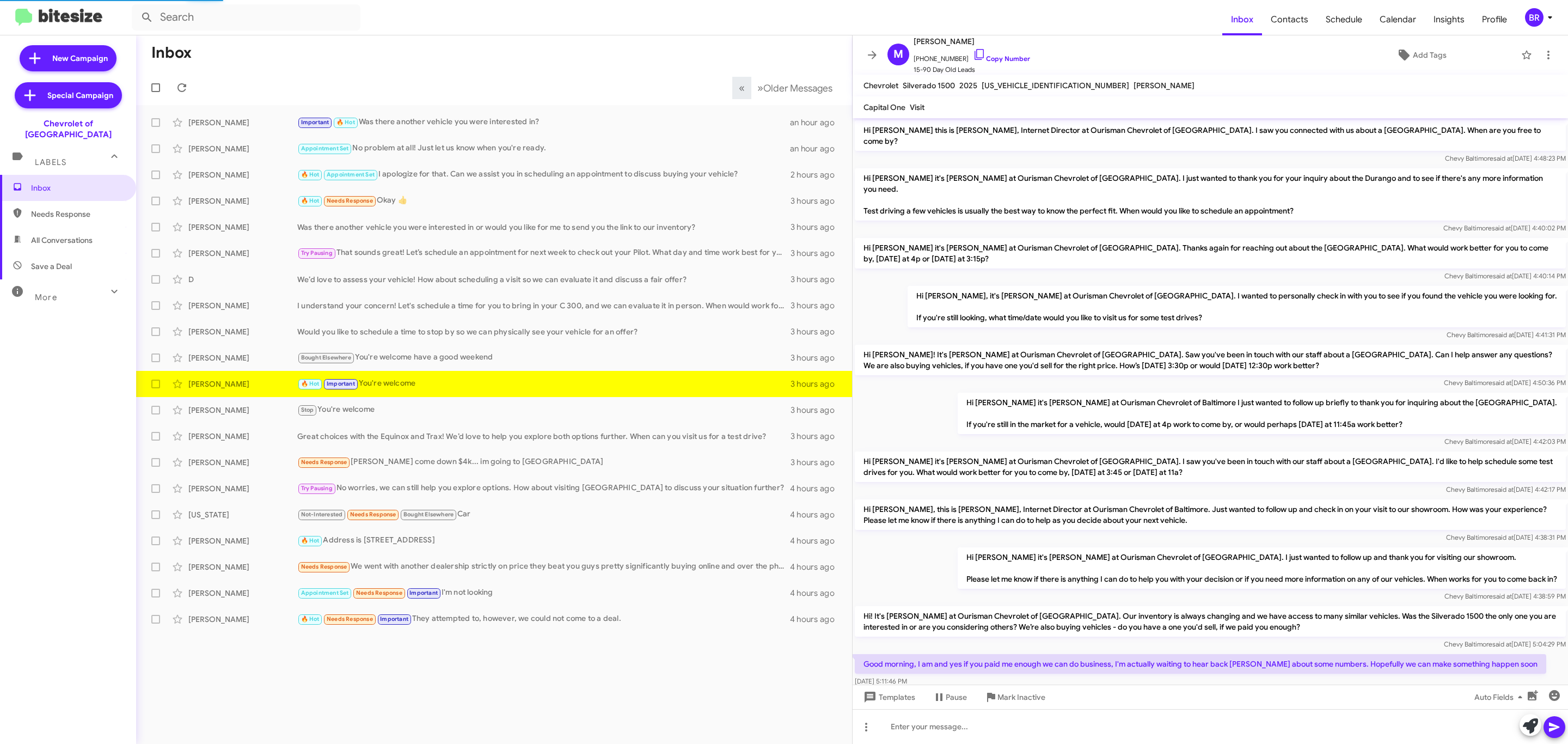
scroll to position [210, 0]
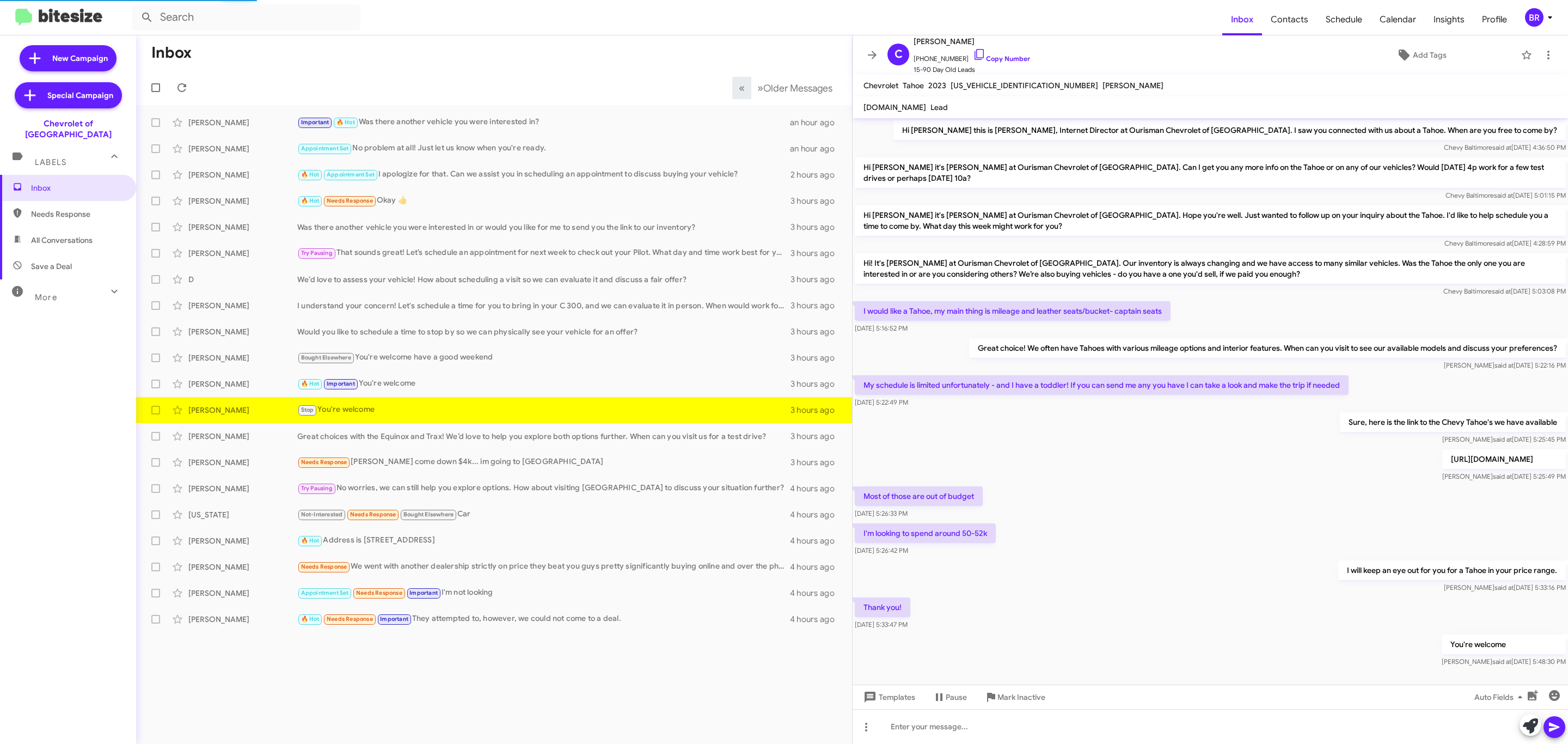
scroll to position [22, 0]
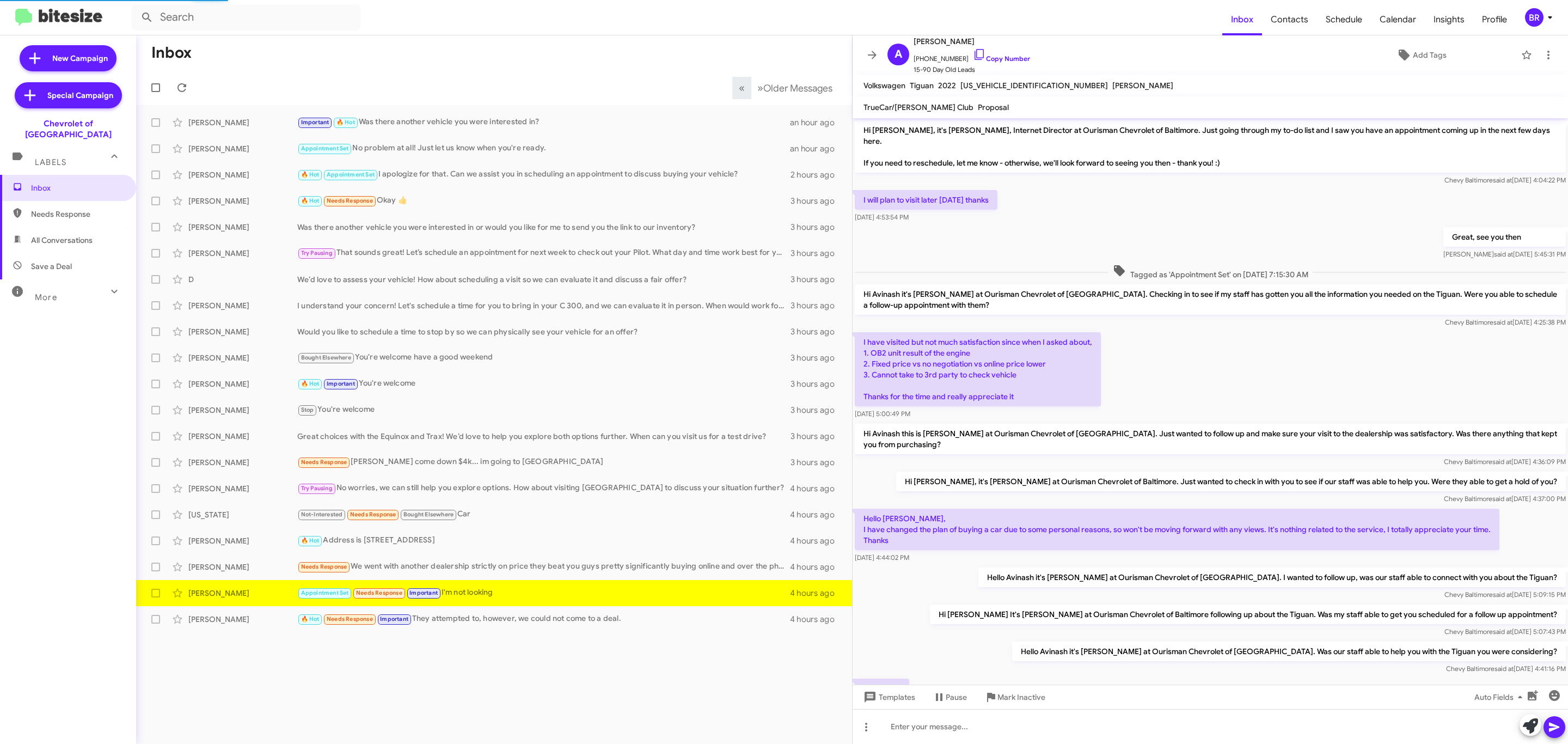
scroll to position [49, 0]
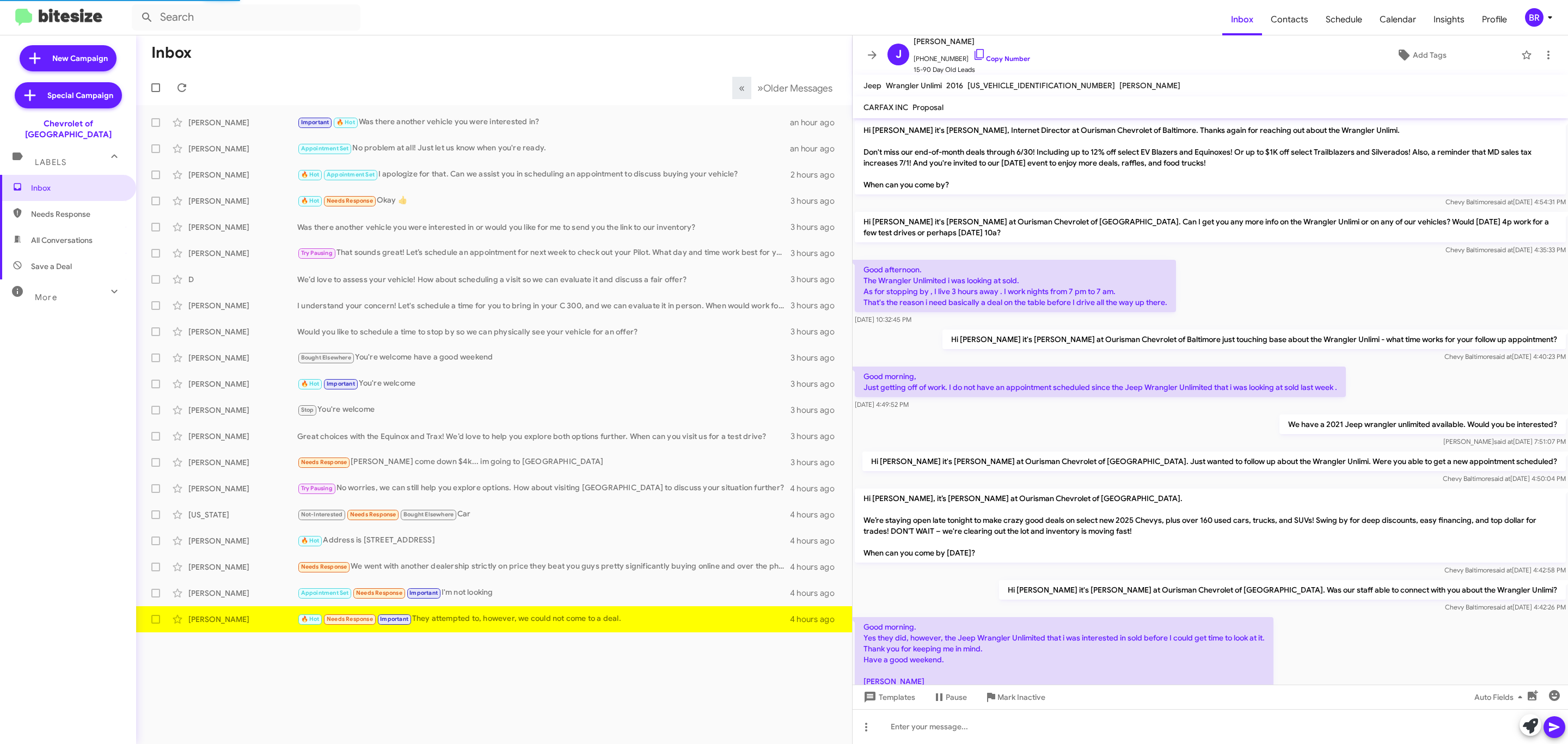
scroll to position [208, 0]
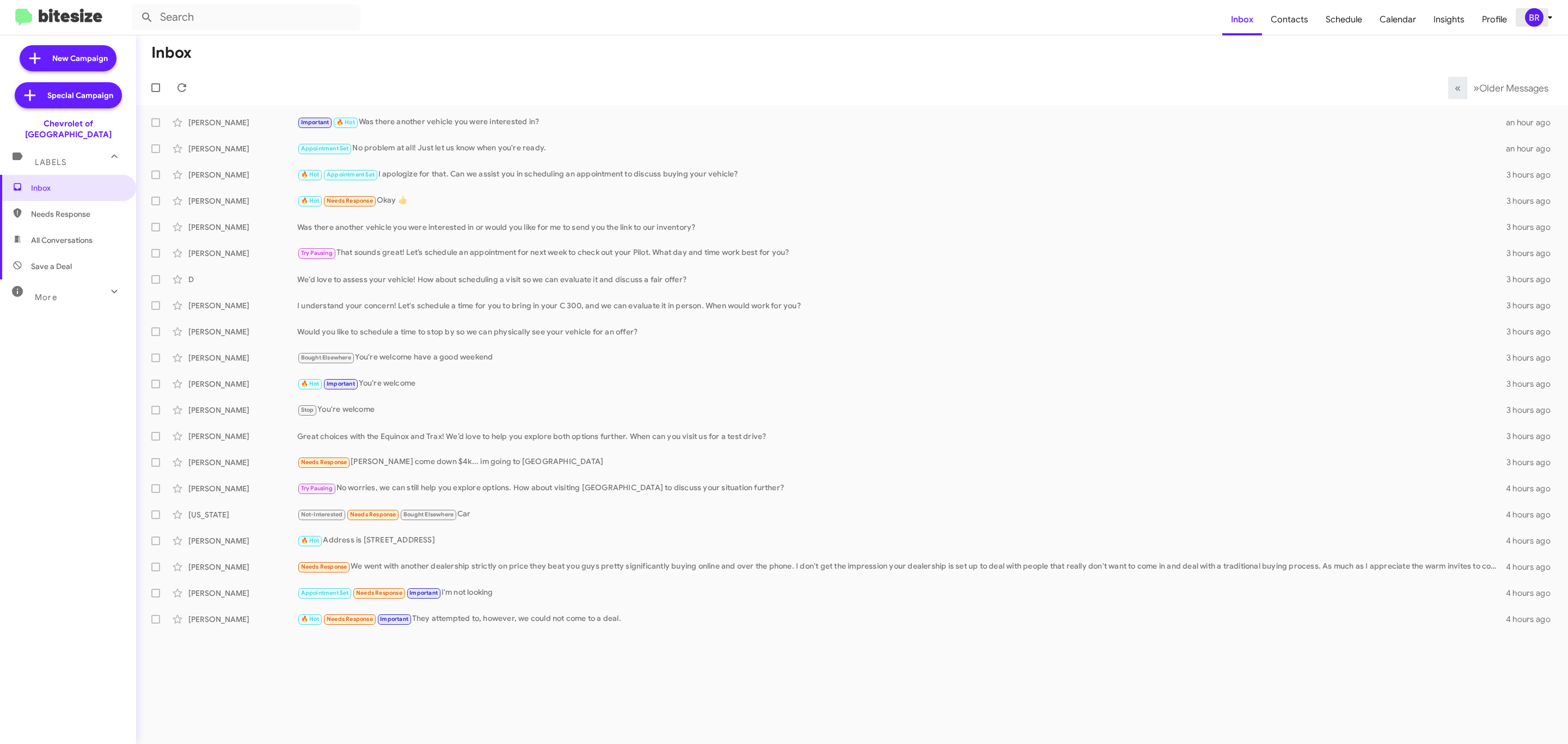
click at [1544, 18] on icon at bounding box center [1550, 17] width 13 height 13
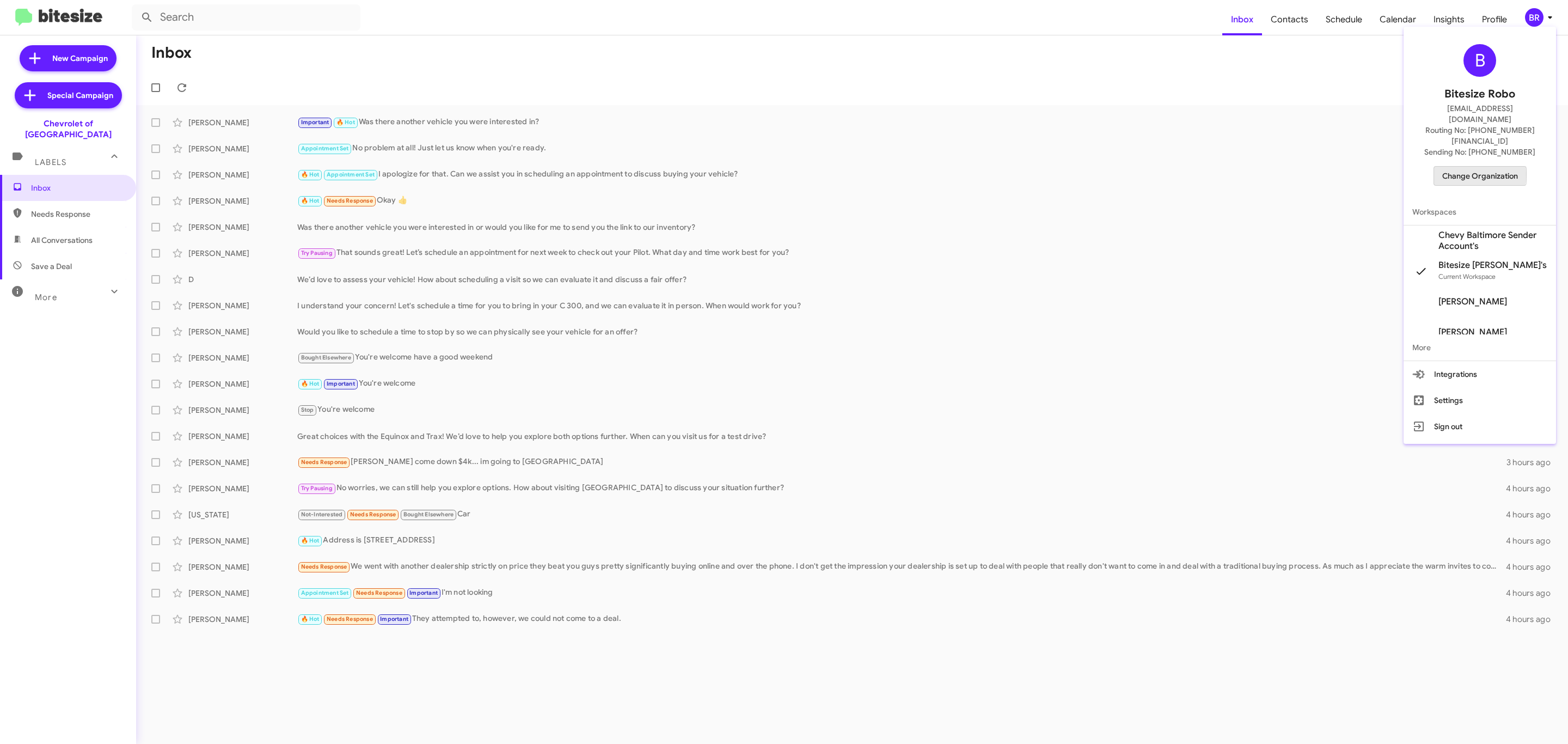
click at [1458, 167] on span "Change Organization" at bounding box center [1480, 176] width 76 height 19
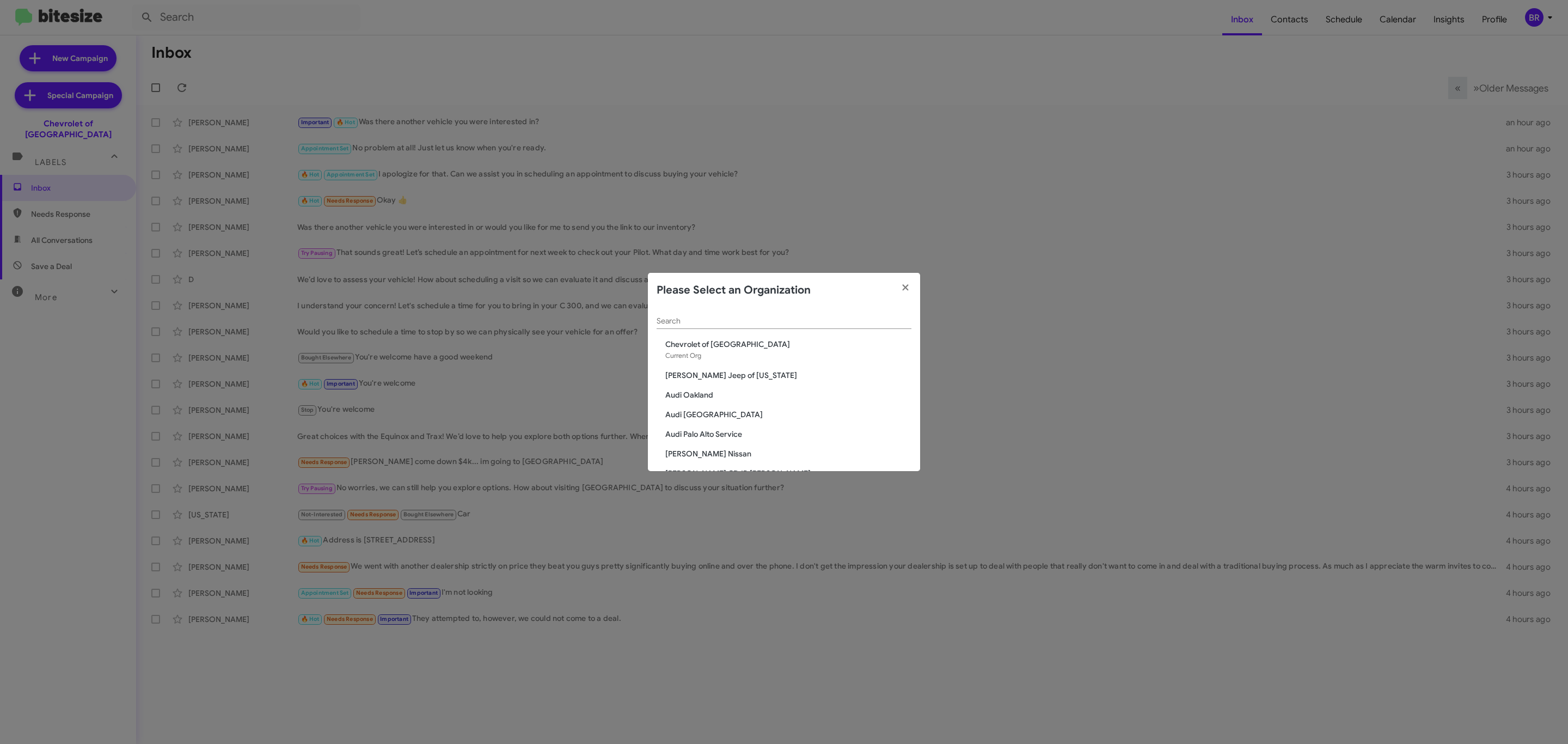
click at [745, 329] on div "Search" at bounding box center [784, 318] width 255 height 22
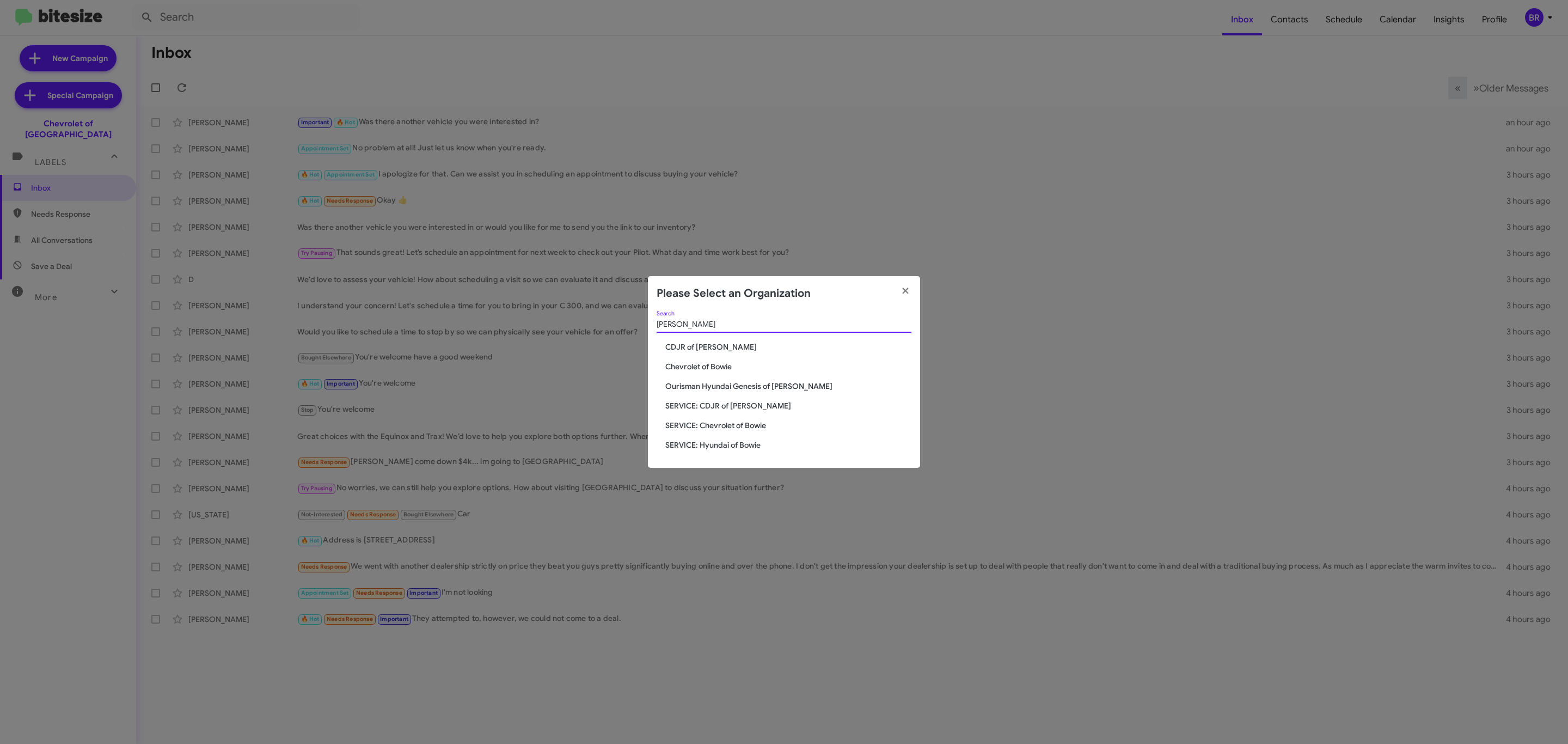
type input "bowie"
click at [707, 364] on span "Chevrolet of Bowie" at bounding box center [789, 367] width 246 height 11
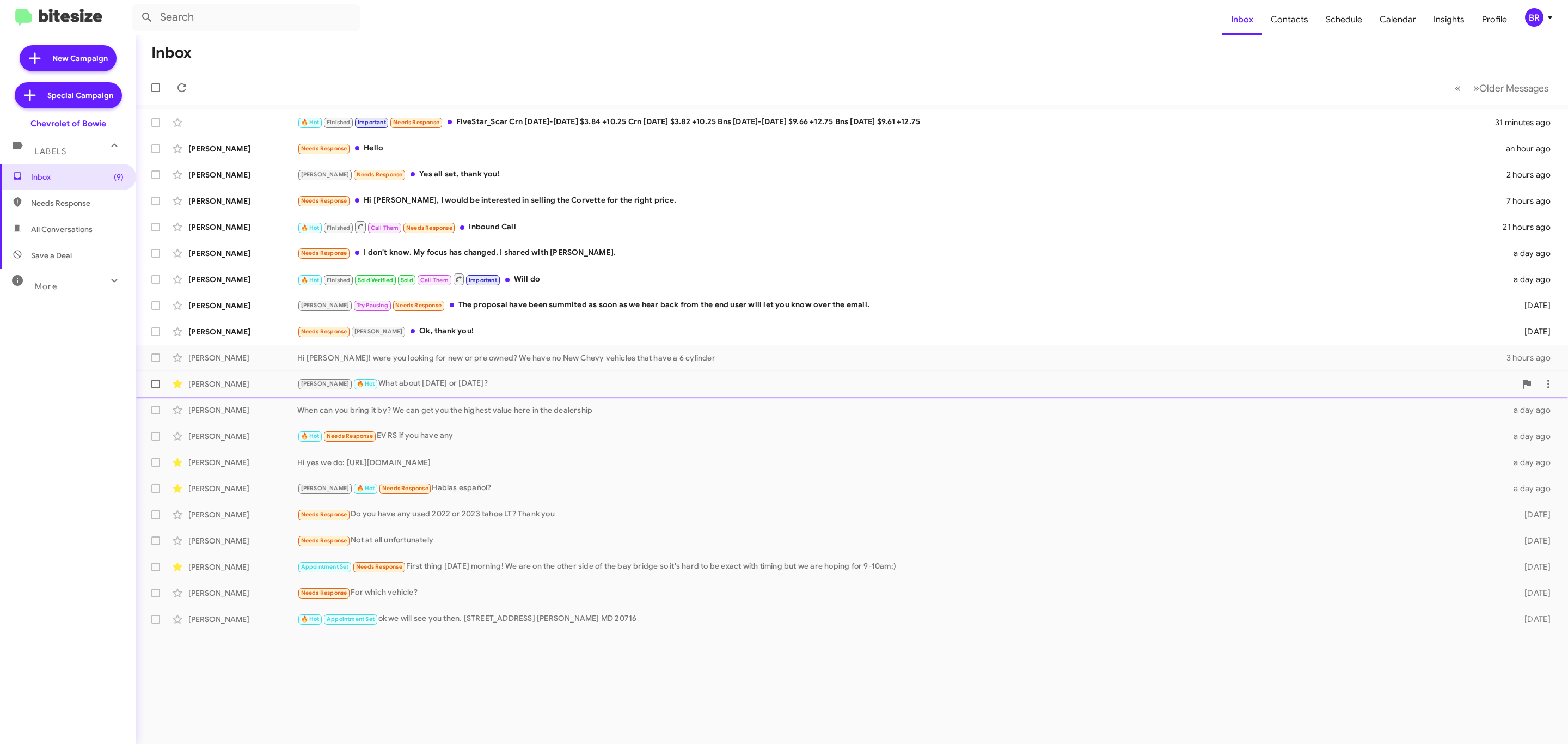
click at [377, 377] on div "Maneth Gravell Brian 🔥 Hot What about tomorrow or Saturday? a day ago" at bounding box center [852, 383] width 1414 height 22
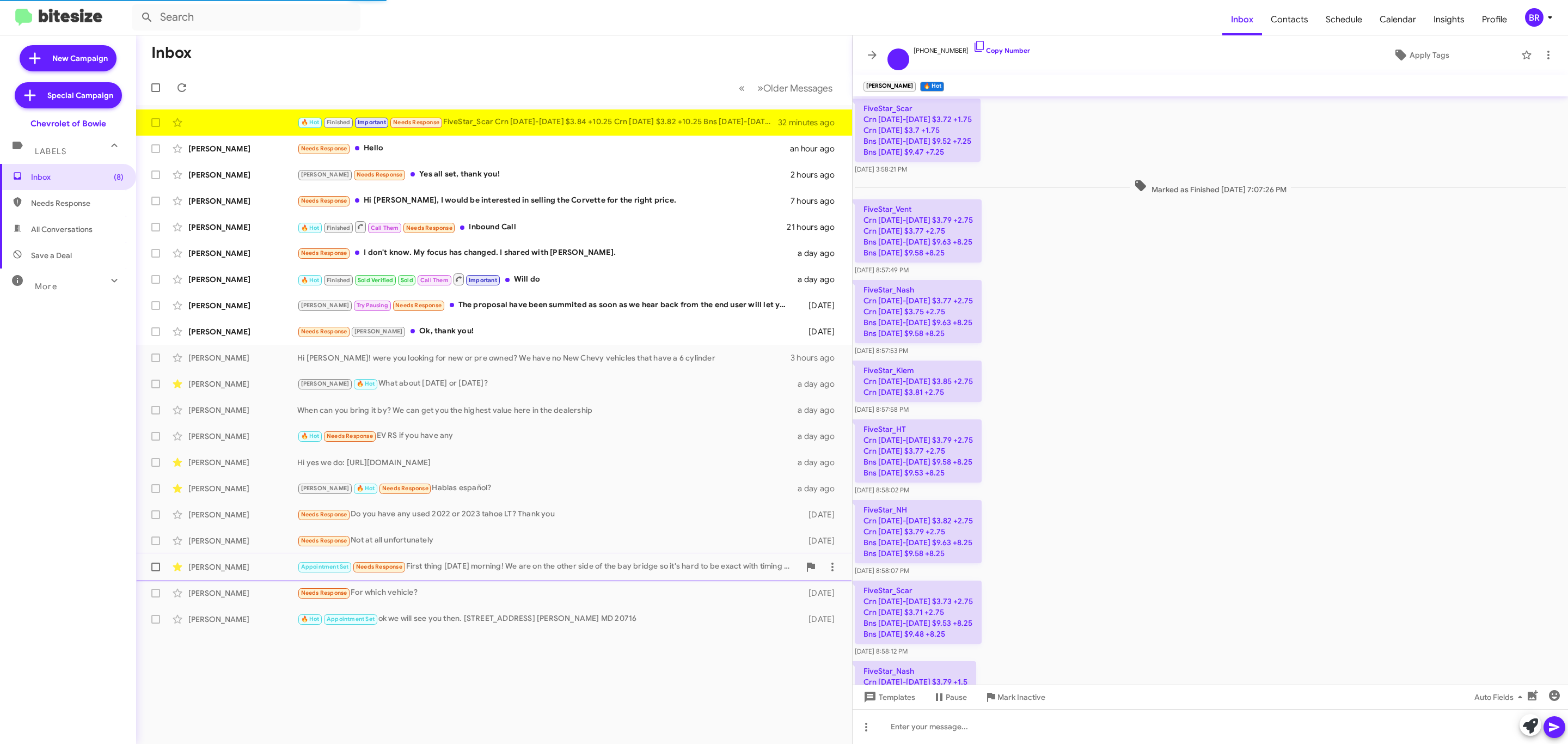
scroll to position [951, 0]
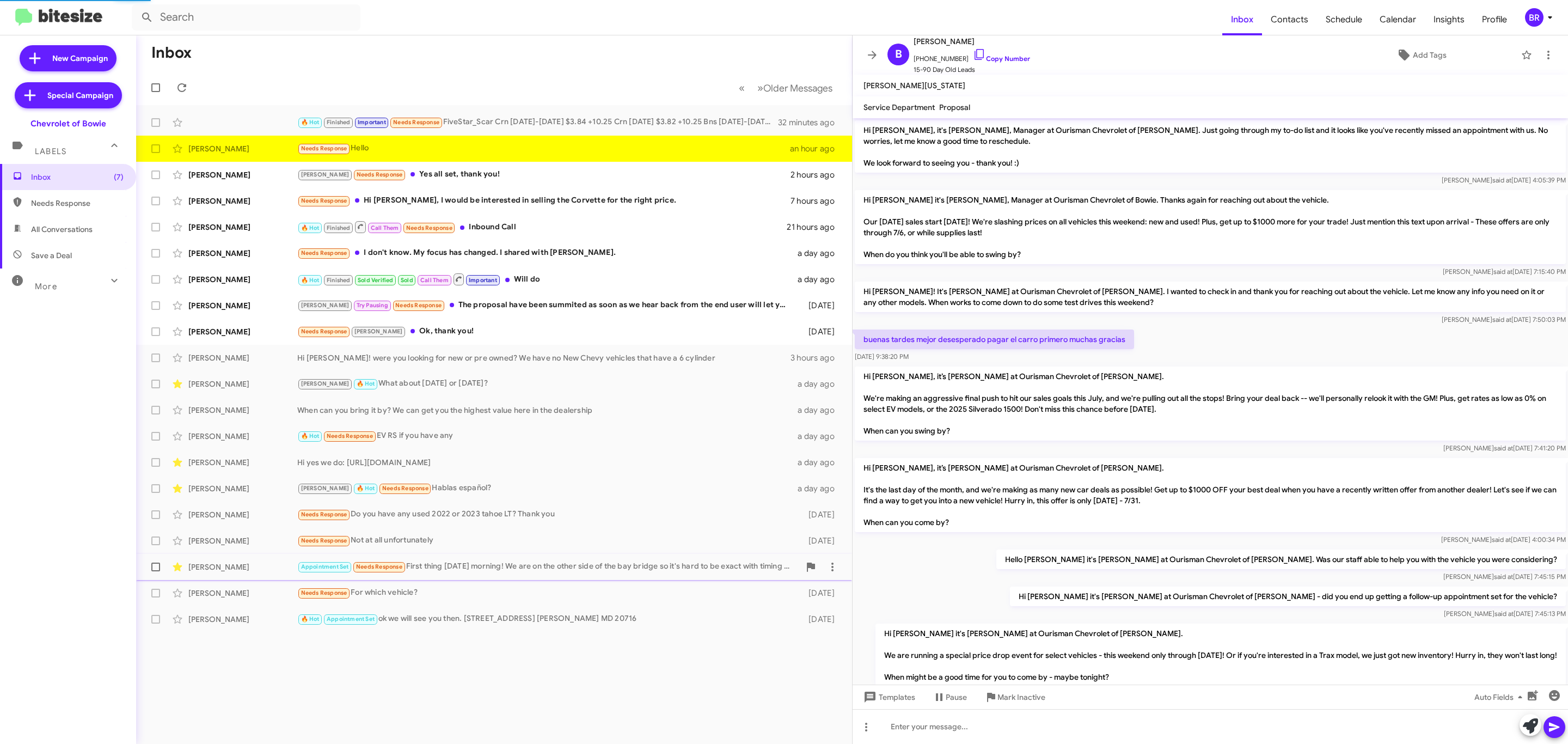
scroll to position [345, 0]
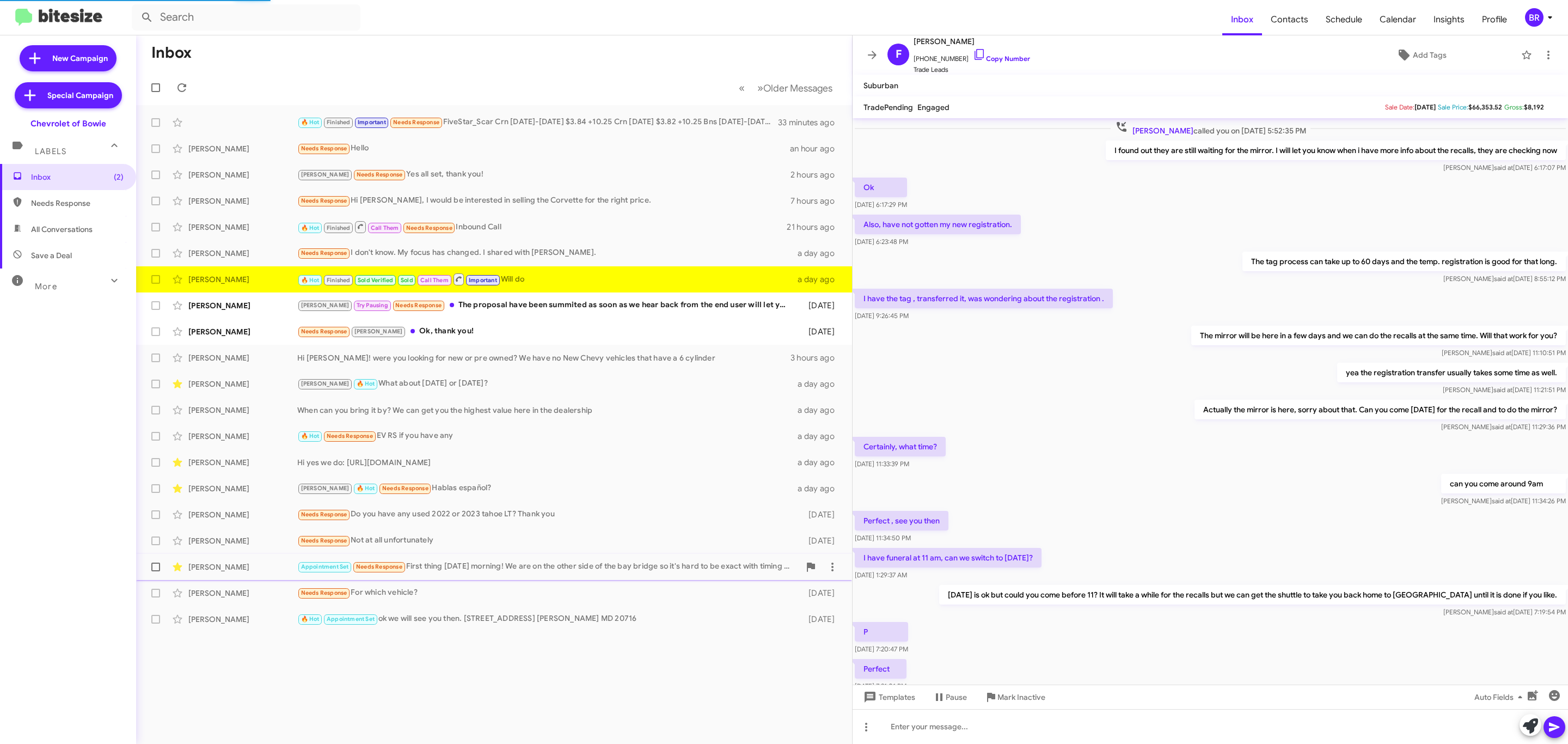
scroll to position [211, 0]
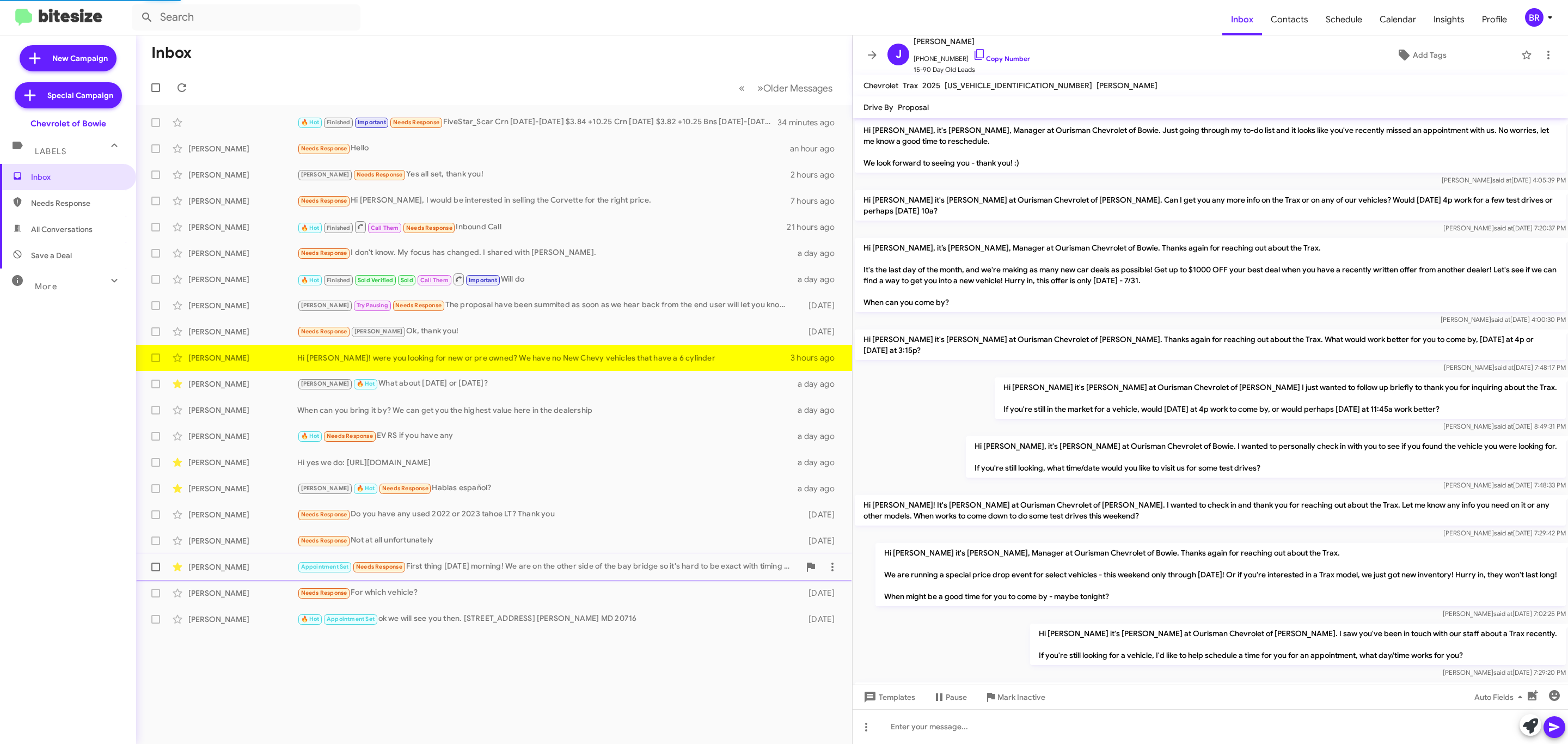
scroll to position [489, 0]
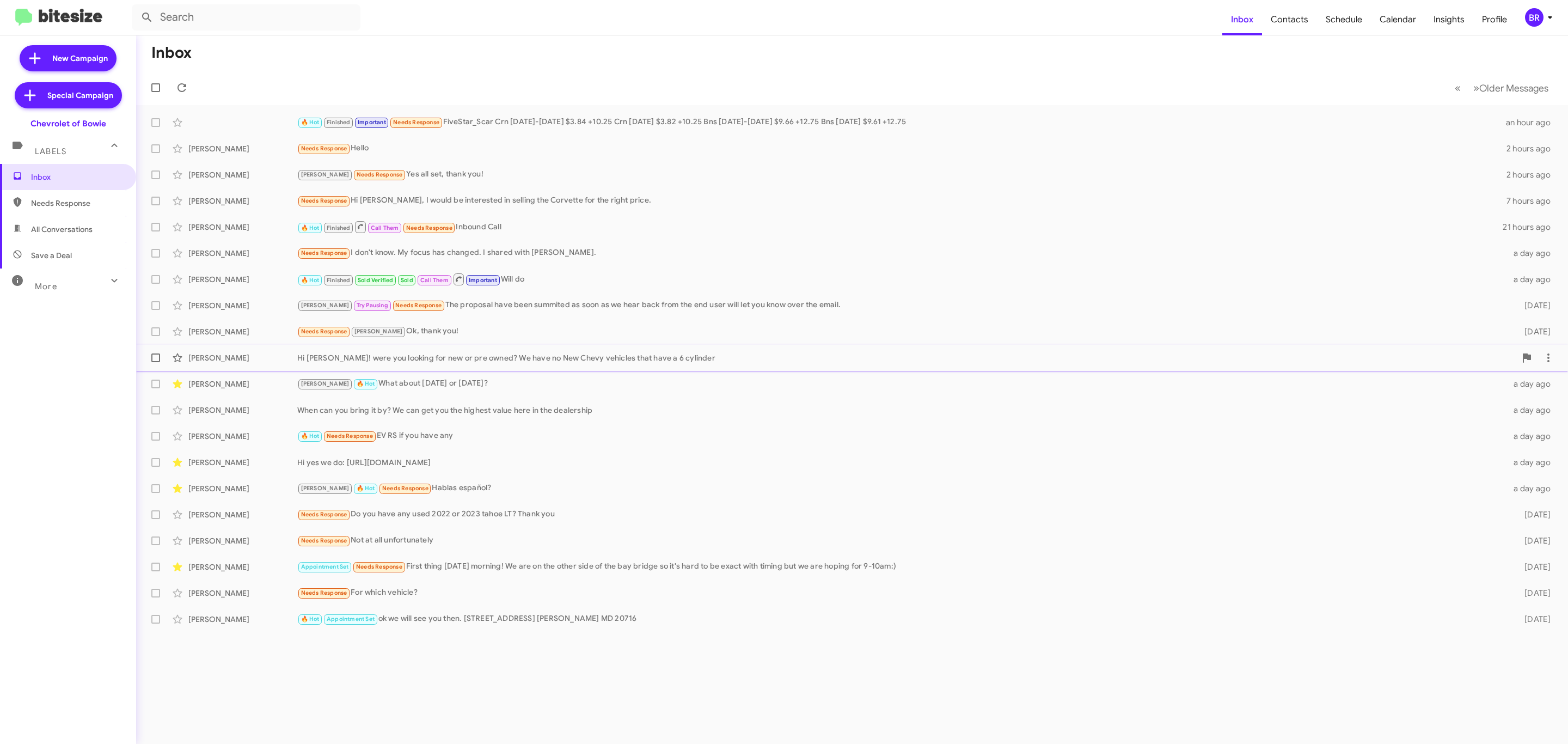
drag, startPoint x: 154, startPoint y: 329, endPoint x: 142, endPoint y: 368, distance: 40.8
click at [142, 368] on mat-action-list "🔥 Hot Finished Important Needs Response FiveStar_Scar Crn Sep 1-19 $3.84 +10.25…" at bounding box center [852, 368] width 1432 height 527
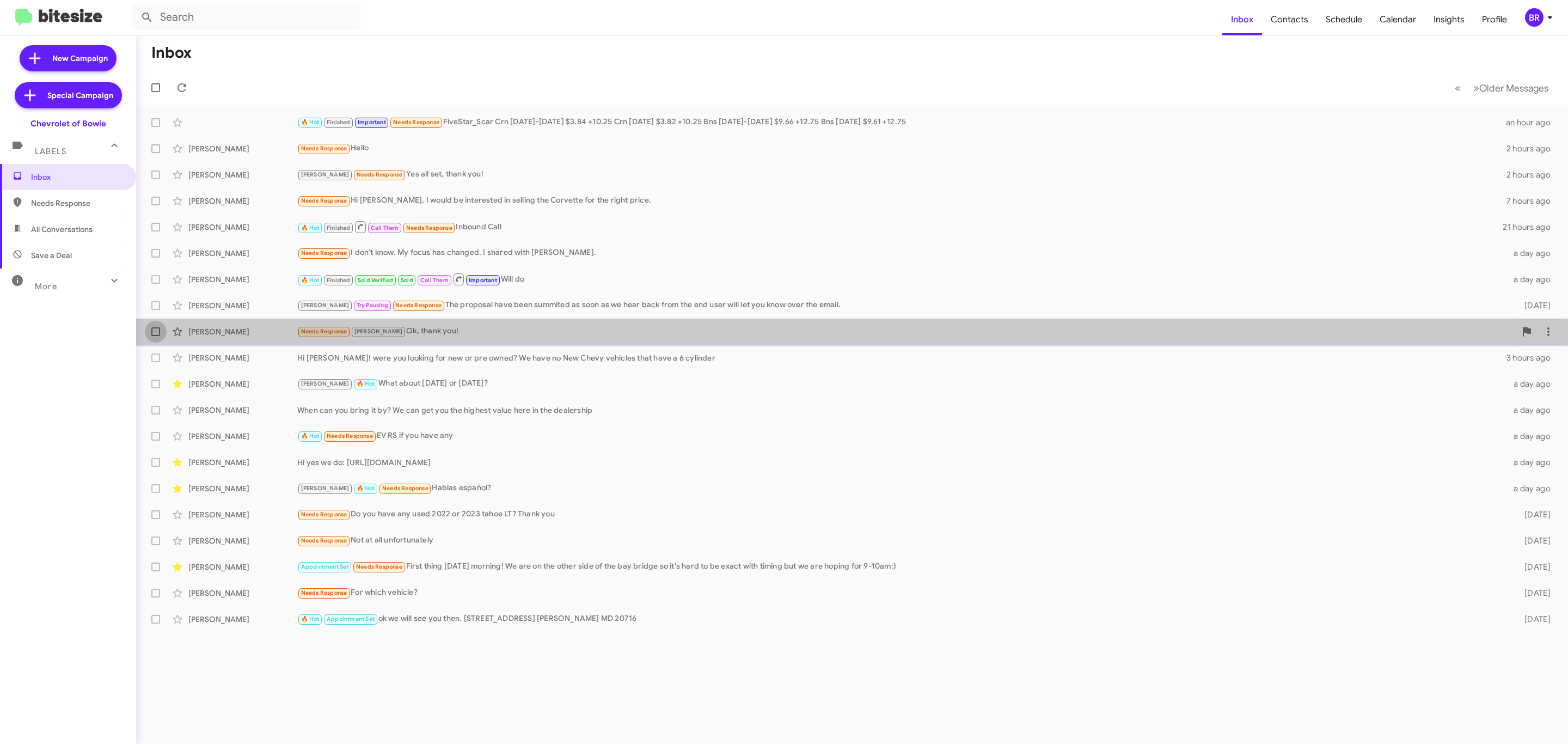
click at [159, 336] on label at bounding box center [155, 331] width 22 height 22
click at [156, 336] on input "checkbox" at bounding box center [155, 336] width 1 height 1
checkbox input "true"
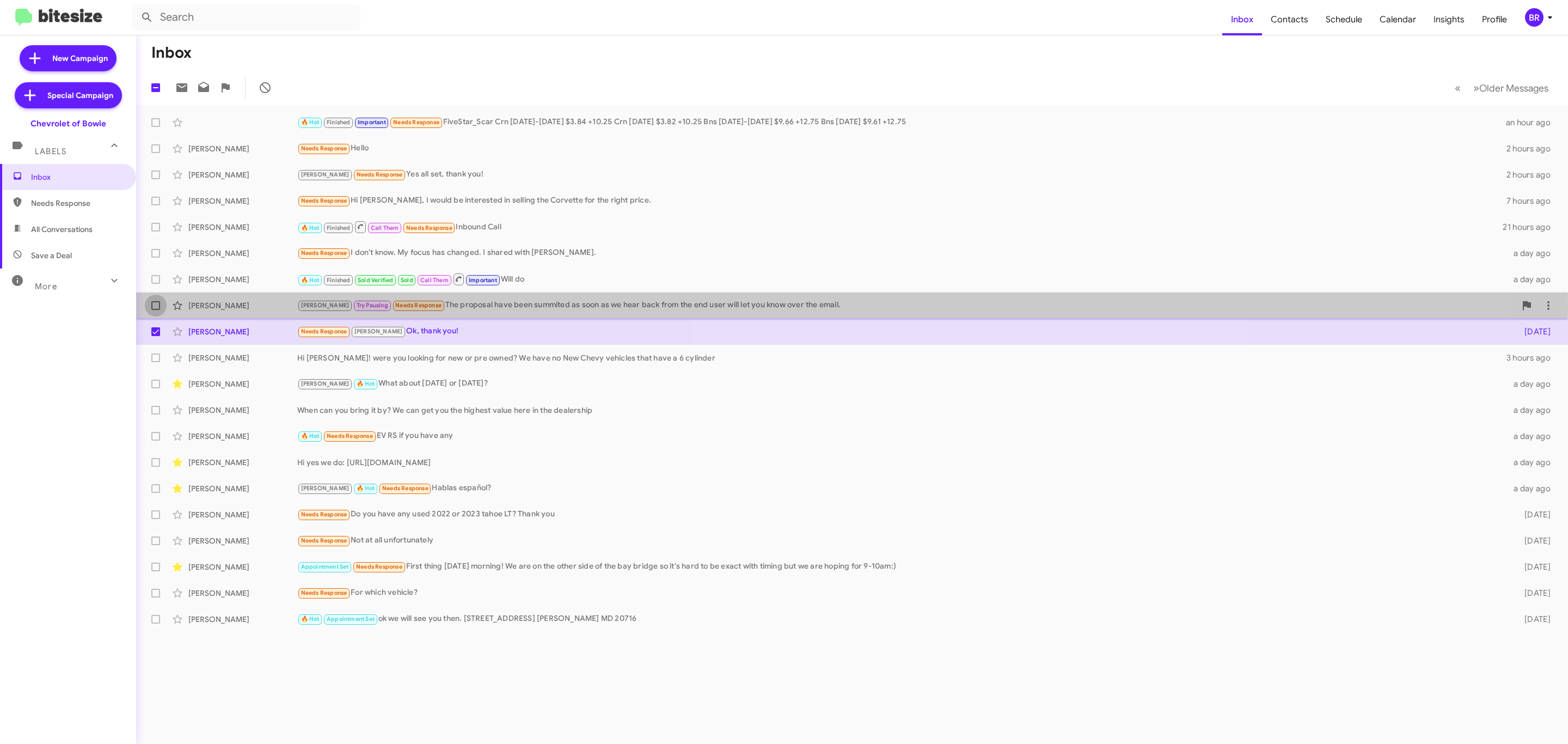
click at [155, 311] on label at bounding box center [155, 305] width 22 height 22
click at [155, 311] on input "checkbox" at bounding box center [155, 310] width 1 height 1
checkbox input "true"
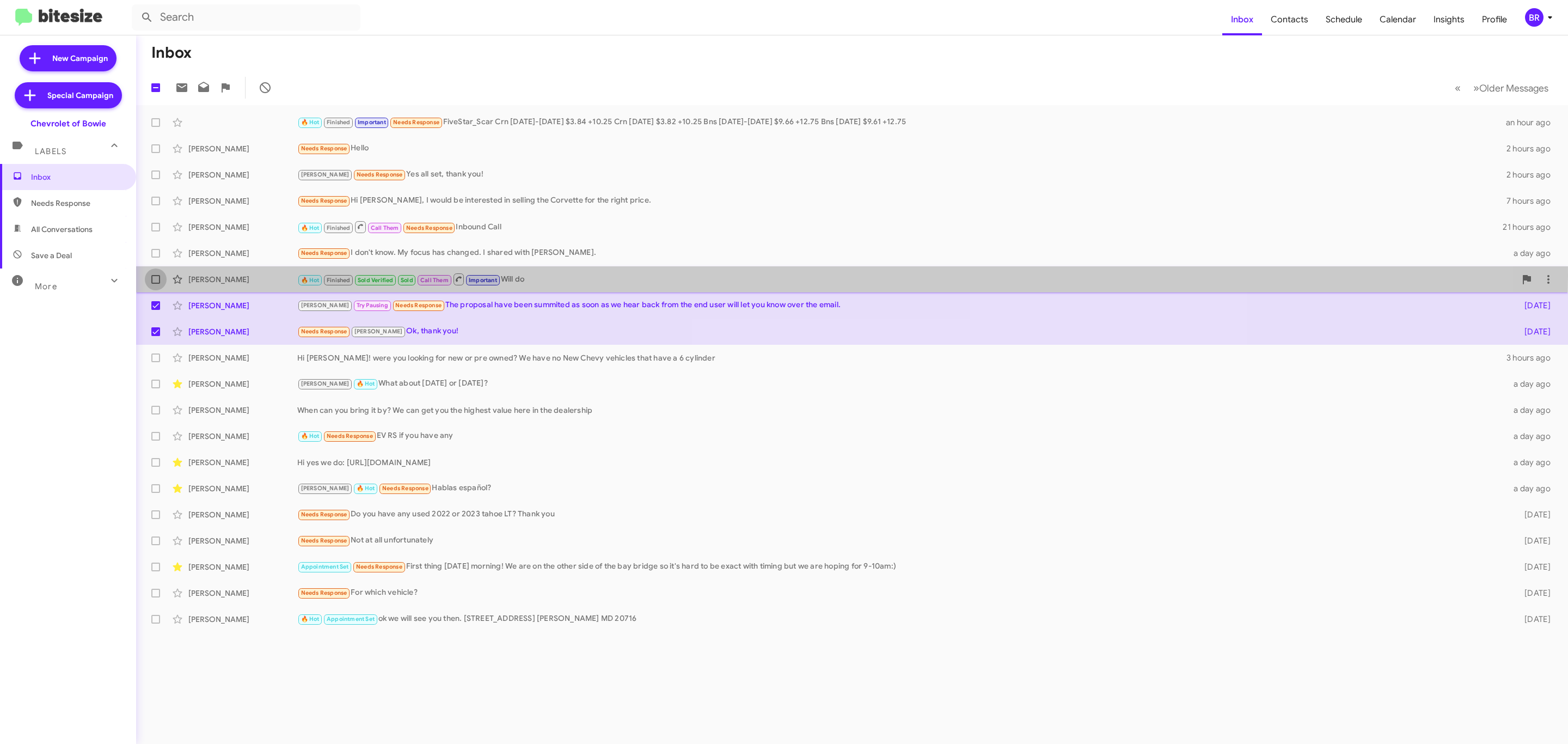
click at [157, 276] on span at bounding box center [156, 279] width 9 height 9
click at [156, 283] on input "checkbox" at bounding box center [155, 283] width 1 height 1
checkbox input "true"
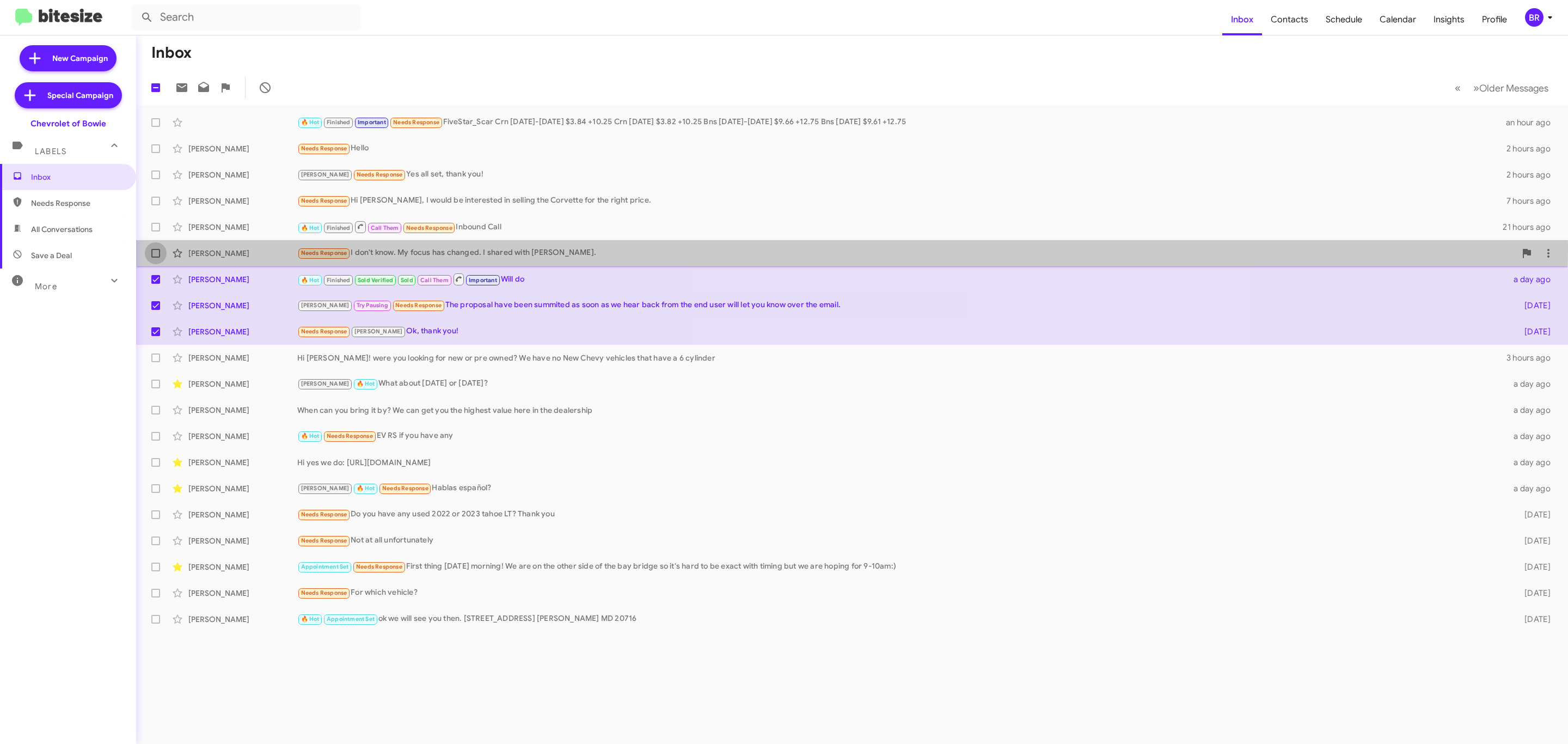
click at [155, 251] on span at bounding box center [156, 253] width 9 height 9
click at [155, 258] on input "checkbox" at bounding box center [155, 258] width 1 height 1
checkbox input "true"
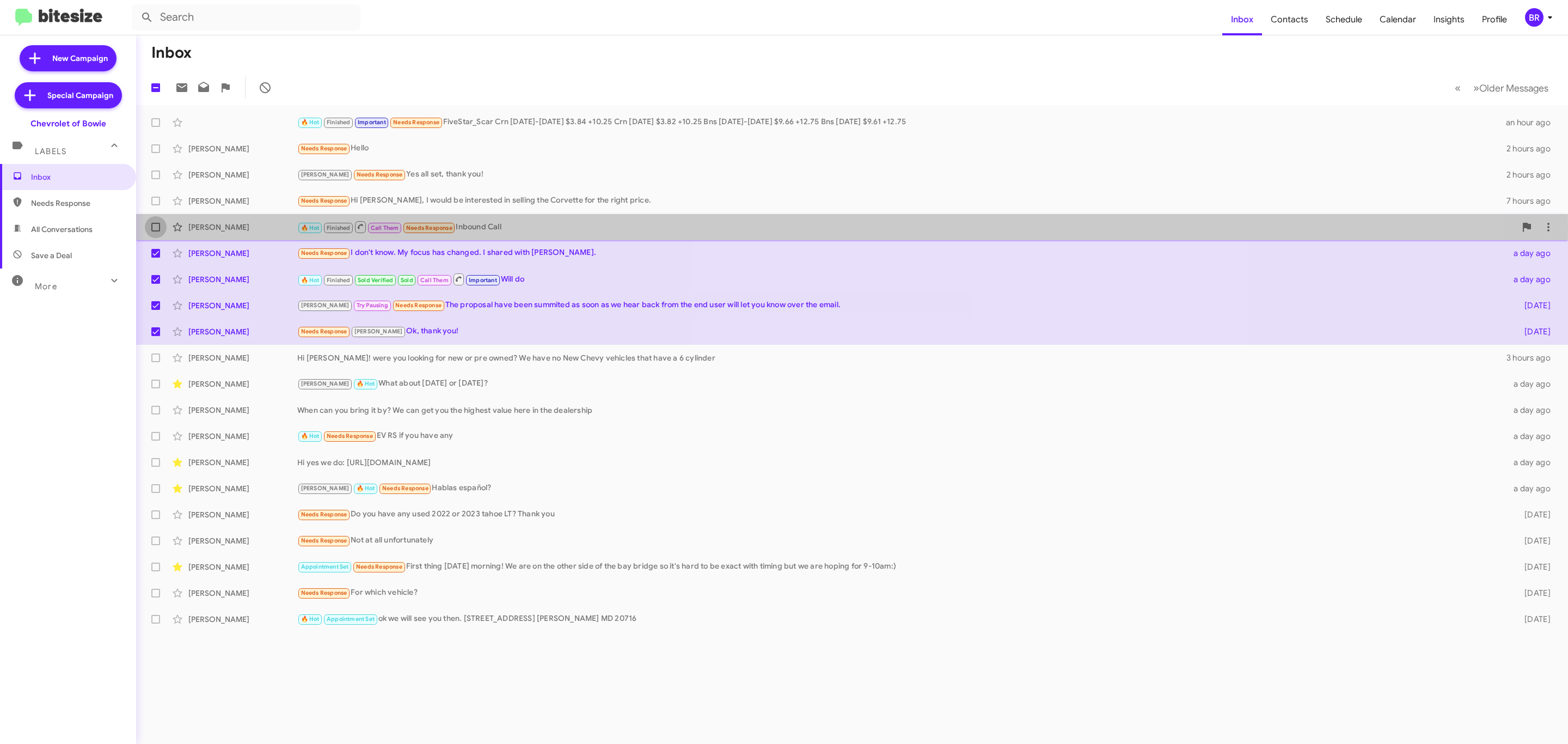
click at [152, 231] on span at bounding box center [156, 227] width 9 height 9
click at [155, 231] on input "checkbox" at bounding box center [155, 231] width 1 height 1
checkbox input "true"
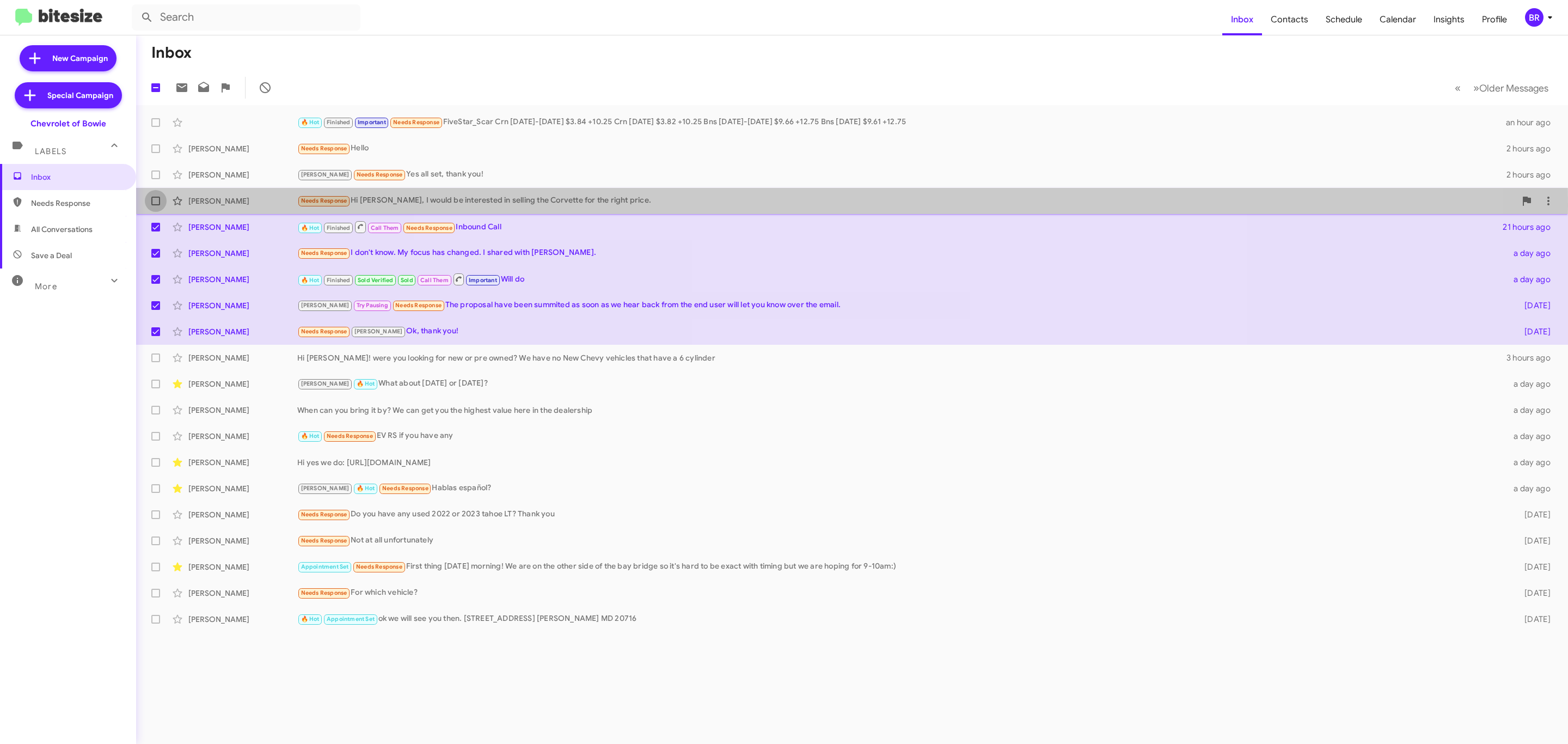
click at [152, 206] on label at bounding box center [155, 201] width 22 height 22
click at [155, 206] on input "checkbox" at bounding box center [155, 205] width 1 height 1
checkbox input "true"
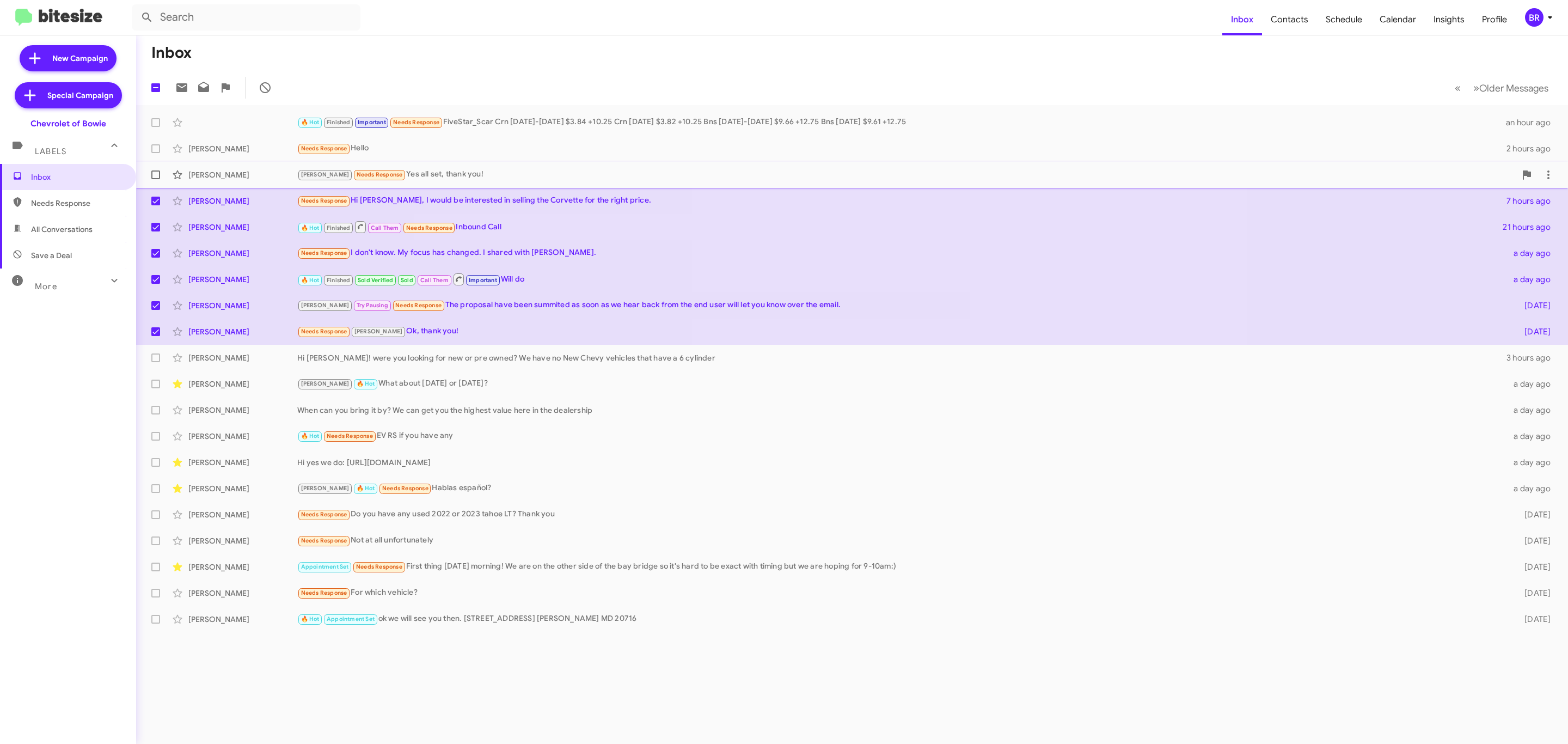
click at [154, 175] on span at bounding box center [156, 174] width 9 height 9
click at [155, 179] on input "checkbox" at bounding box center [155, 179] width 1 height 1
checkbox input "true"
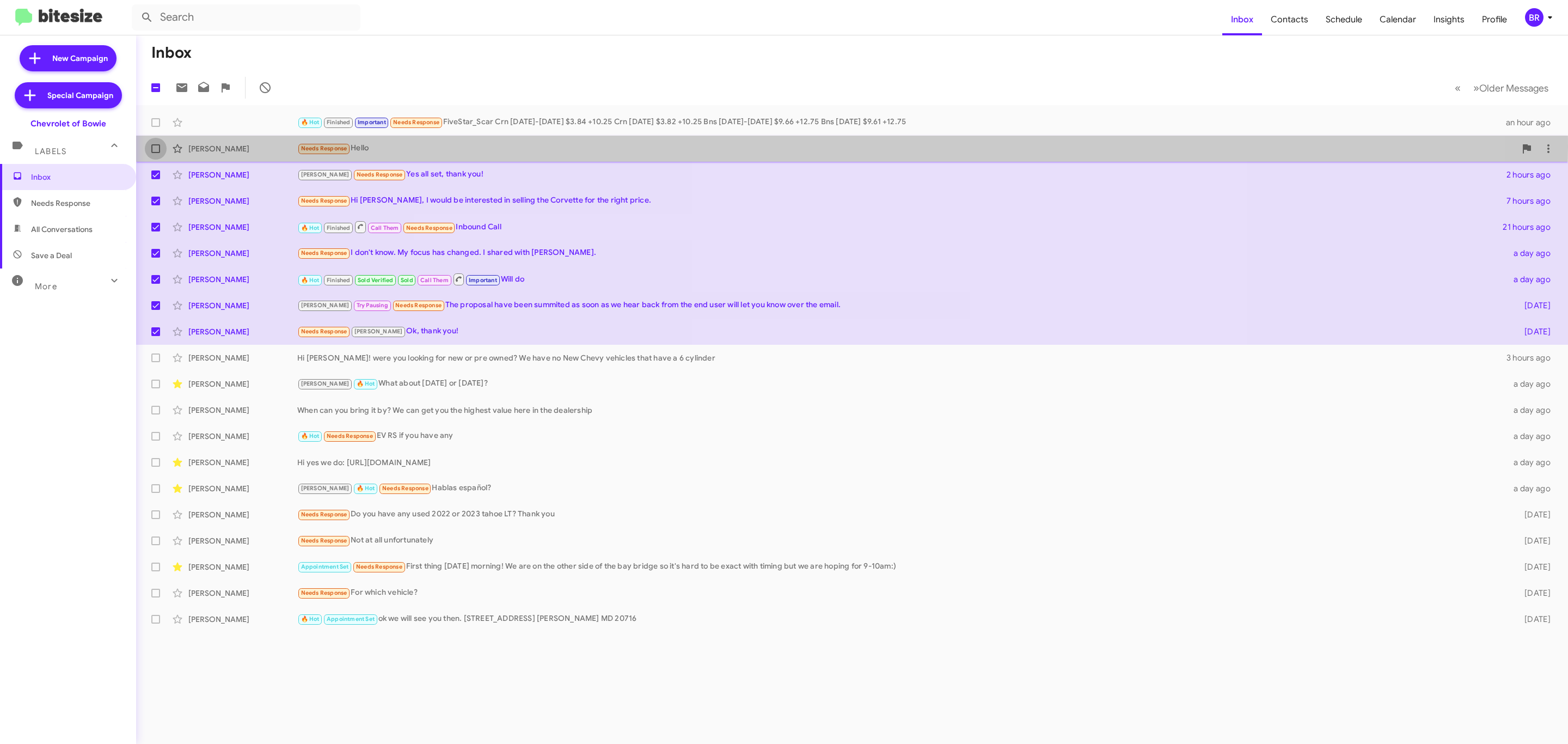
click at [154, 147] on span at bounding box center [156, 149] width 9 height 9
click at [155, 153] on input "checkbox" at bounding box center [155, 153] width 1 height 1
checkbox input "true"
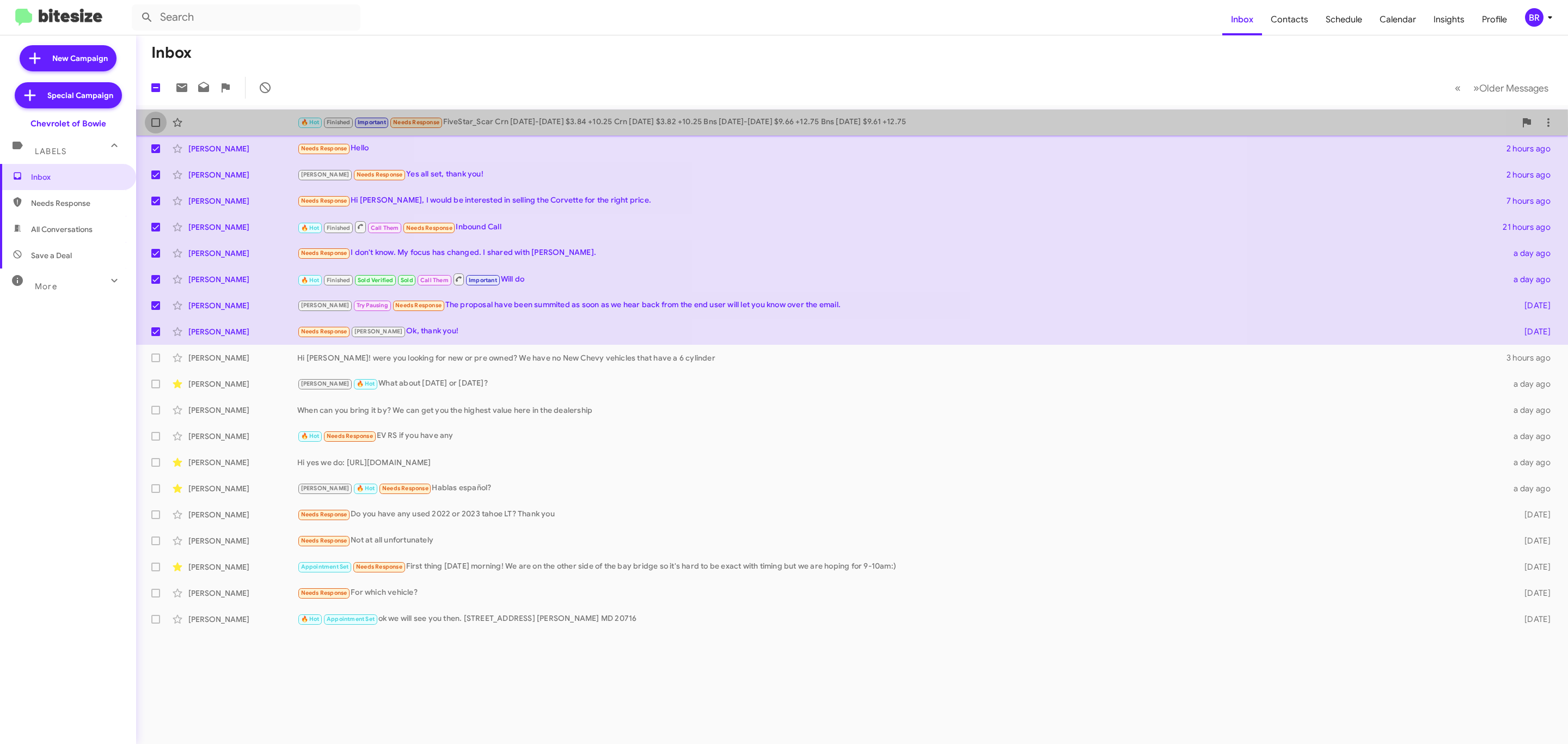
click at [154, 131] on label at bounding box center [155, 122] width 22 height 22
click at [155, 127] on input "checkbox" at bounding box center [155, 127] width 1 height 1
checkbox input "true"
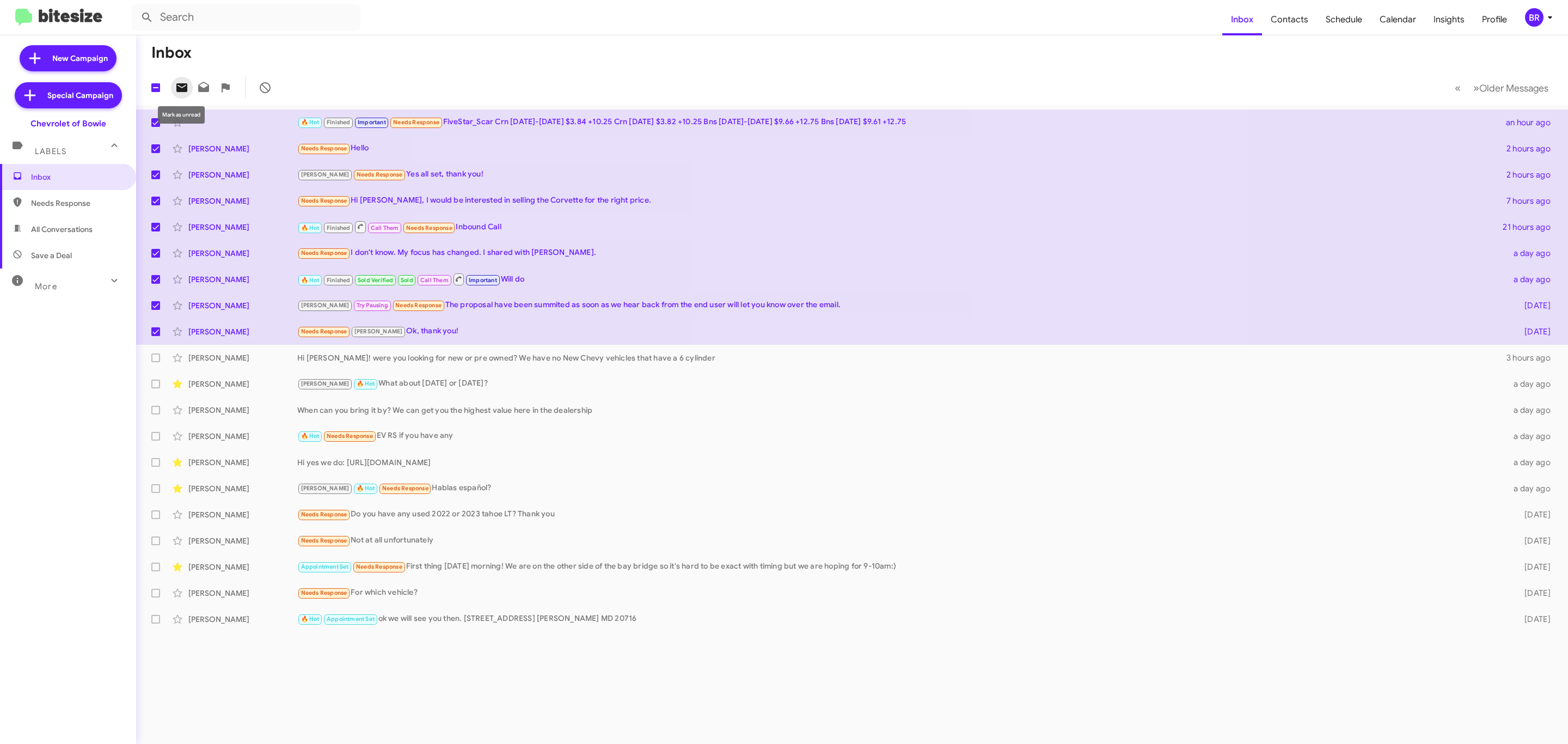
click at [183, 94] on icon at bounding box center [181, 88] width 13 height 13
click at [1540, 22] on div "BR" at bounding box center [1534, 17] width 19 height 19
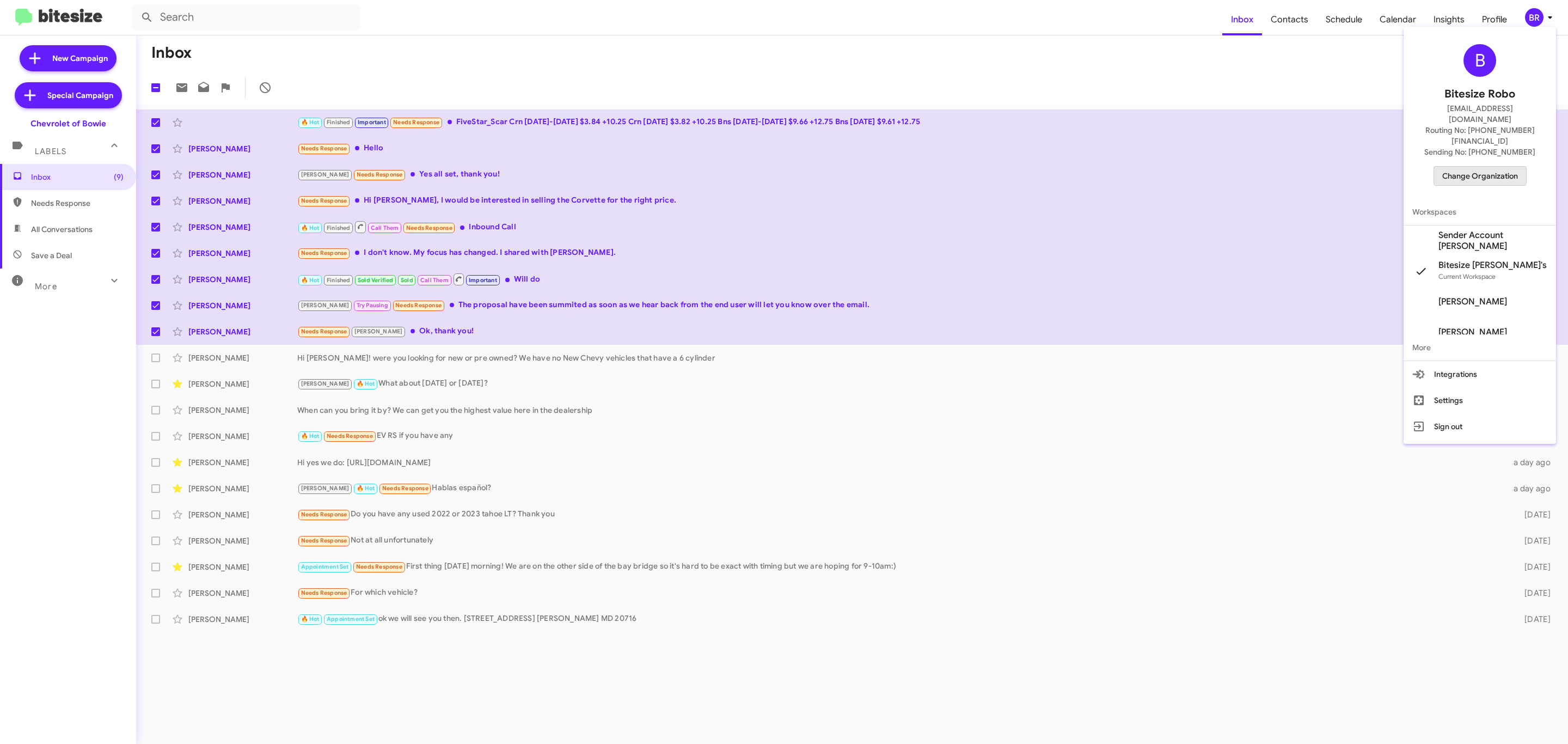
click at [1464, 167] on span "Change Organization" at bounding box center [1480, 176] width 76 height 19
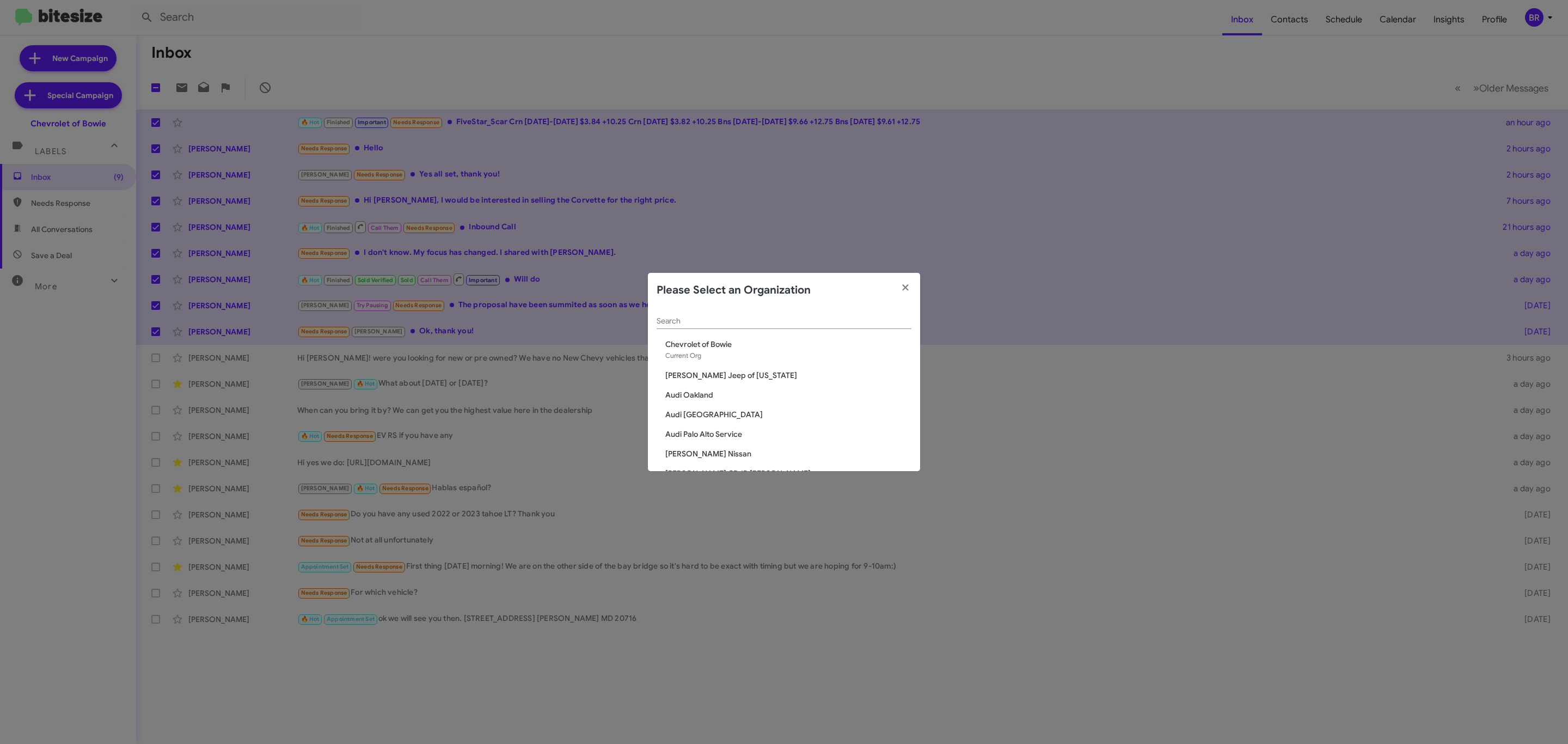
click at [779, 317] on input "Search" at bounding box center [784, 321] width 255 height 9
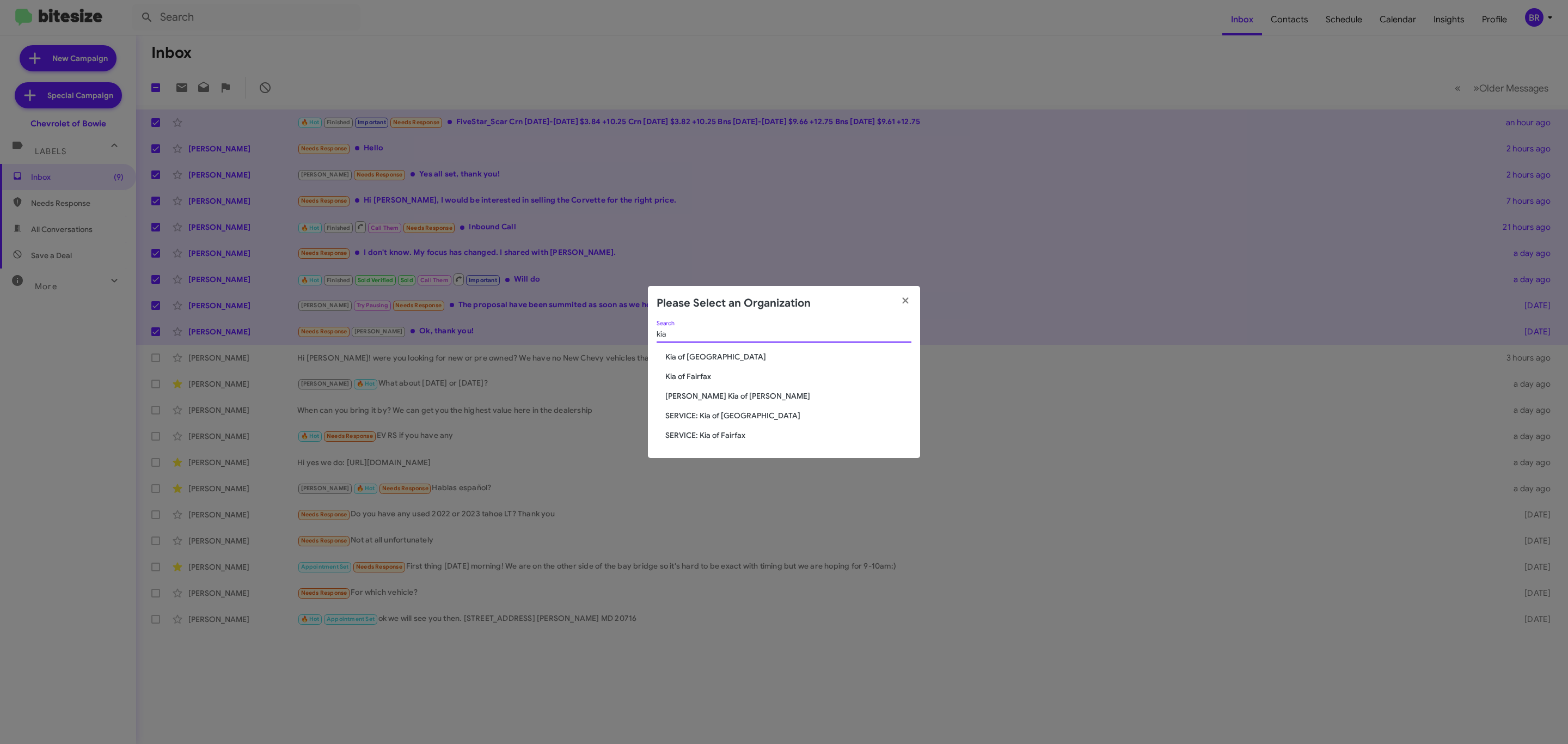
type input "kia"
click at [711, 351] on span "Kia of [GEOGRAPHIC_DATA]" at bounding box center [789, 356] width 246 height 11
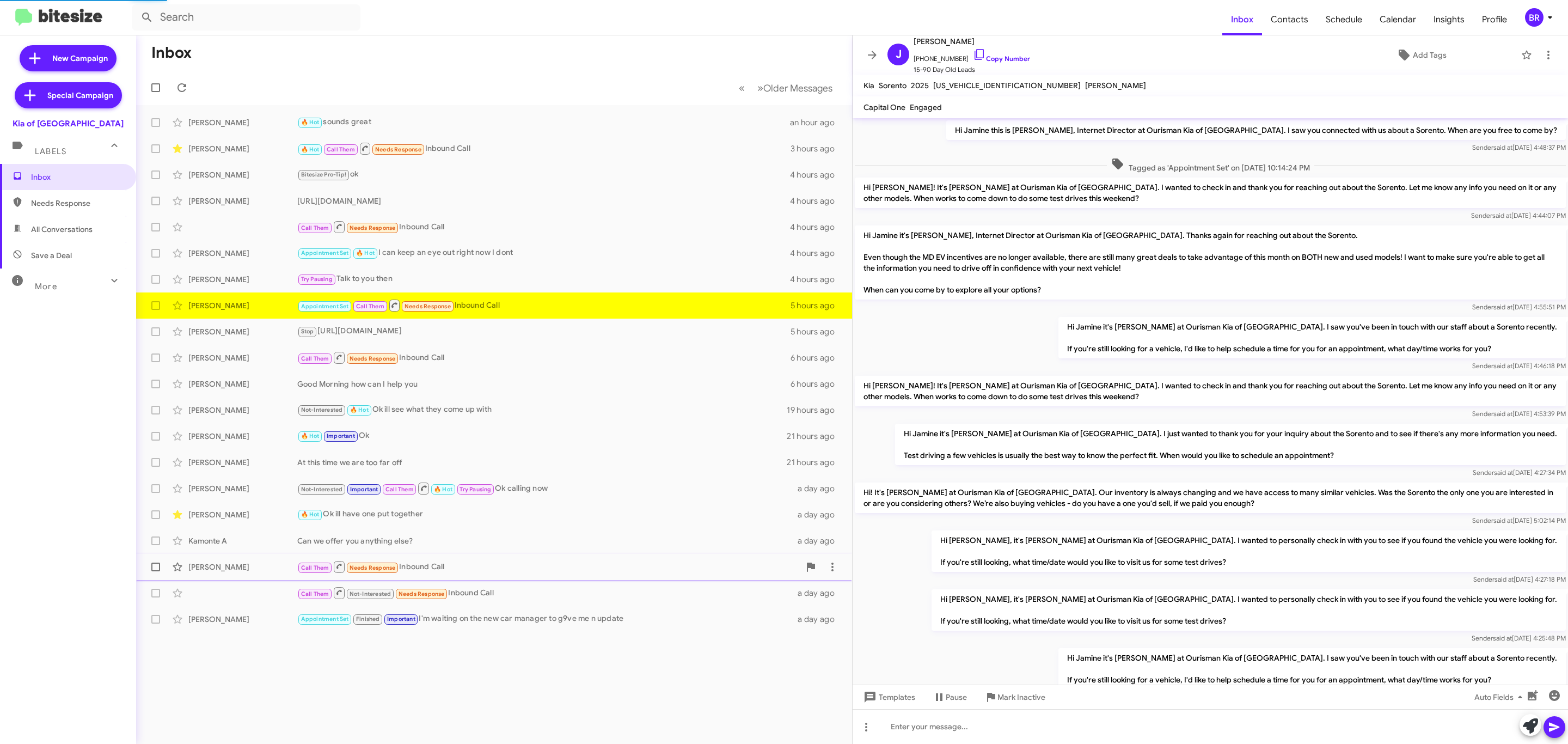
scroll to position [30, 0]
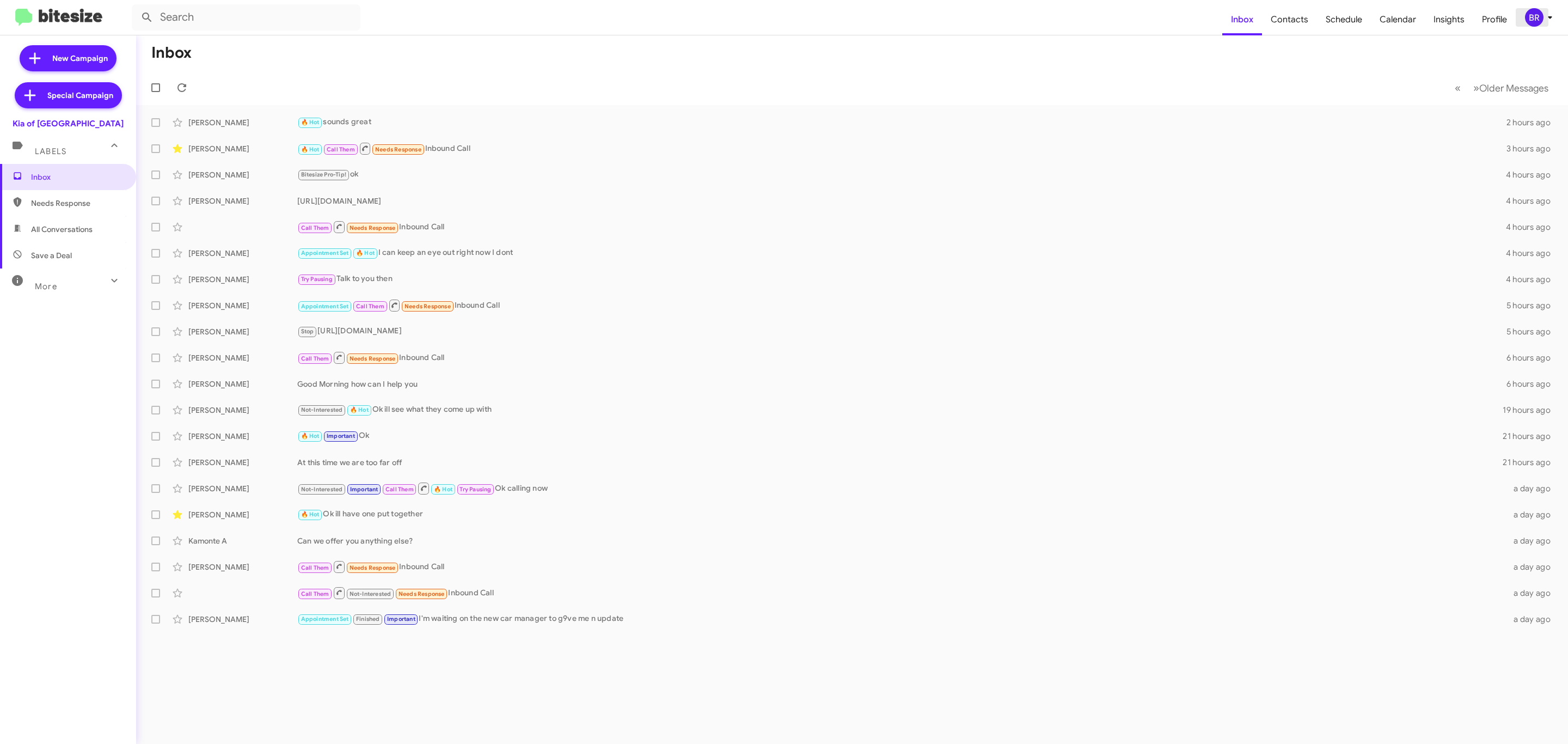
click at [1528, 17] on div "BR" at bounding box center [1534, 17] width 19 height 19
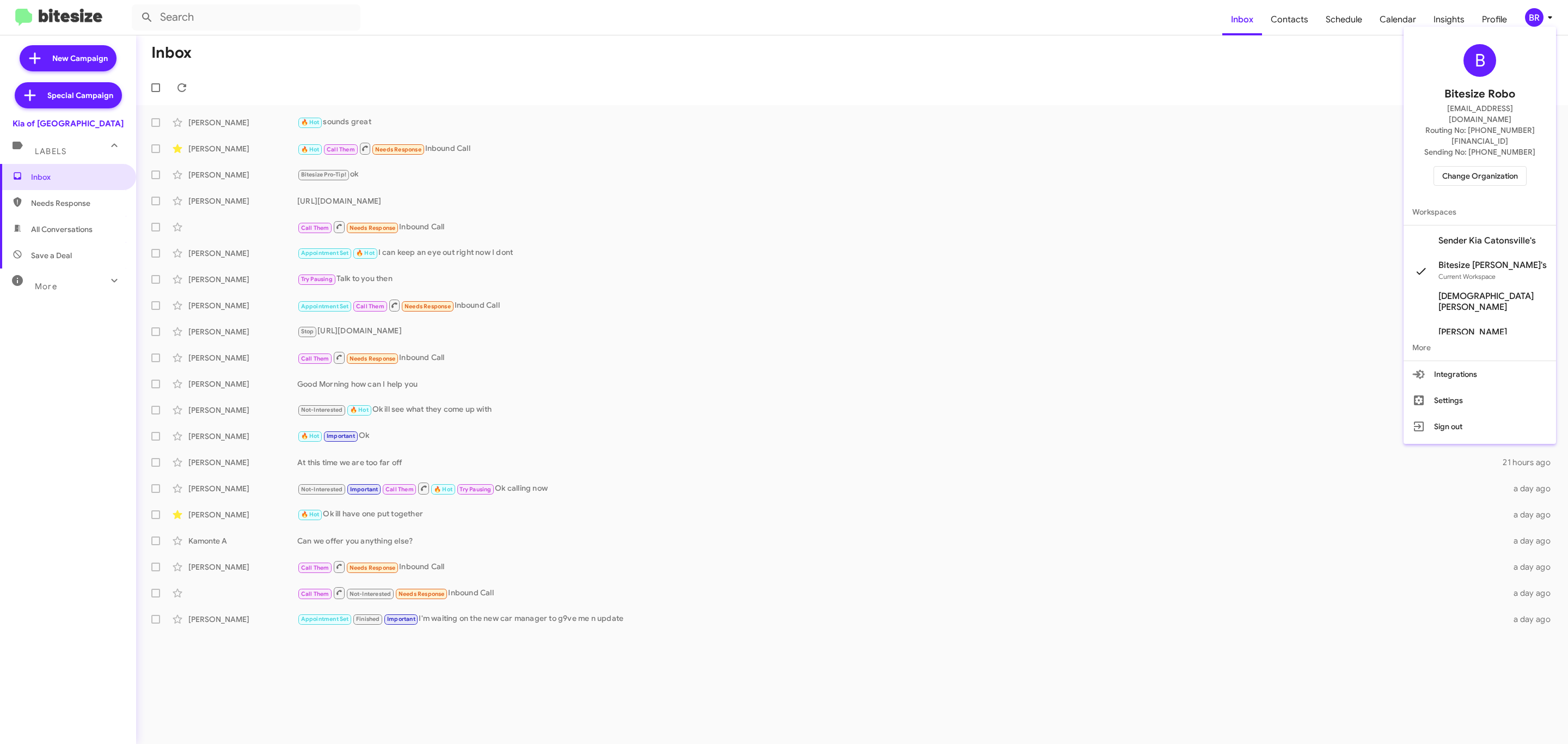
click at [1470, 167] on span "Change Organization" at bounding box center [1480, 176] width 76 height 19
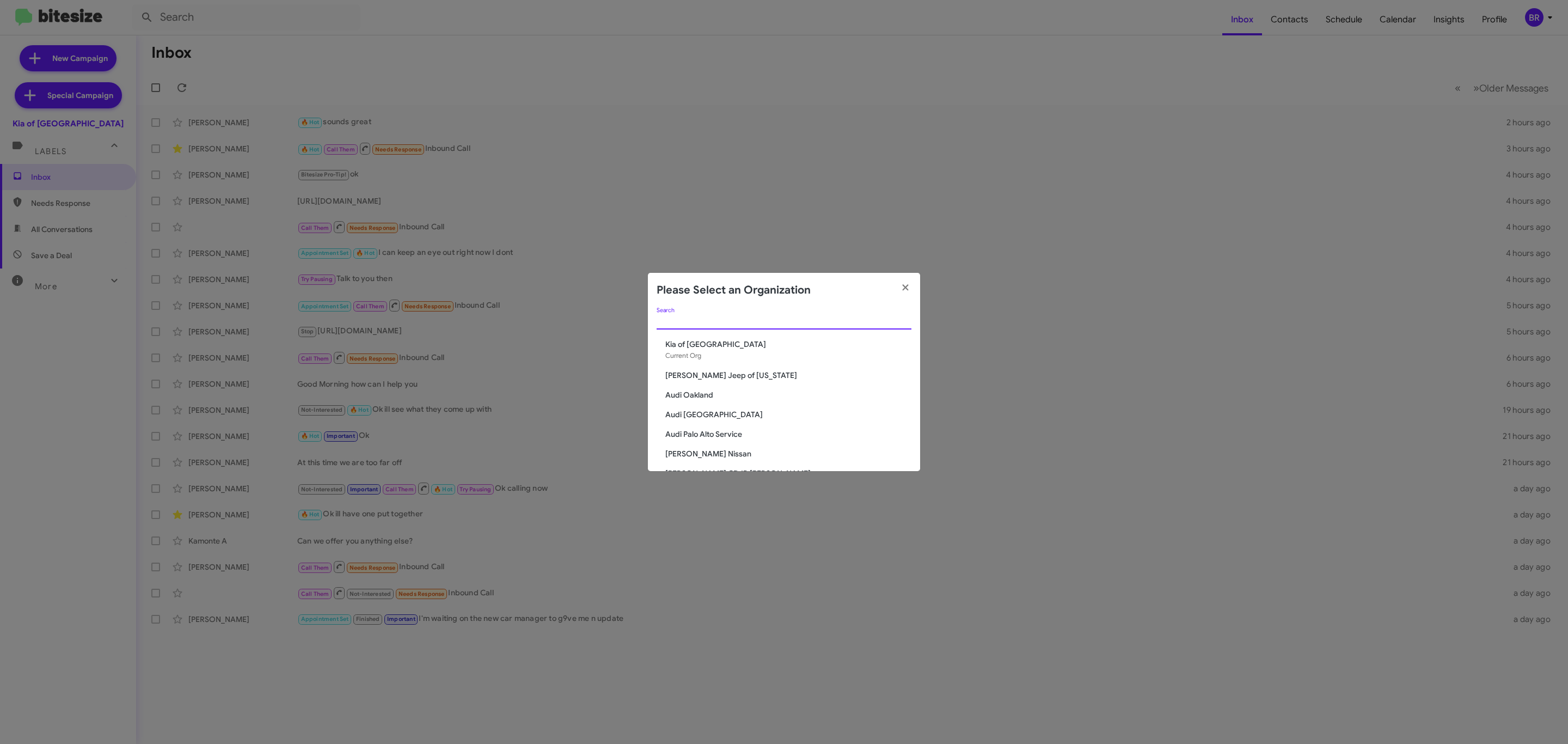
click at [840, 322] on input "Search" at bounding box center [784, 321] width 255 height 9
type input "k"
type input ";"
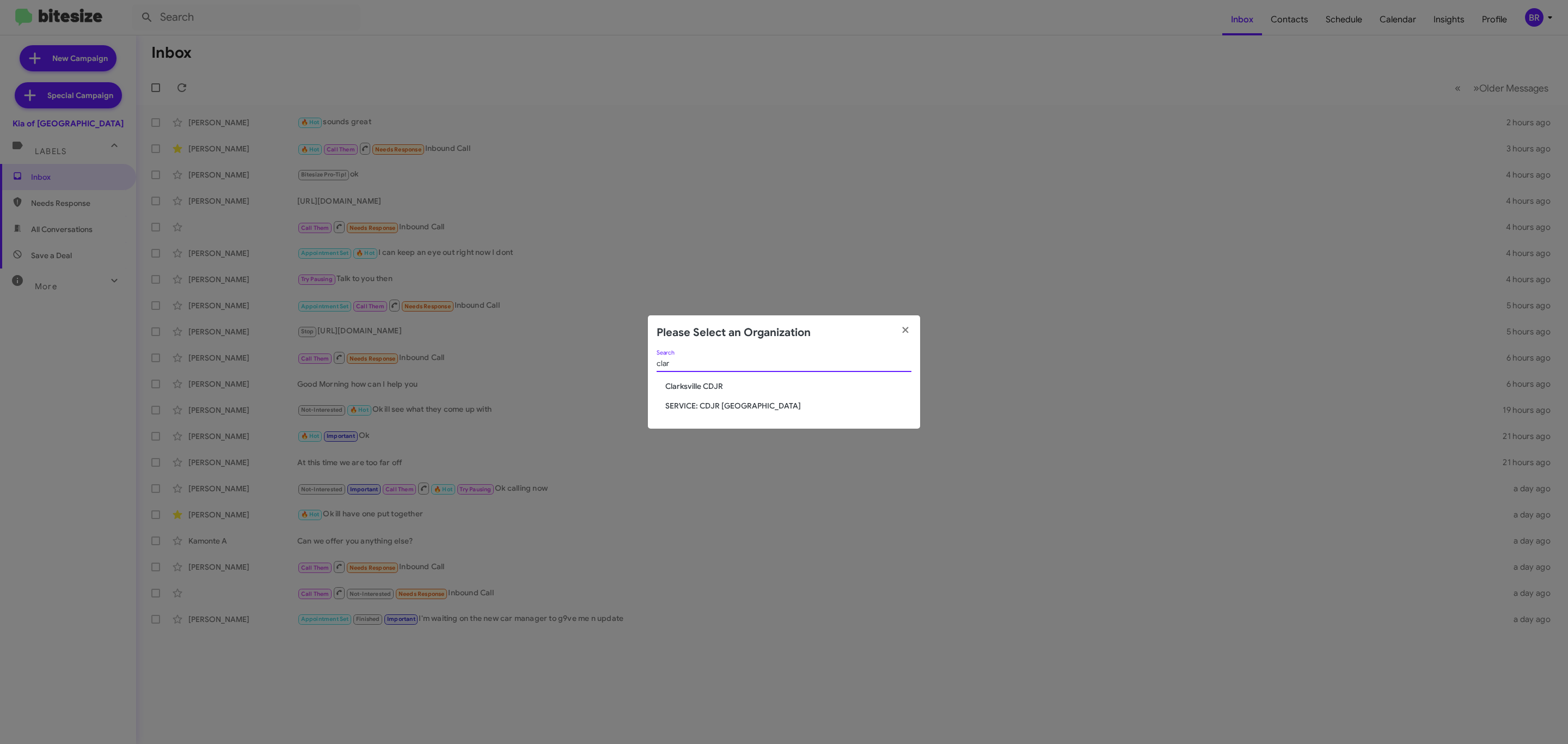
type input "clar"
click at [716, 381] on span "Clarksville CDJR" at bounding box center [789, 386] width 246 height 11
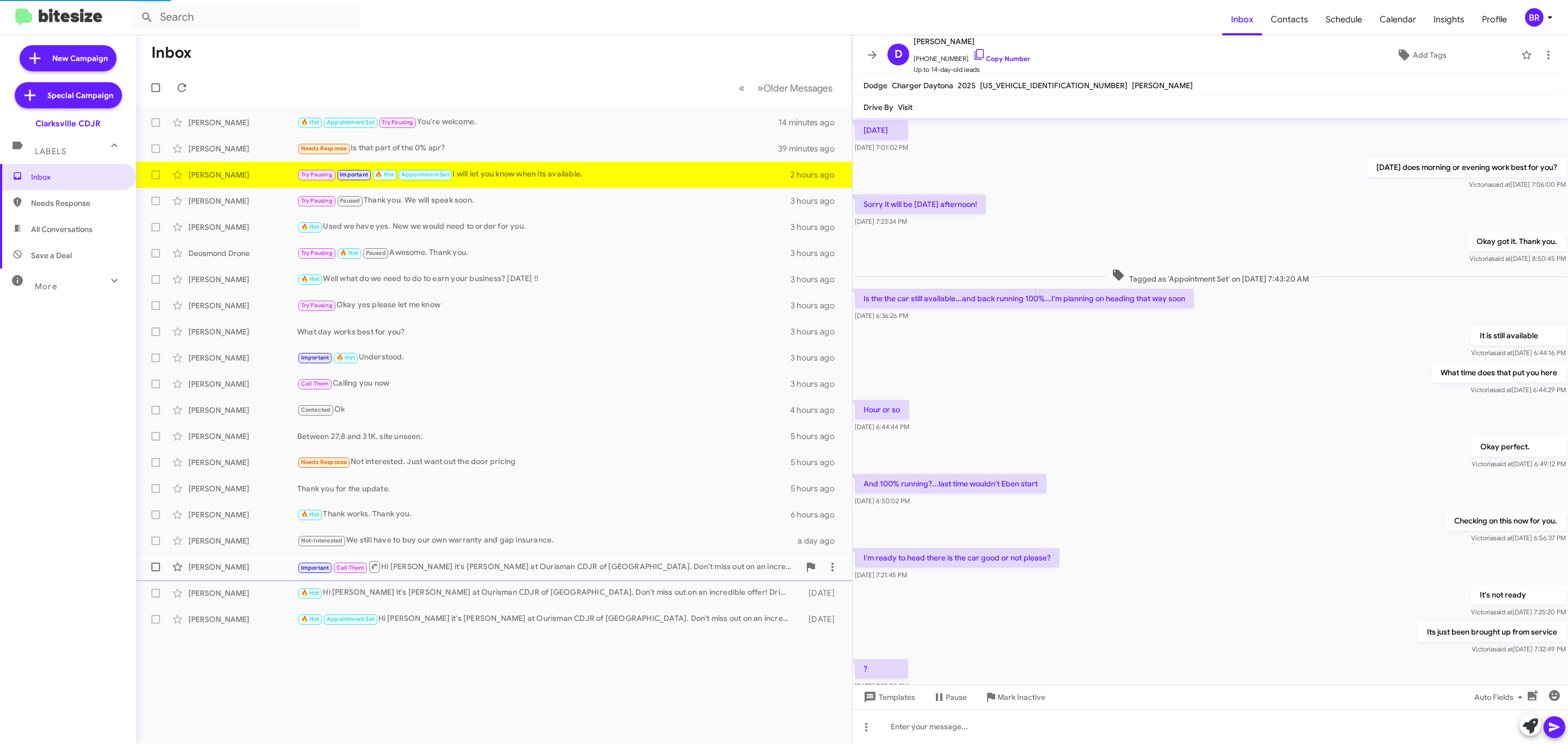
scroll to position [211, 0]
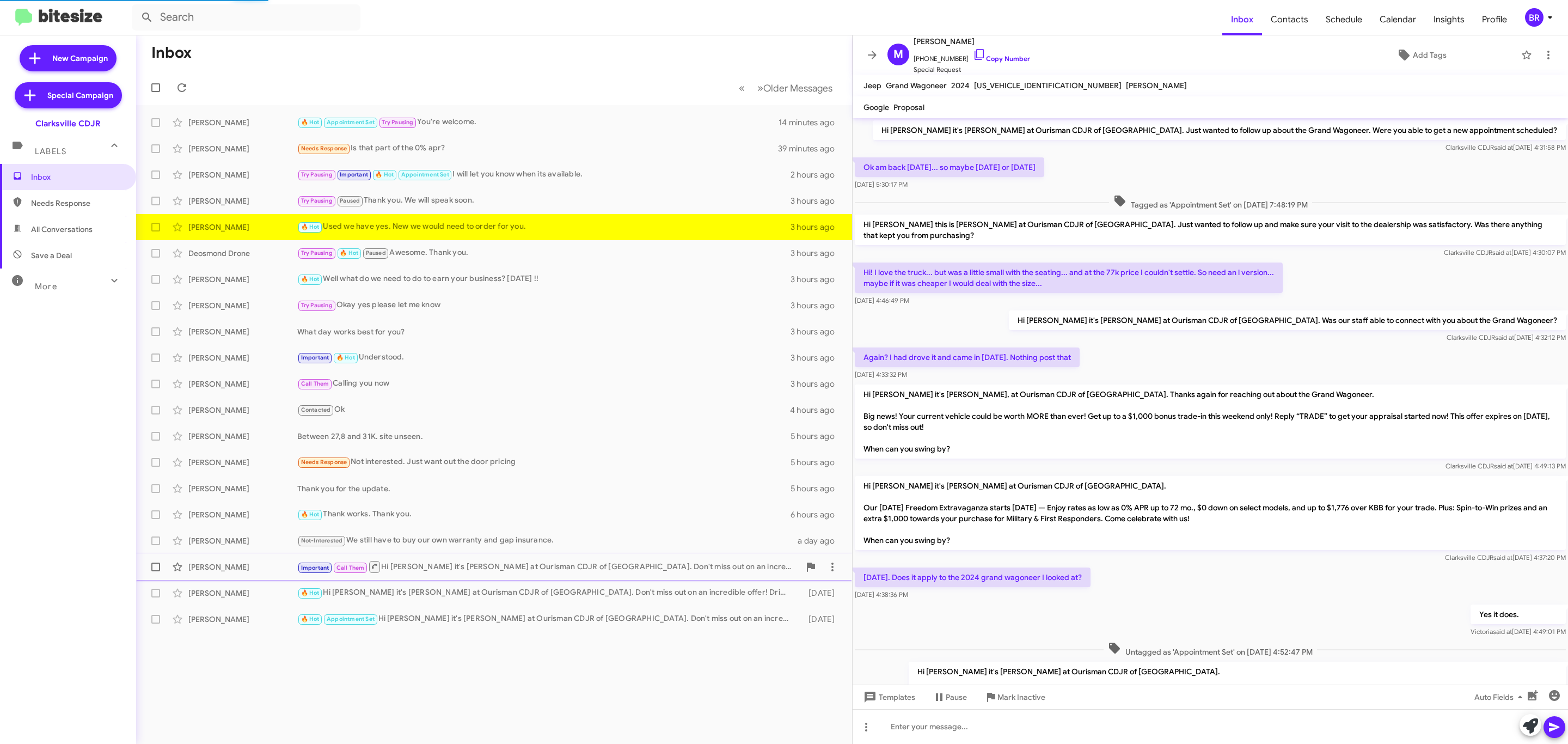
scroll to position [370, 0]
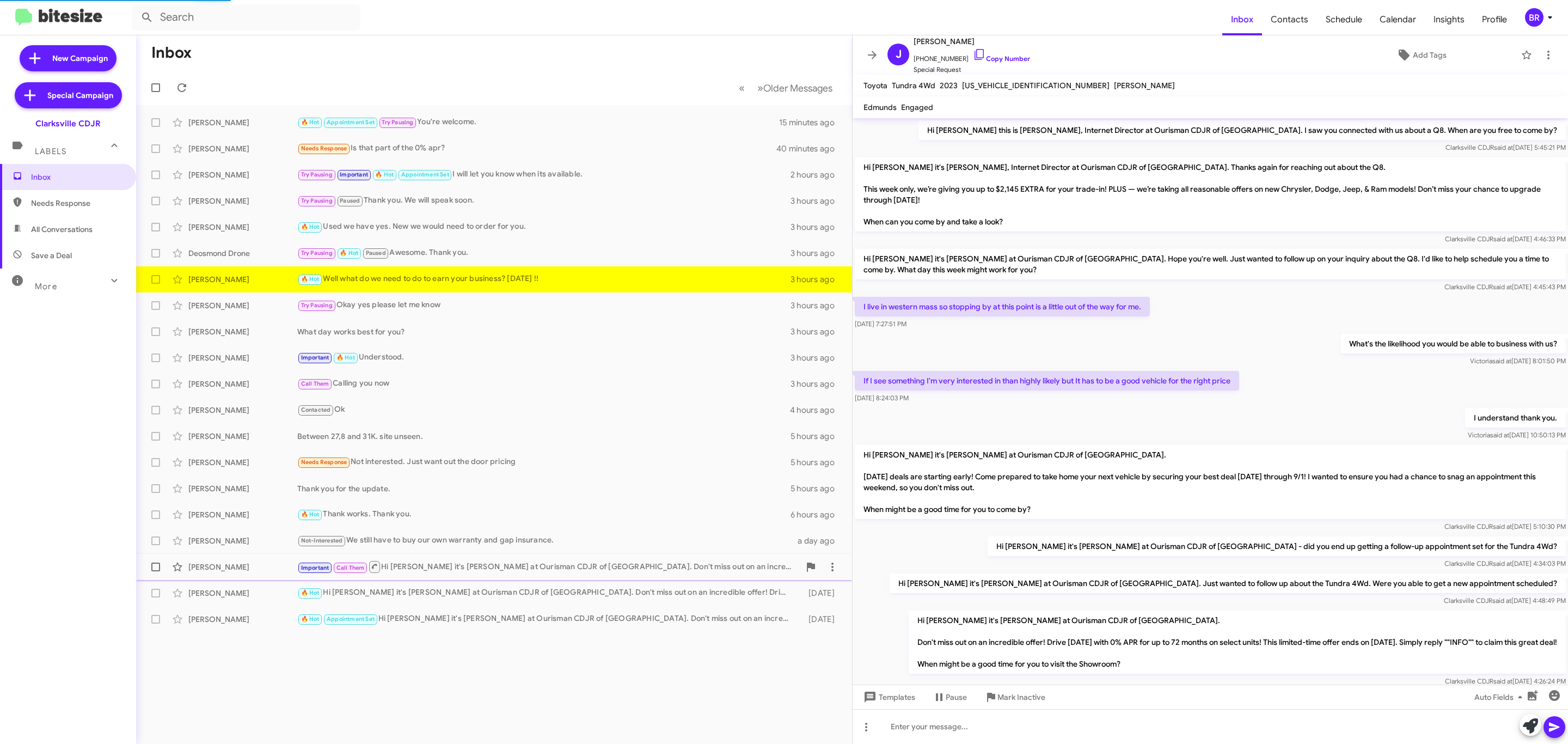
scroll to position [192, 0]
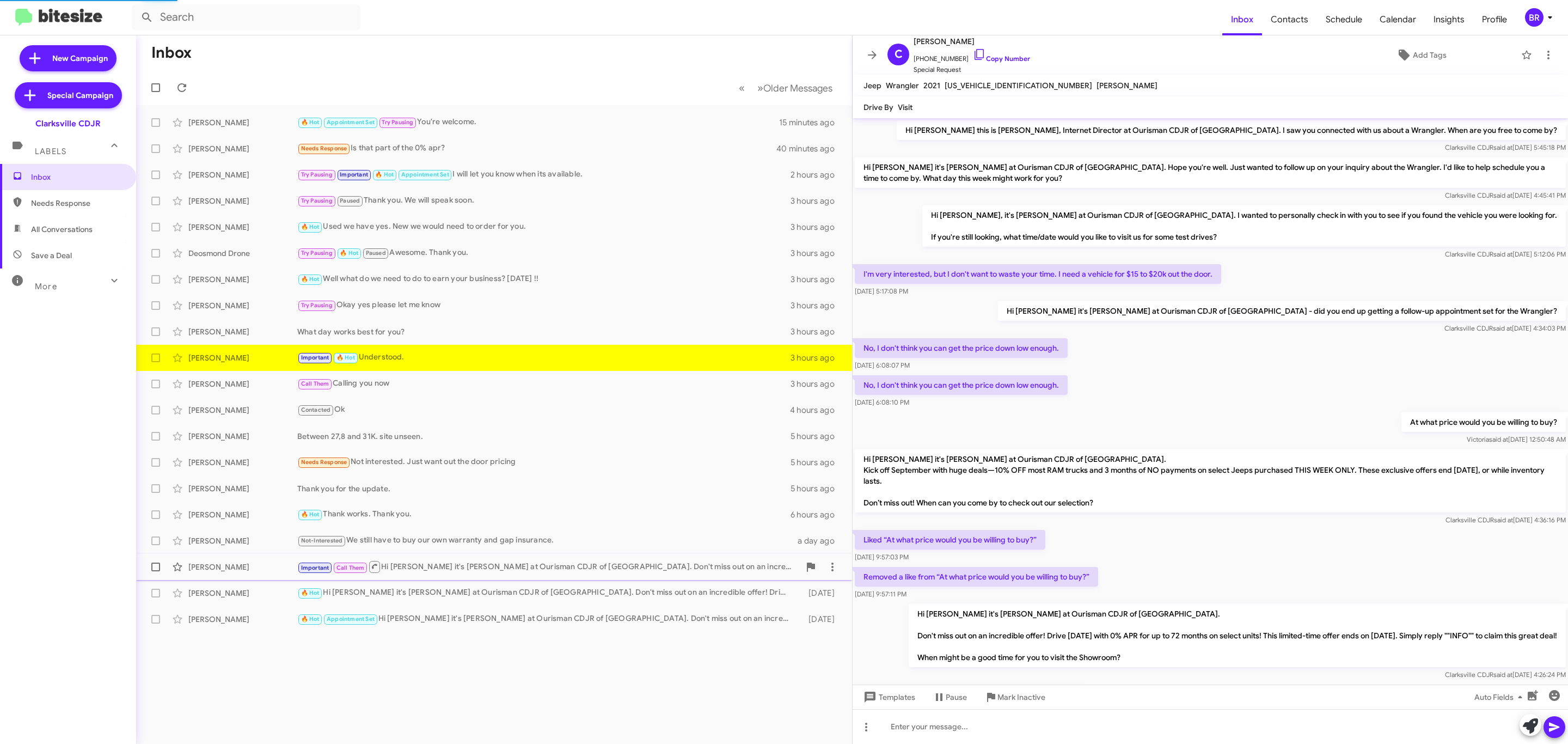
scroll to position [188, 0]
